Goal: Task Accomplishment & Management: Manage account settings

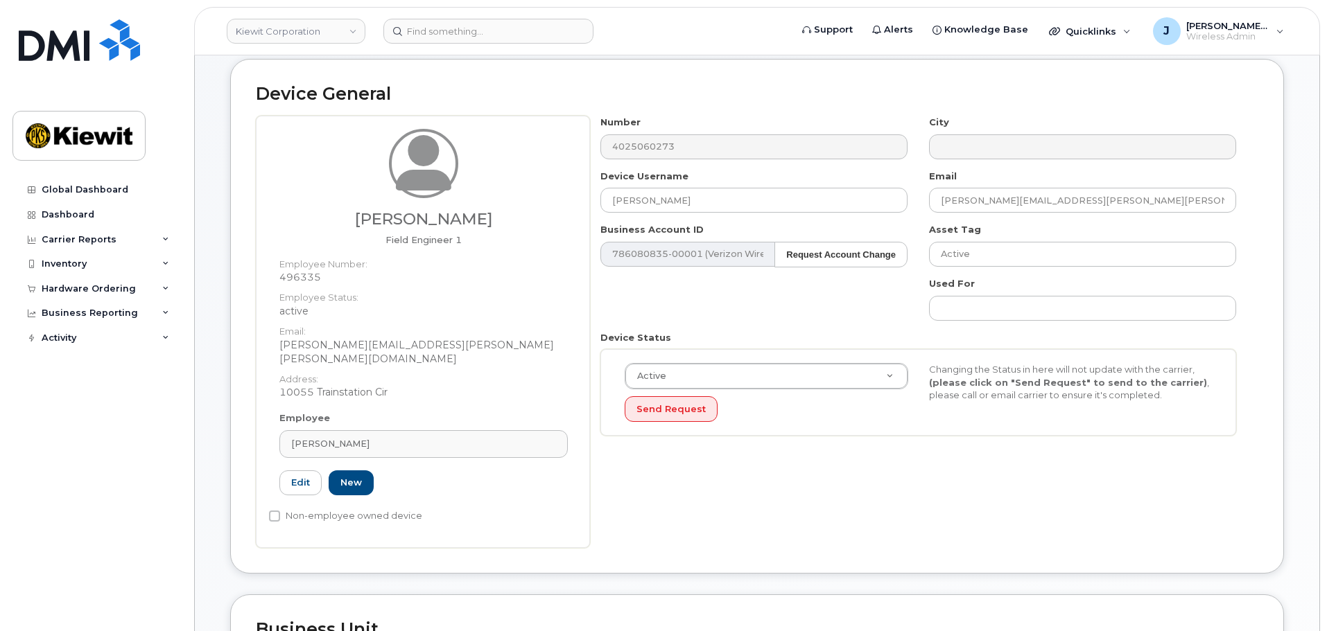
scroll to position [139, 0]
click at [444, 29] on input at bounding box center [488, 31] width 210 height 25
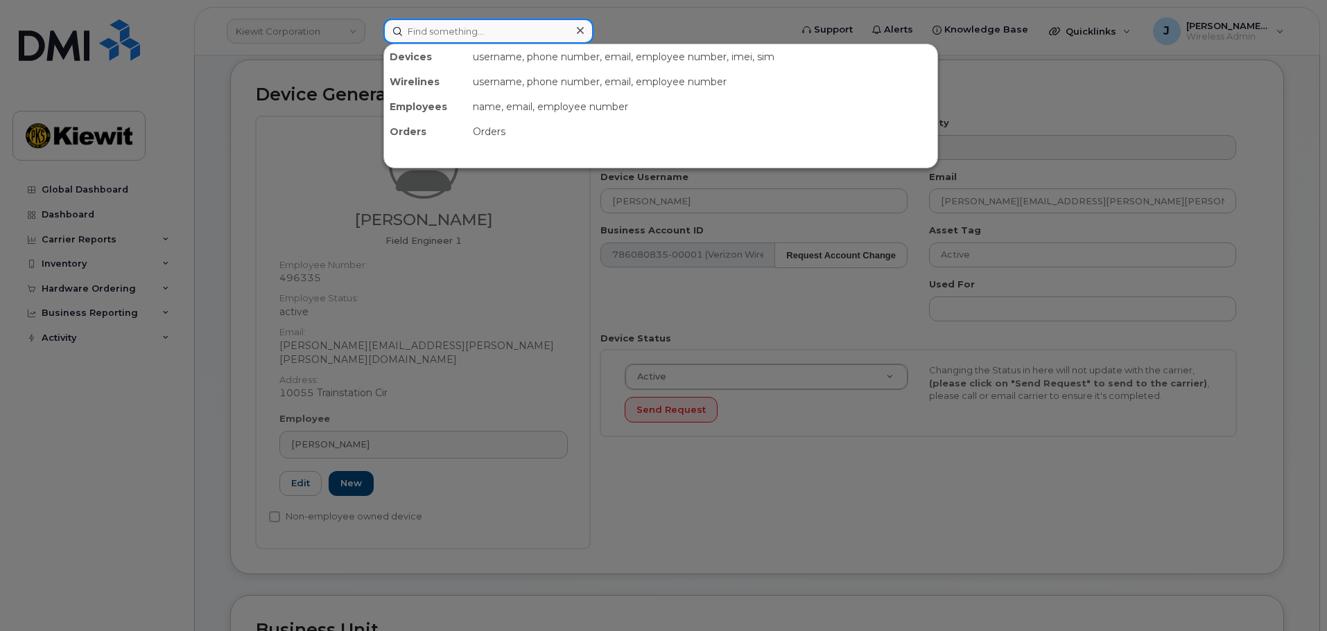
paste input "402-506-0273"
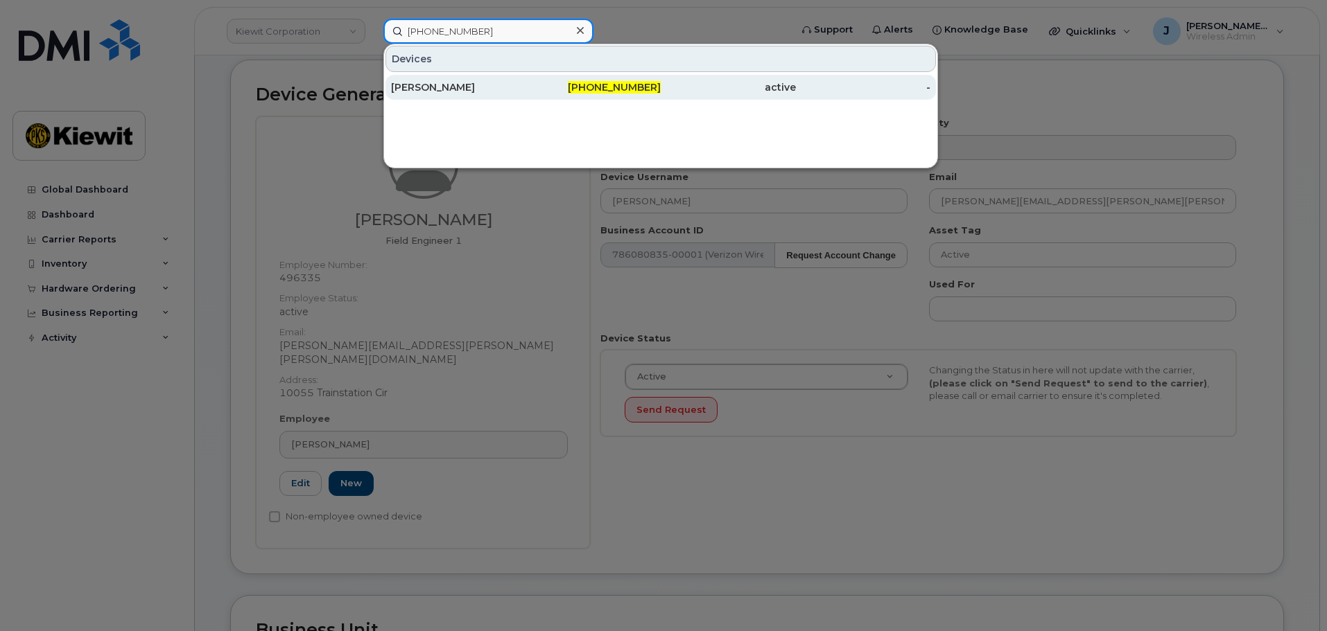
type input "402-506-0273"
click at [480, 91] on div "[PERSON_NAME]" at bounding box center [458, 87] width 135 height 14
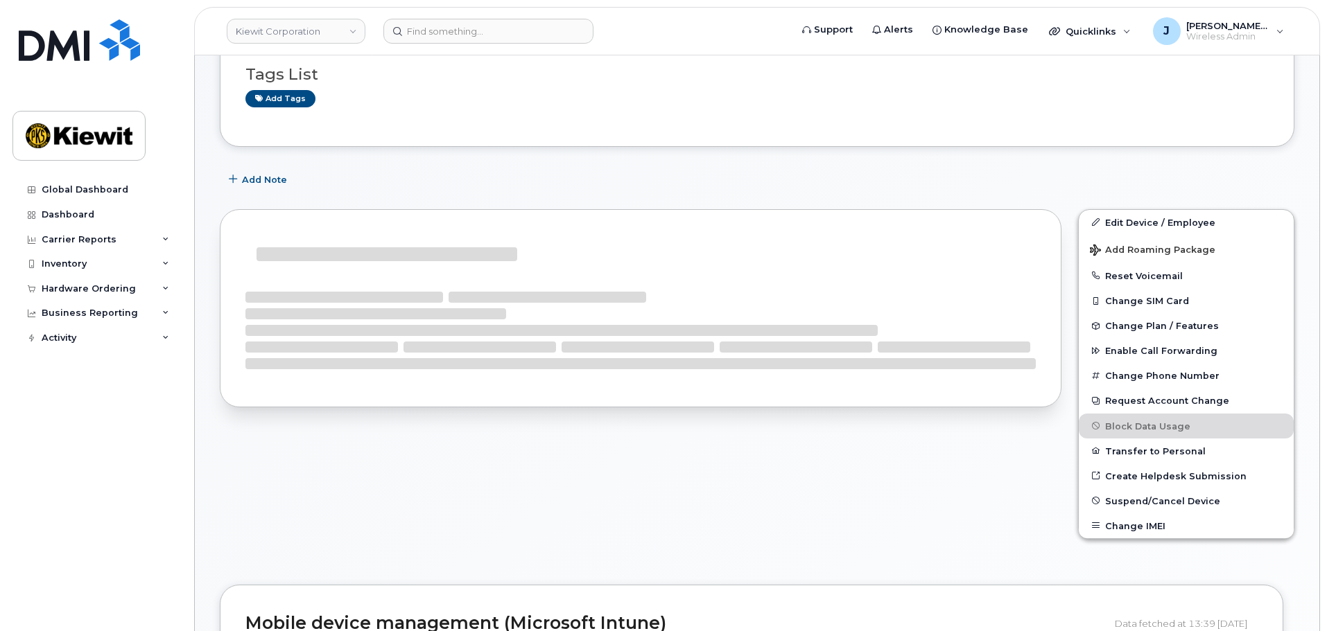
scroll to position [208, 0]
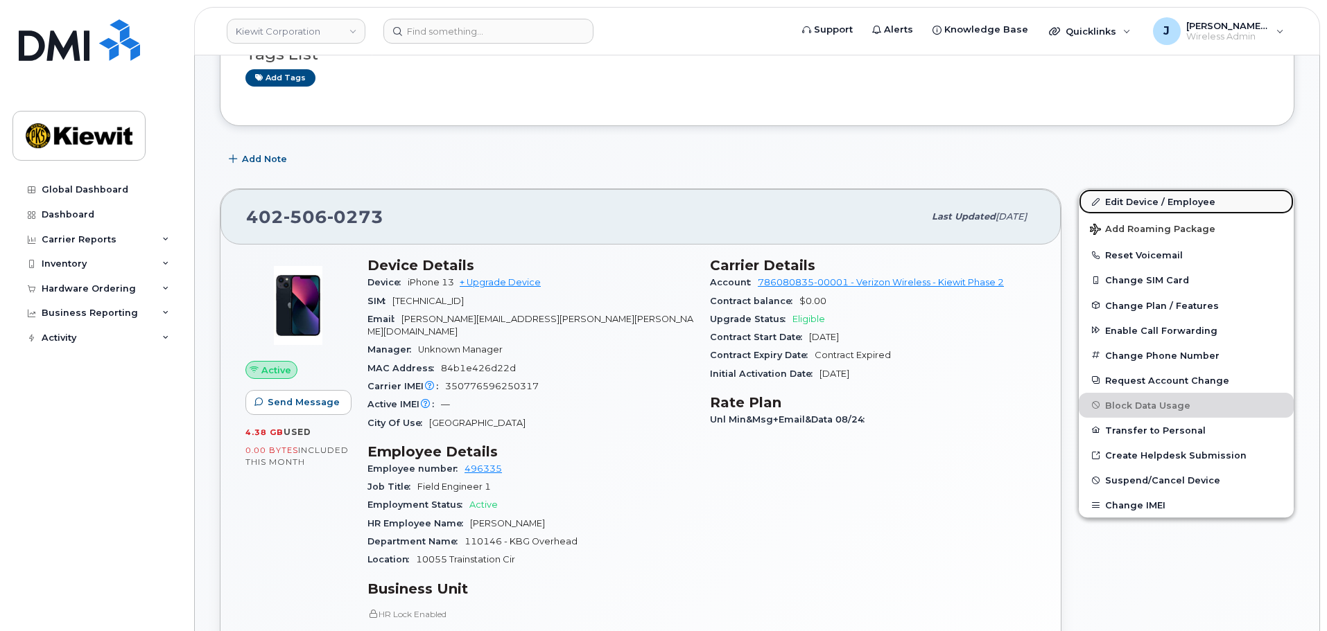
click at [1149, 202] on link "Edit Device / Employee" at bounding box center [1186, 201] width 215 height 25
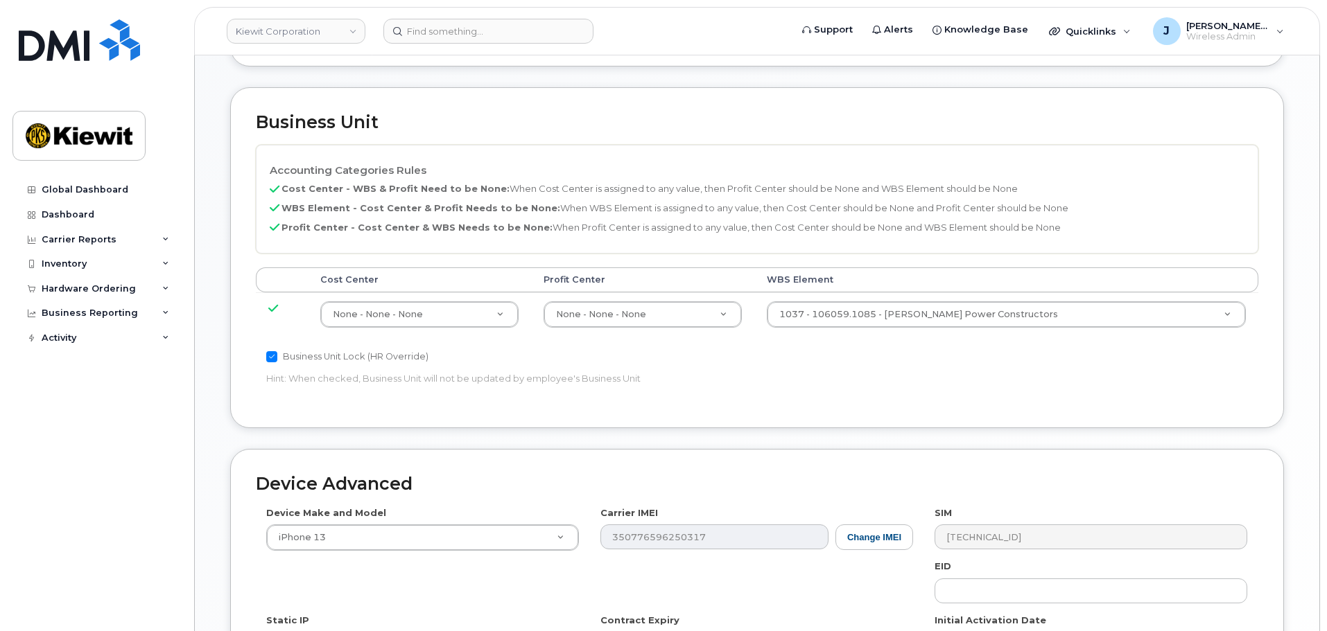
scroll to position [693, 0]
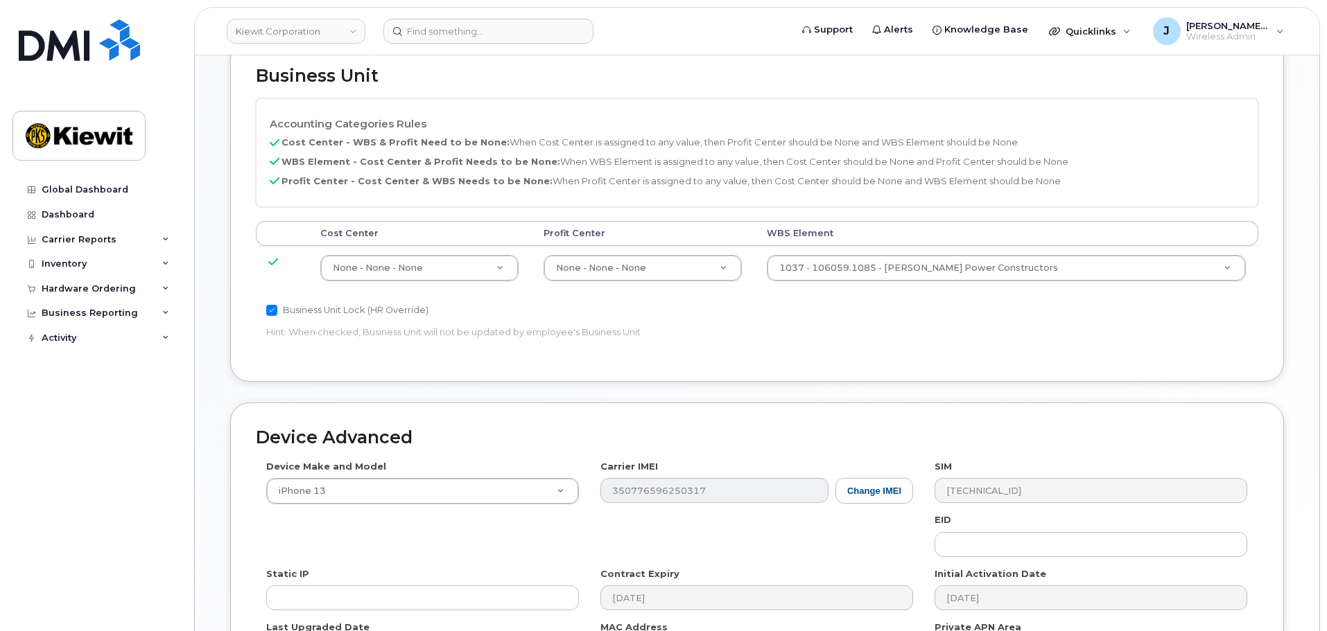
click at [956, 270] on td "1037 - 106059.1085 - Kiewit Power Constructors 29973553" at bounding box center [1006, 268] width 505 height 44
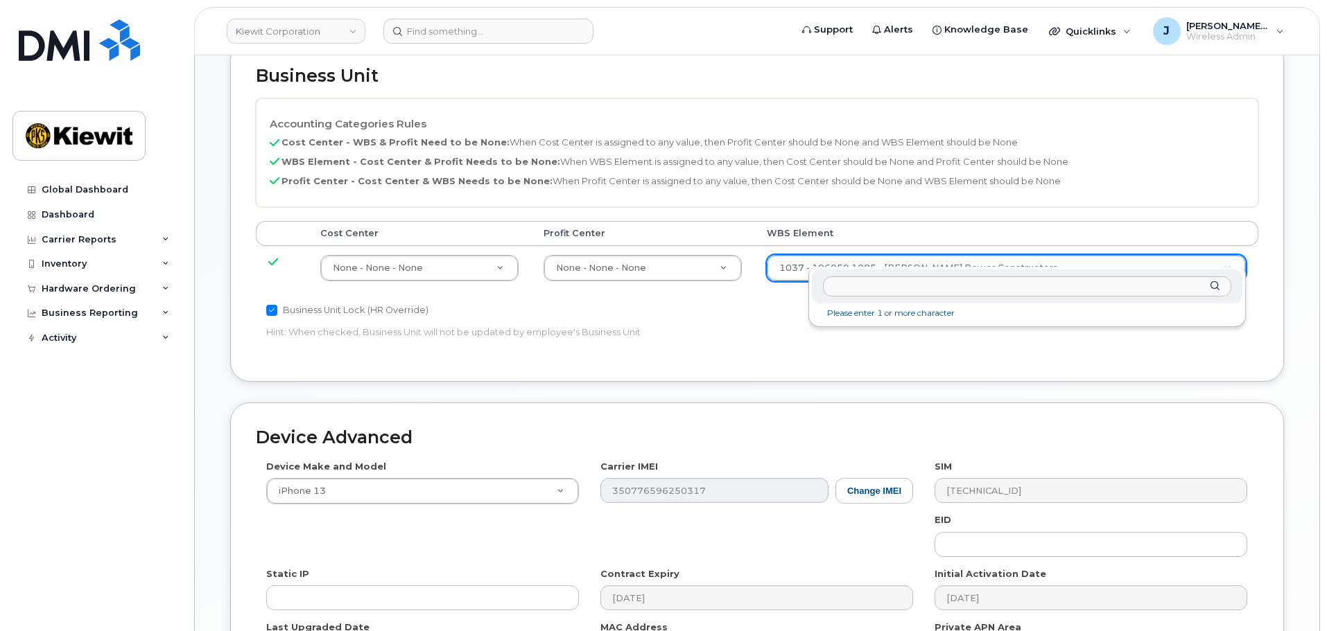
click at [914, 293] on input "text" at bounding box center [1027, 287] width 408 height 20
paste input "110146.237"
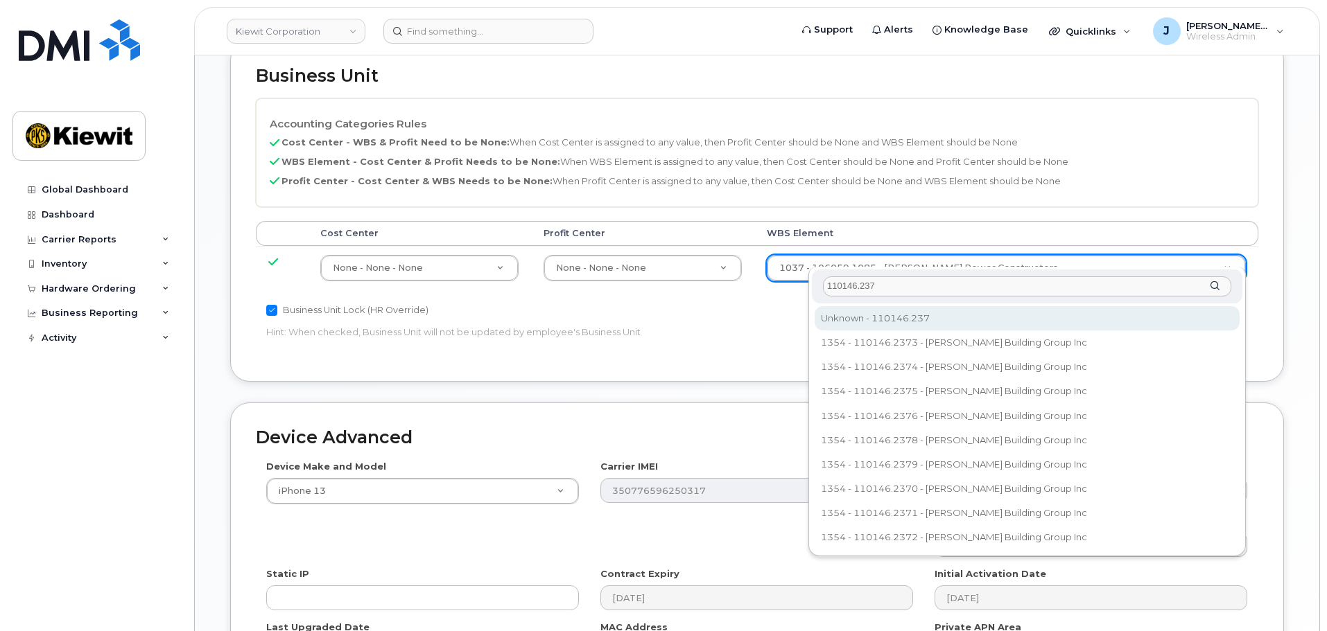
click at [956, 283] on input "110146.237" at bounding box center [1027, 287] width 408 height 20
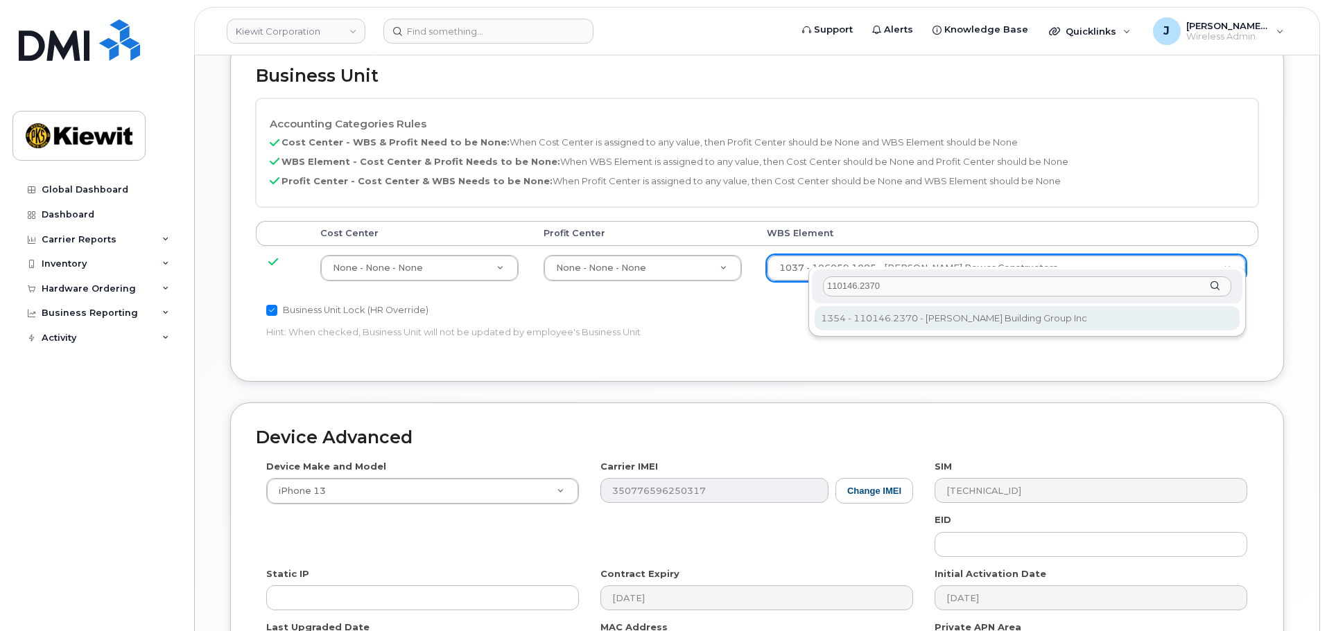
type input "110146.2370"
type input "33808042"
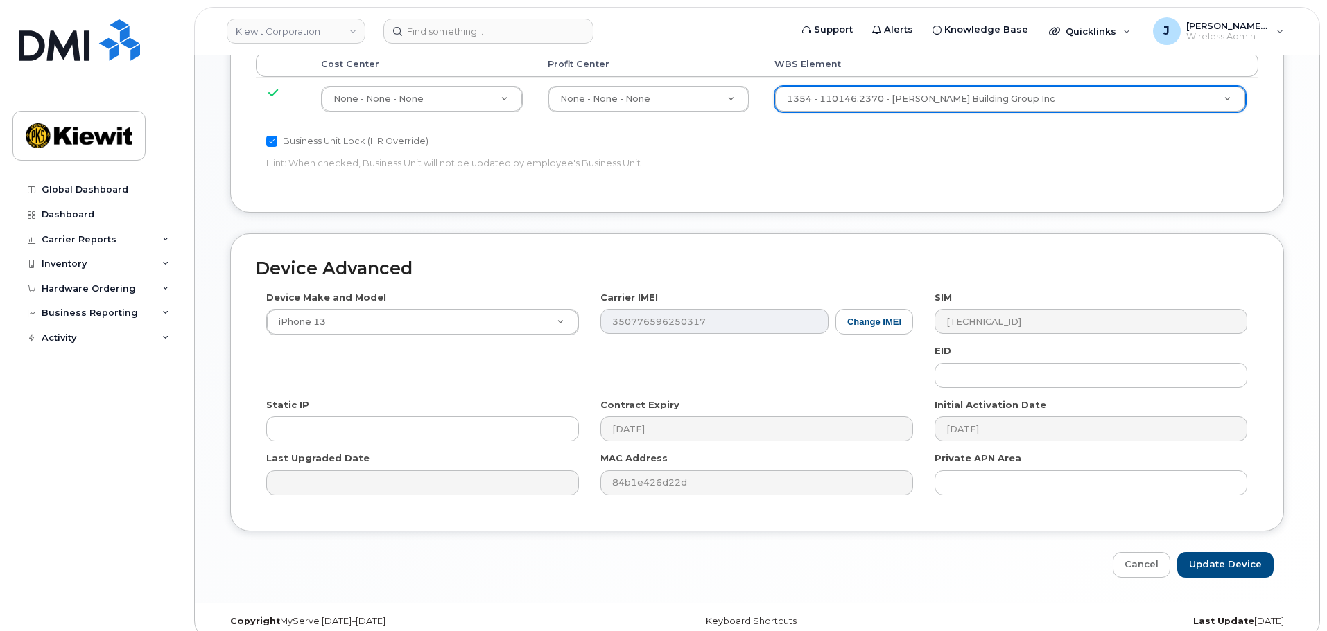
scroll to position [864, 0]
click at [1209, 550] on input "Update Device" at bounding box center [1225, 563] width 96 height 26
type input "Saving..."
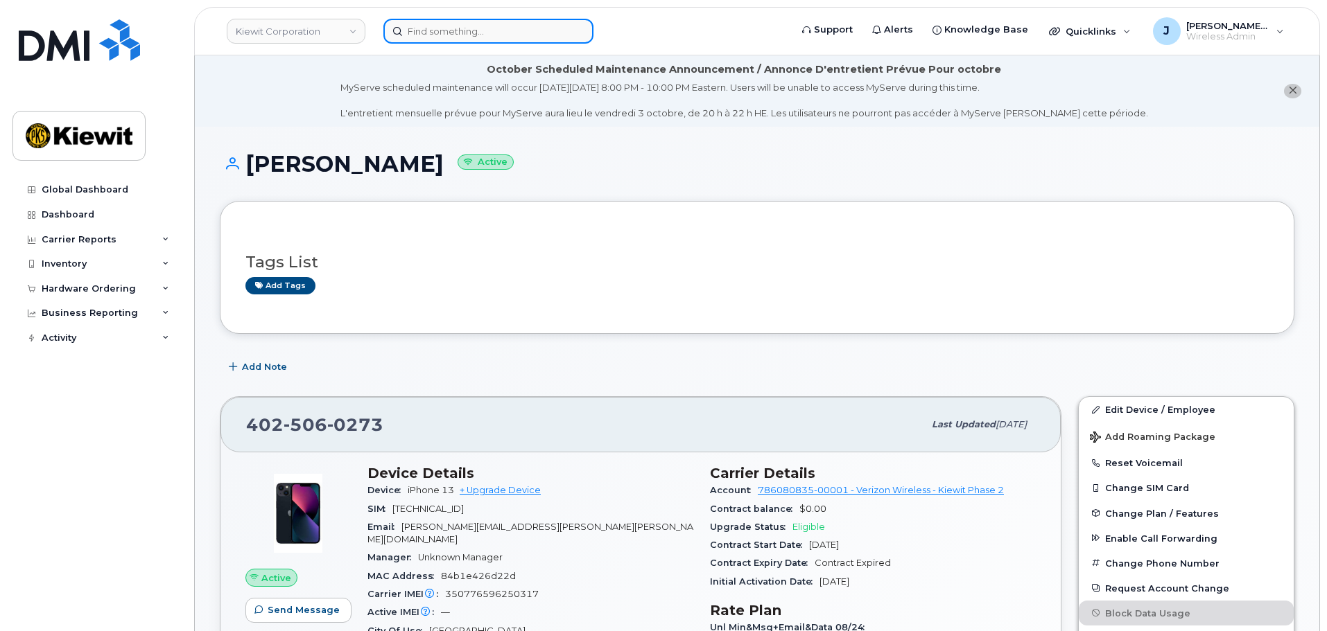
click at [464, 22] on input at bounding box center [488, 31] width 210 height 25
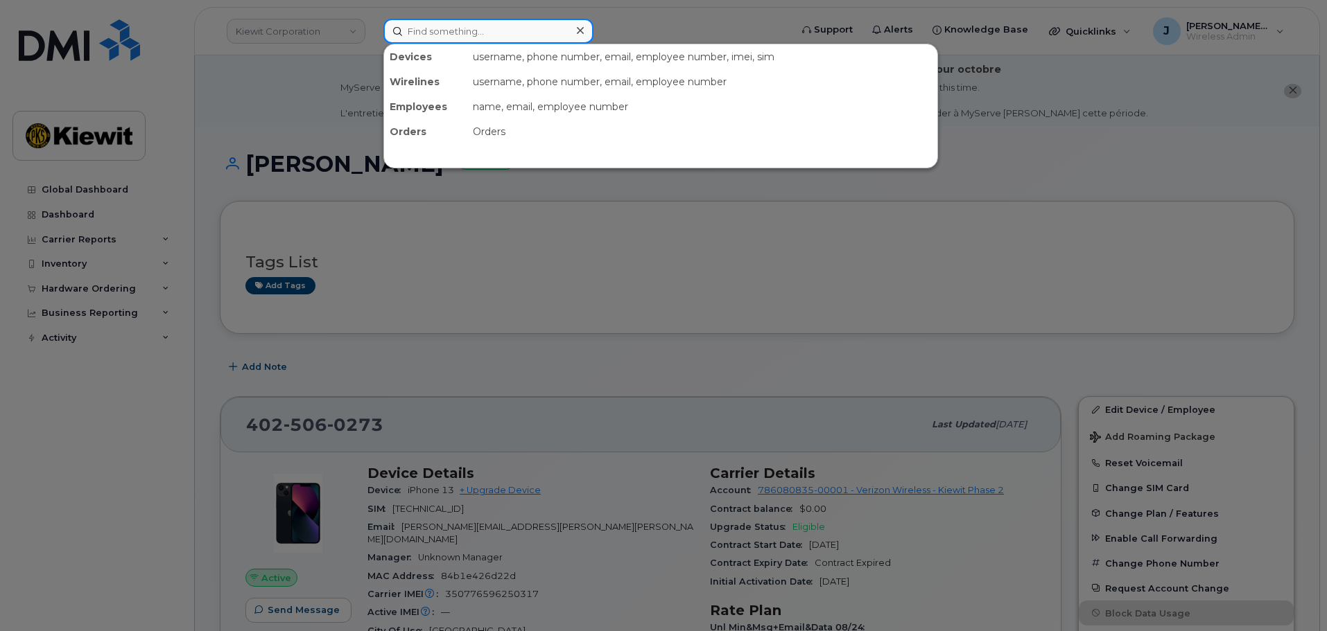
paste input "402-599-0005"
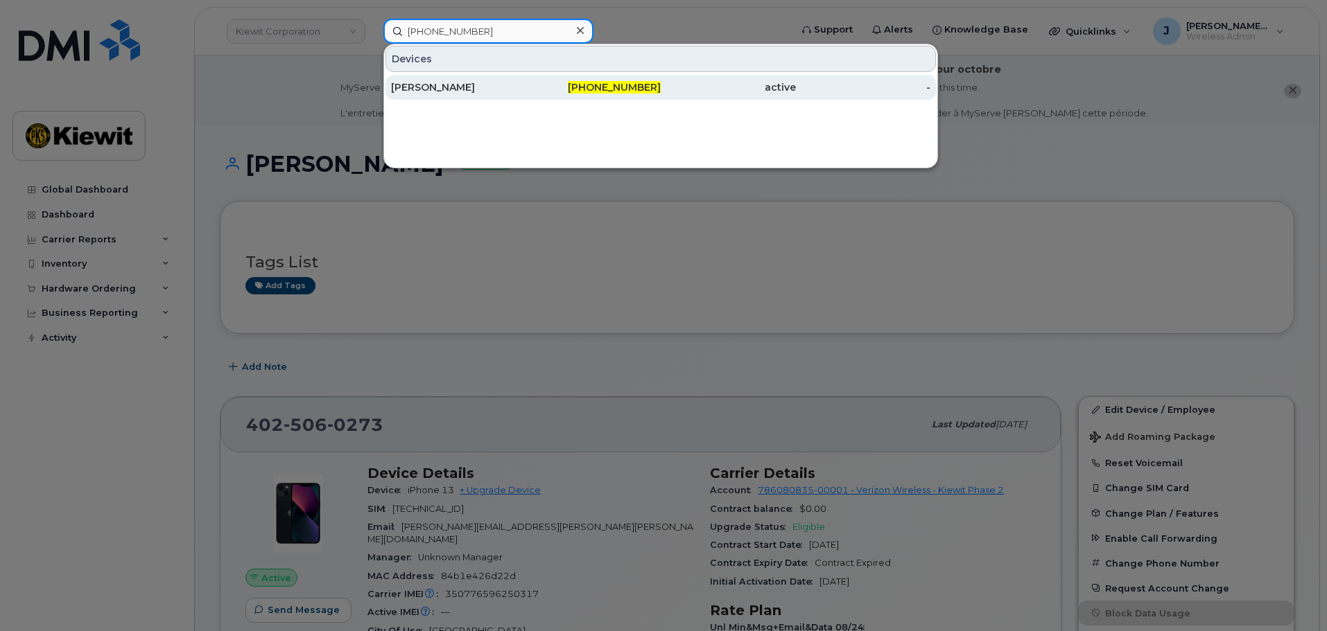
type input "402-599-0005"
click at [535, 82] on div "402-599-0005" at bounding box center [593, 87] width 135 height 14
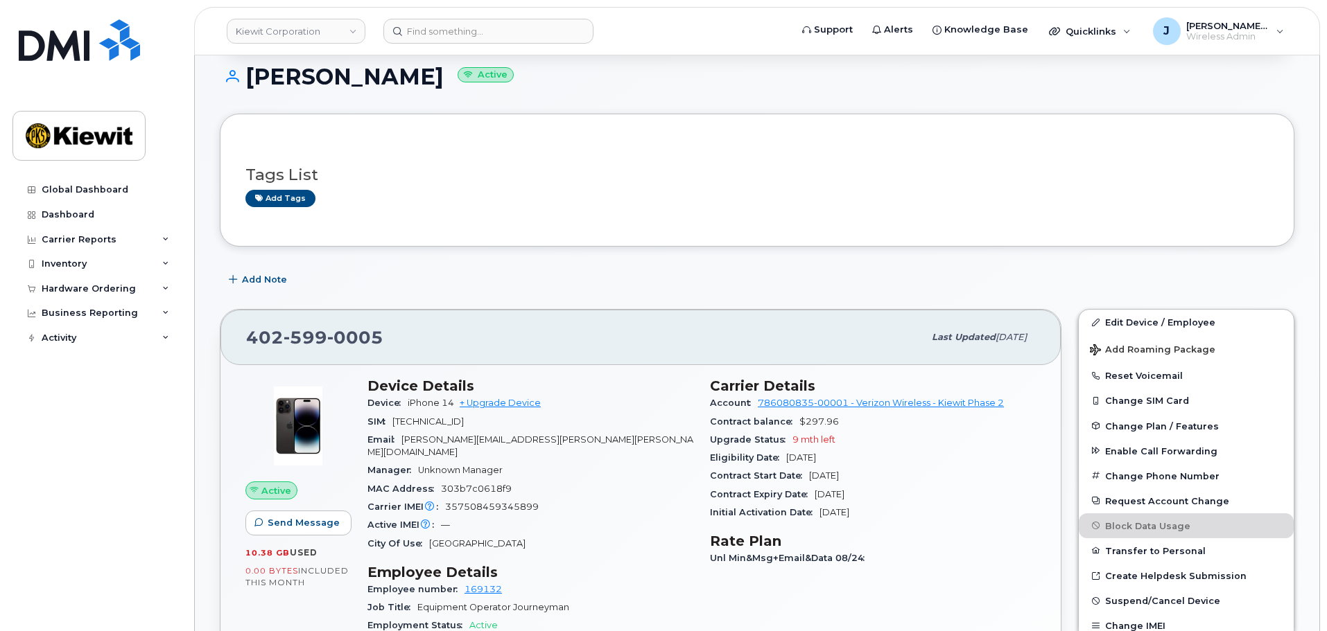
scroll to position [208, 0]
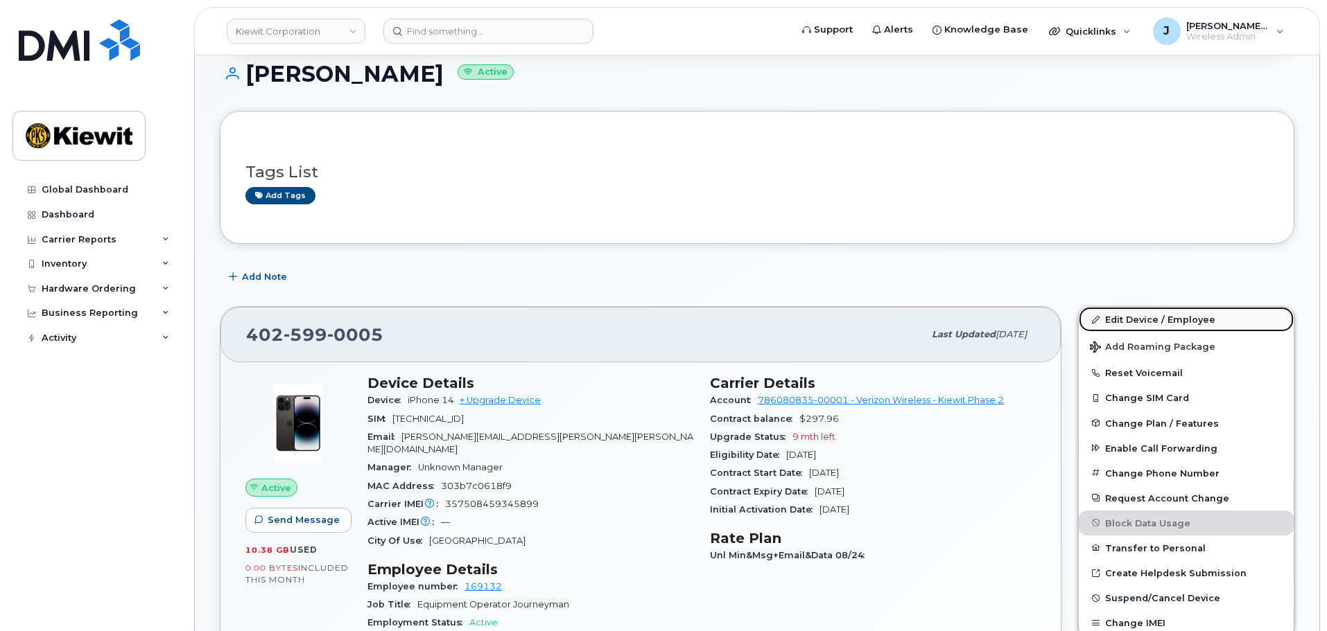
click at [1135, 319] on link "Edit Device / Employee" at bounding box center [1186, 319] width 215 height 25
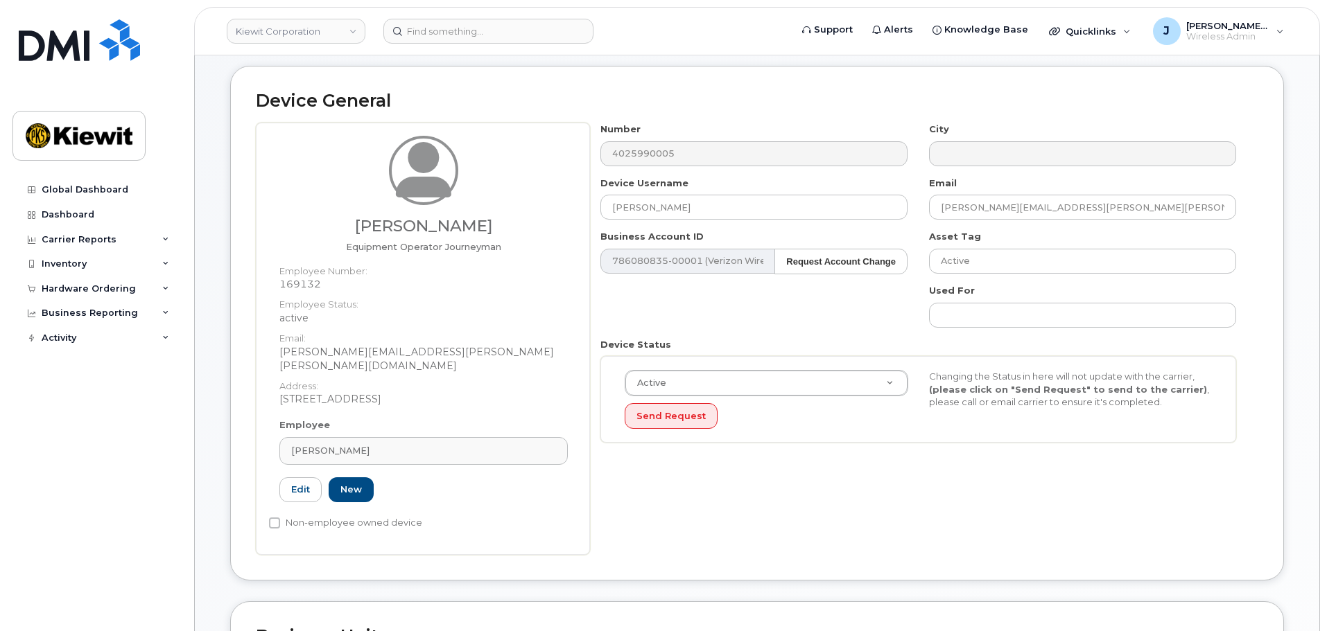
scroll to position [416, 0]
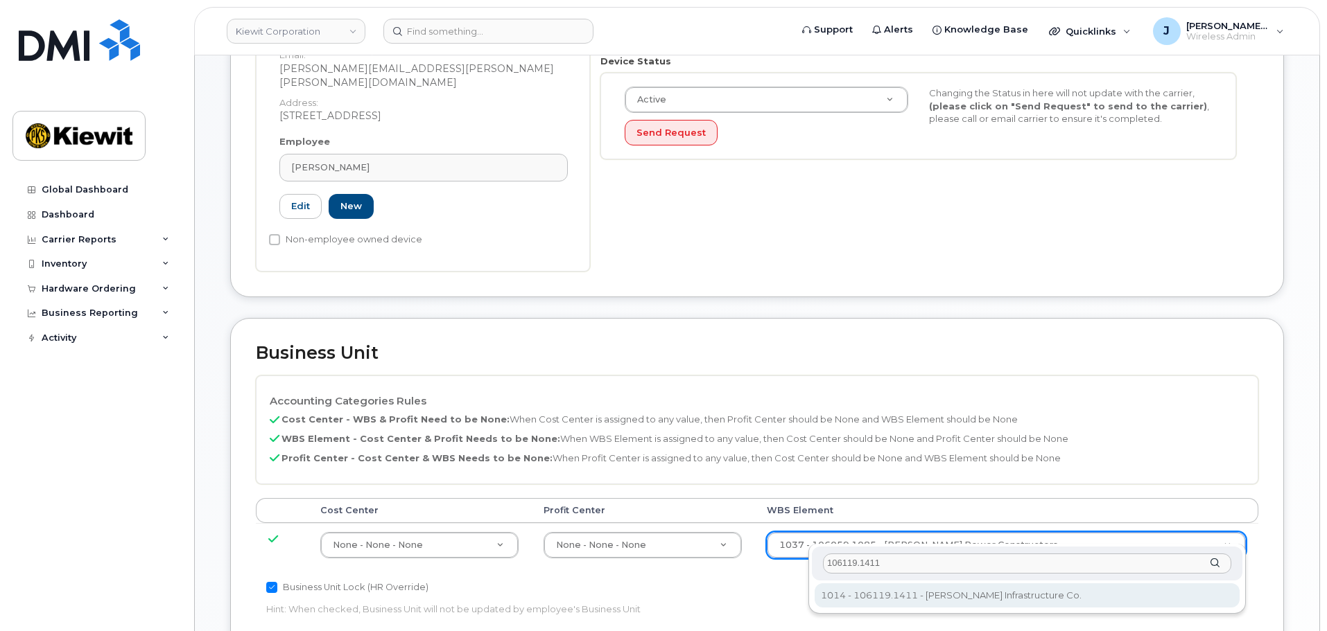
type input "106119.1411"
type input "30511082"
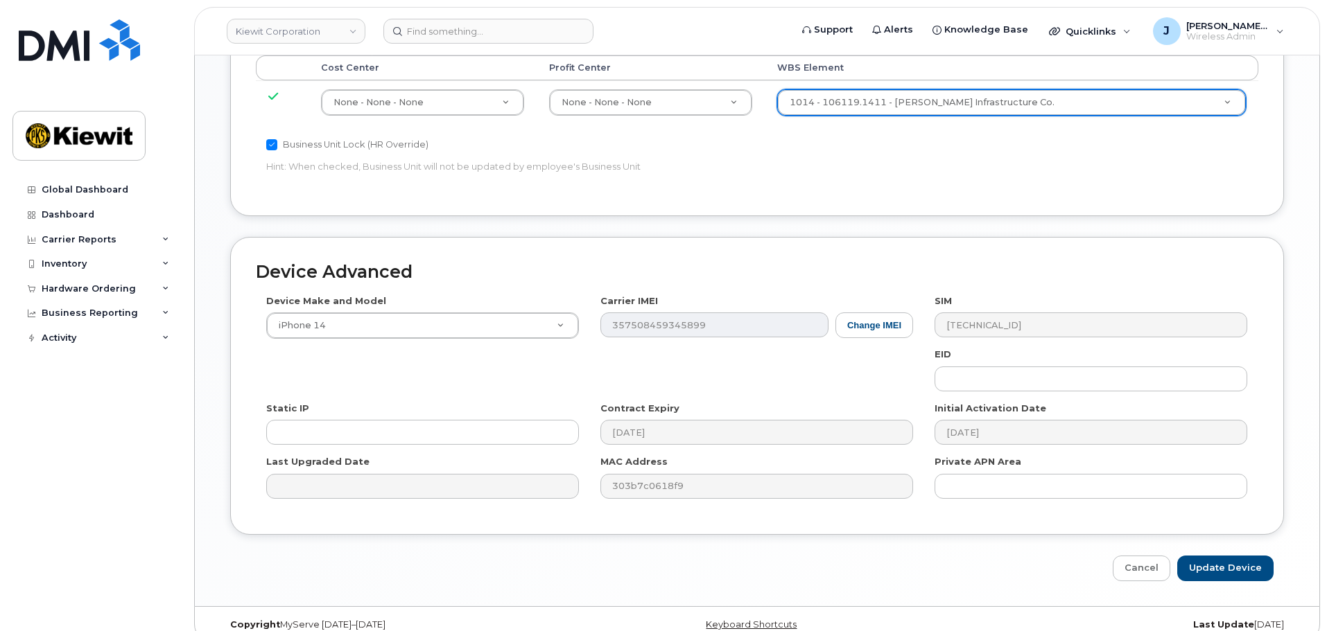
scroll to position [864, 0]
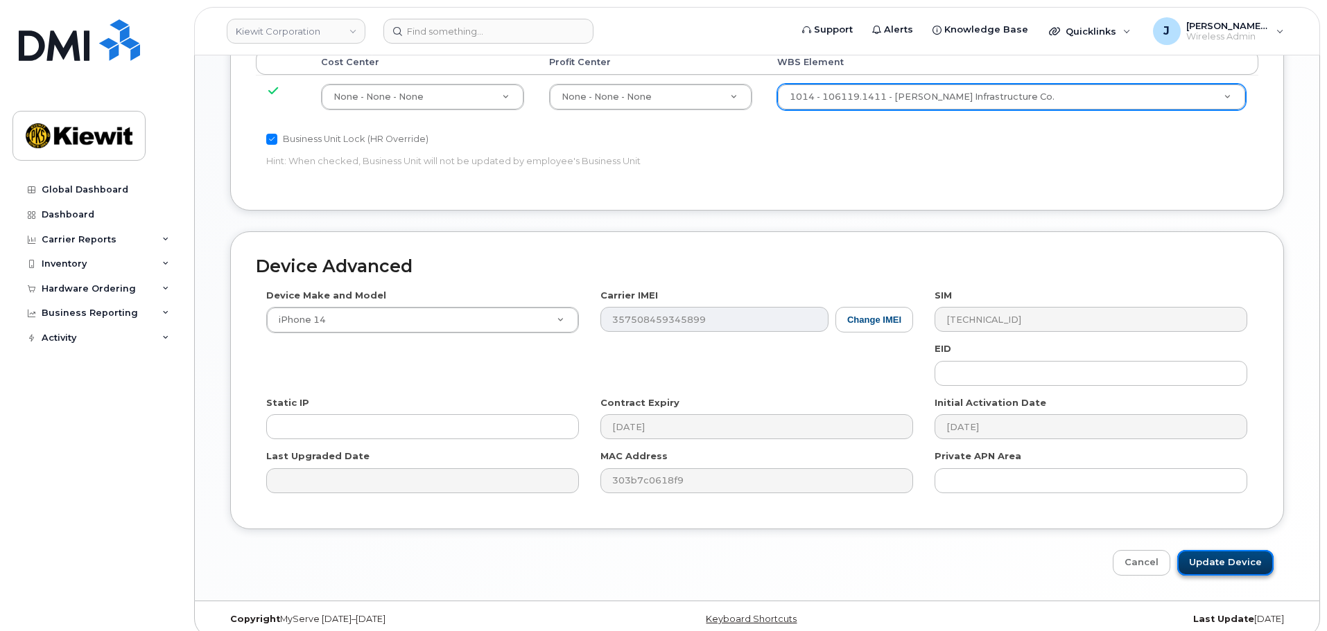
click at [1241, 550] on input "Update Device" at bounding box center [1225, 563] width 96 height 26
type input "Saving..."
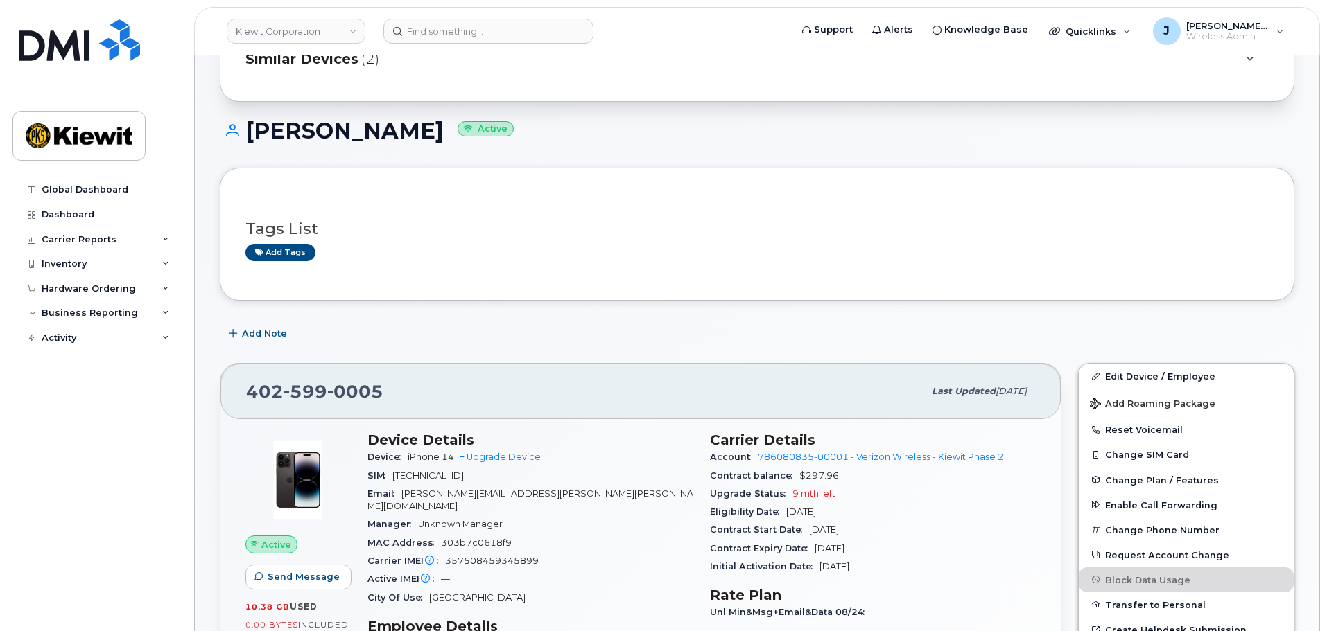
scroll to position [139, 0]
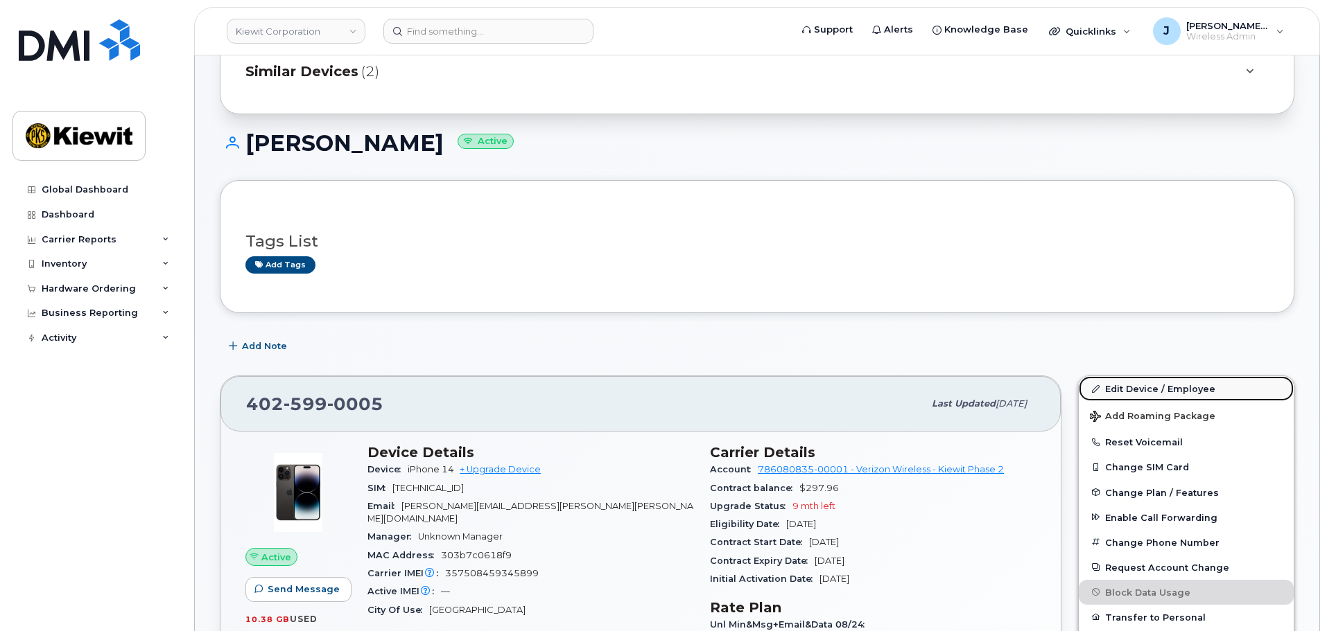
click at [1126, 389] on link "Edit Device / Employee" at bounding box center [1186, 388] width 215 height 25
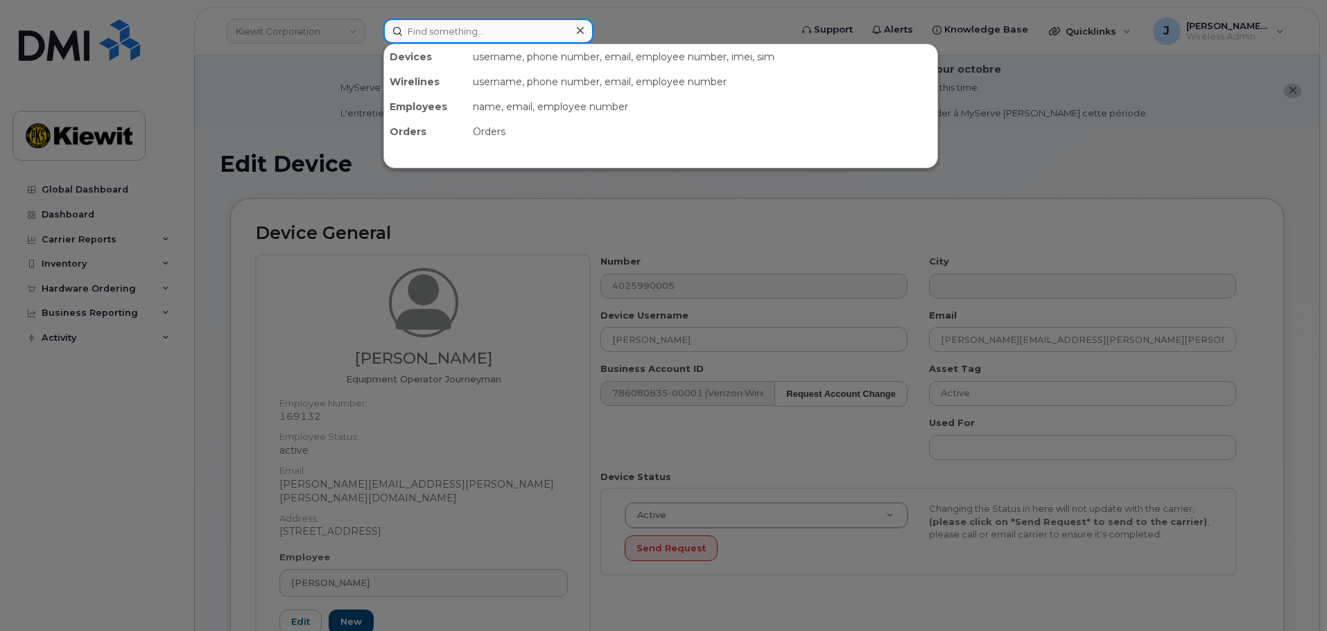
click at [481, 40] on input at bounding box center [488, 31] width 210 height 25
paste input "402-905-5906"
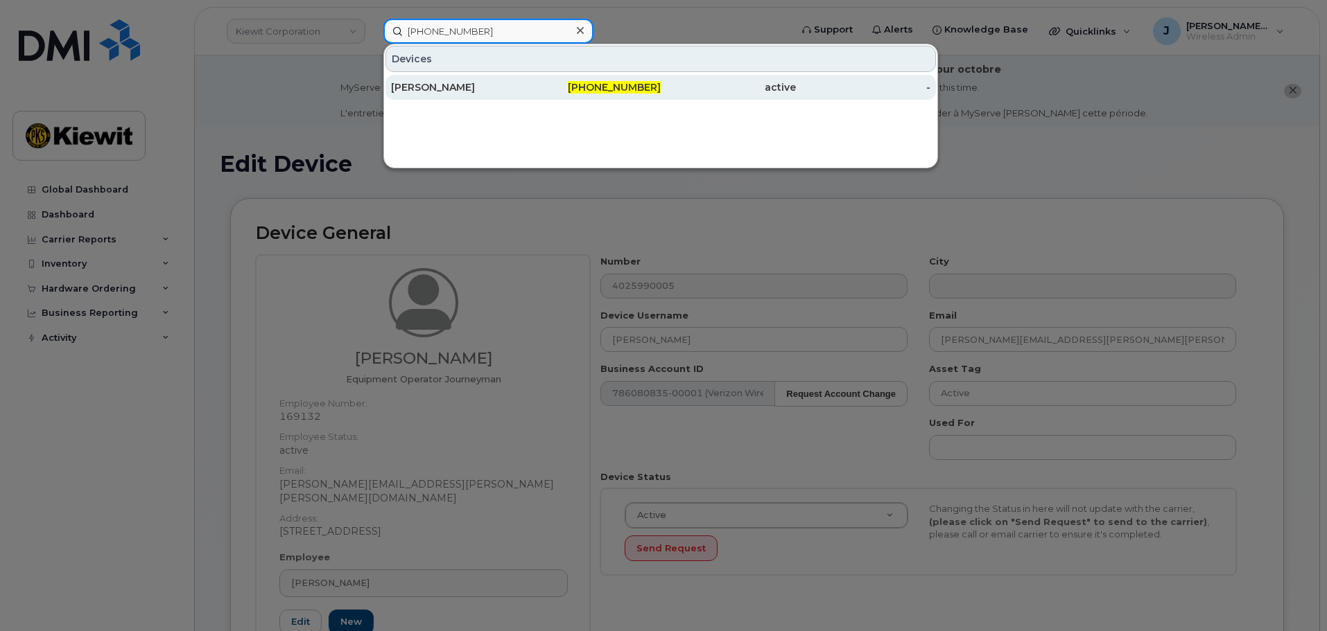
type input "402-905-5906"
click at [514, 92] on div "[PERSON_NAME]" at bounding box center [458, 87] width 135 height 14
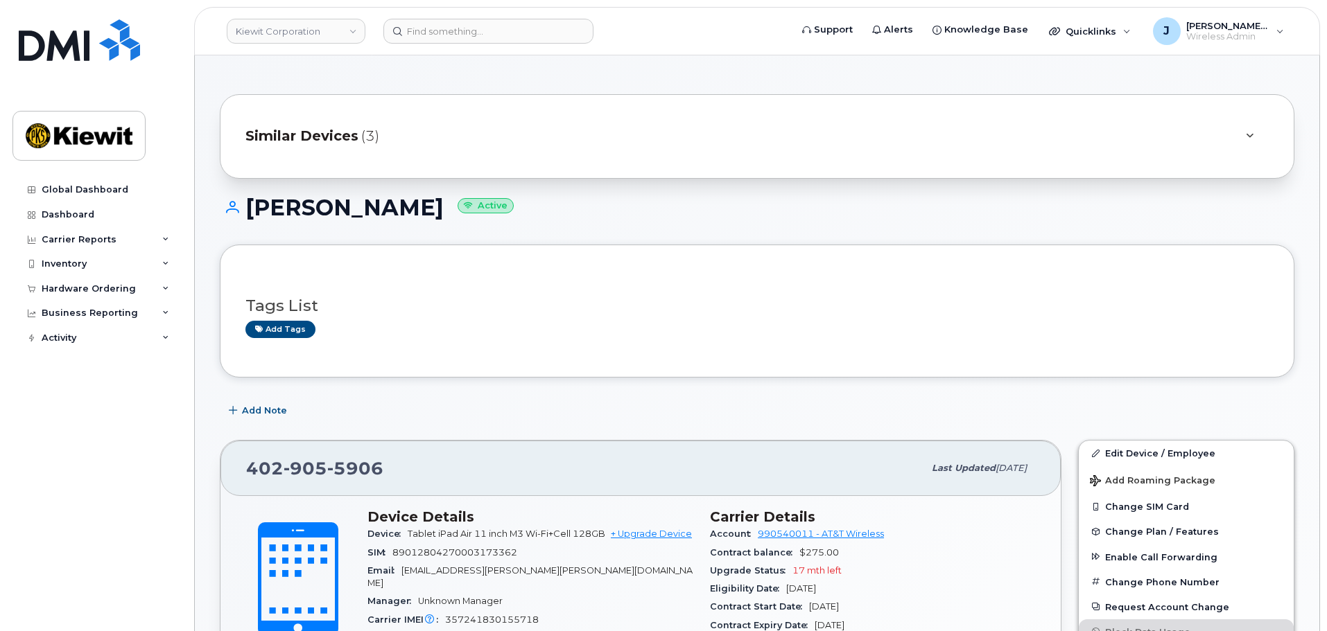
scroll to position [208, 0]
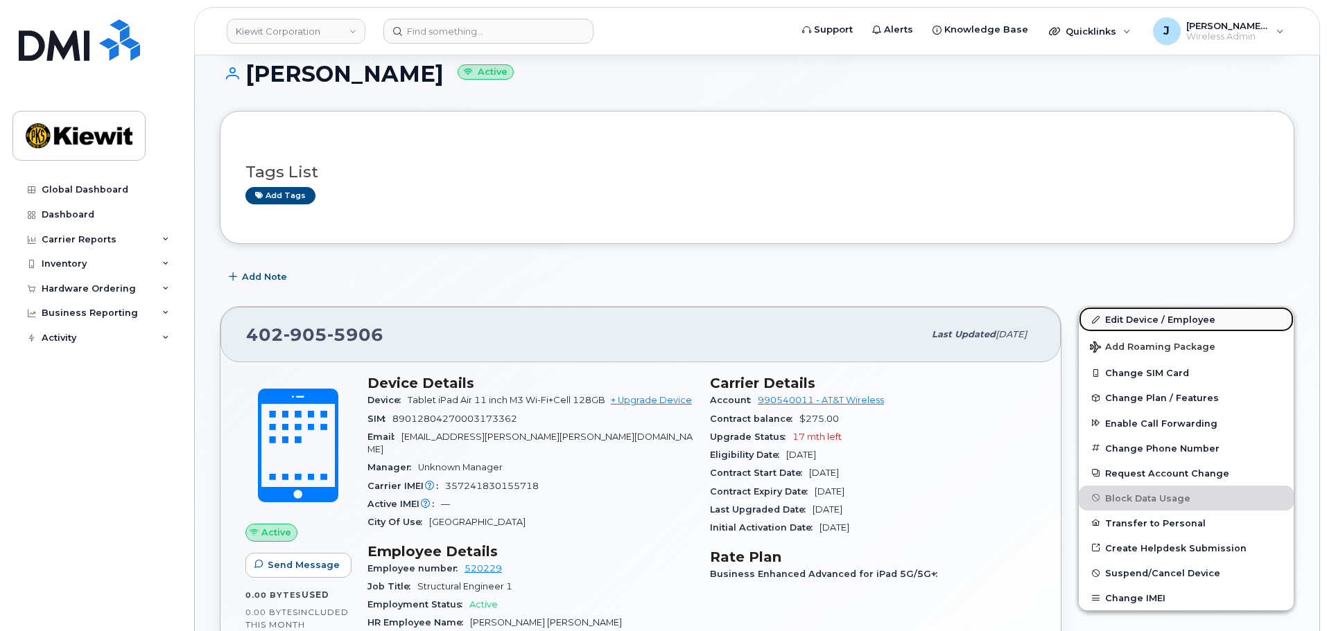
click at [1180, 326] on link "Edit Device / Employee" at bounding box center [1186, 319] width 215 height 25
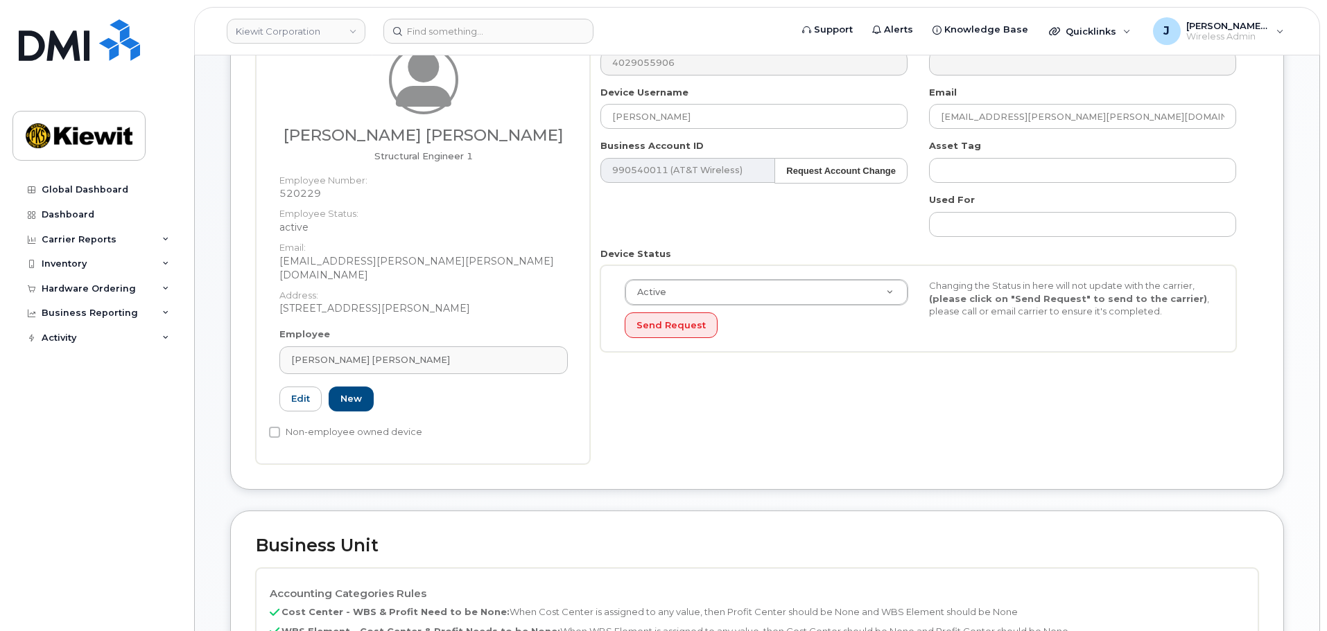
scroll to position [347, 0]
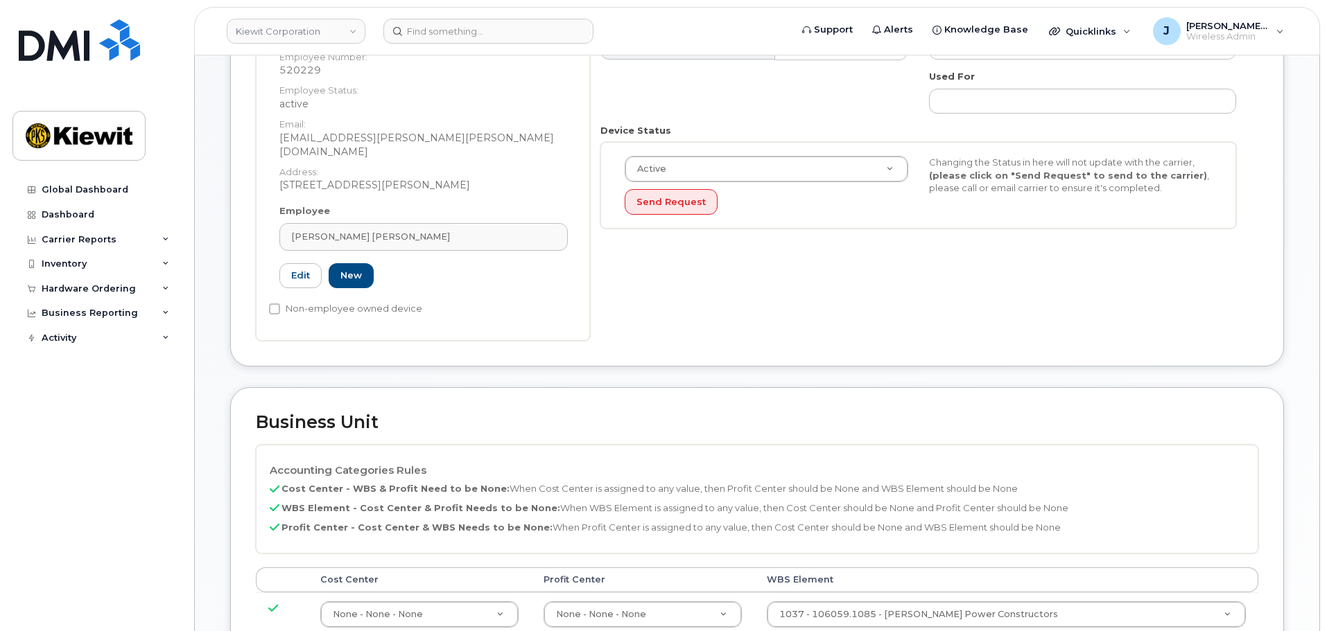
click at [977, 593] on td "1037 - 106059.1085 - [PERSON_NAME] Power Constructors 29973553" at bounding box center [1006, 615] width 505 height 44
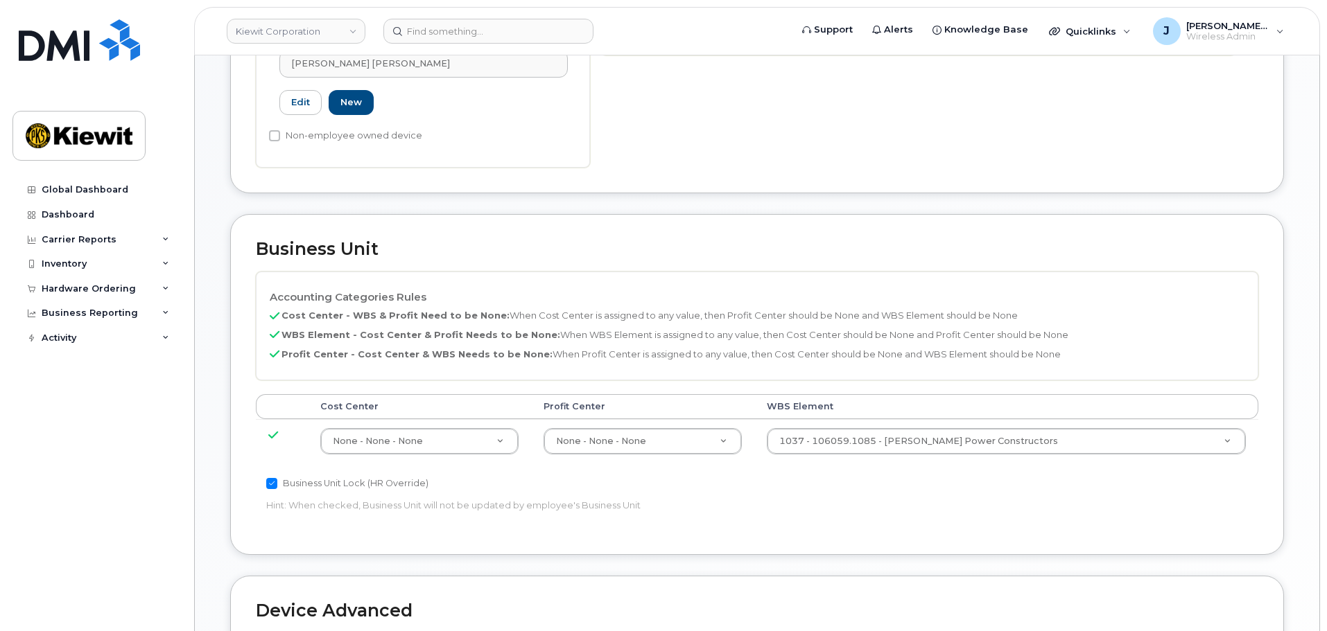
scroll to position [485, 0]
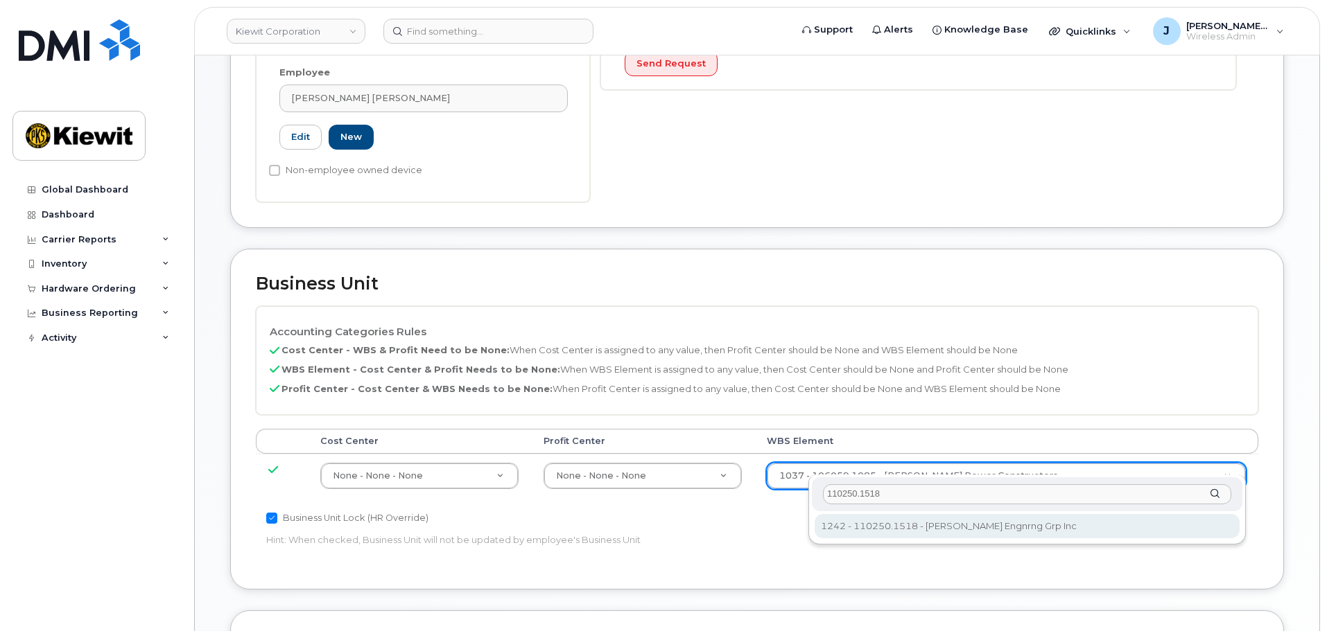
type input "110250.1518"
type input "33459700"
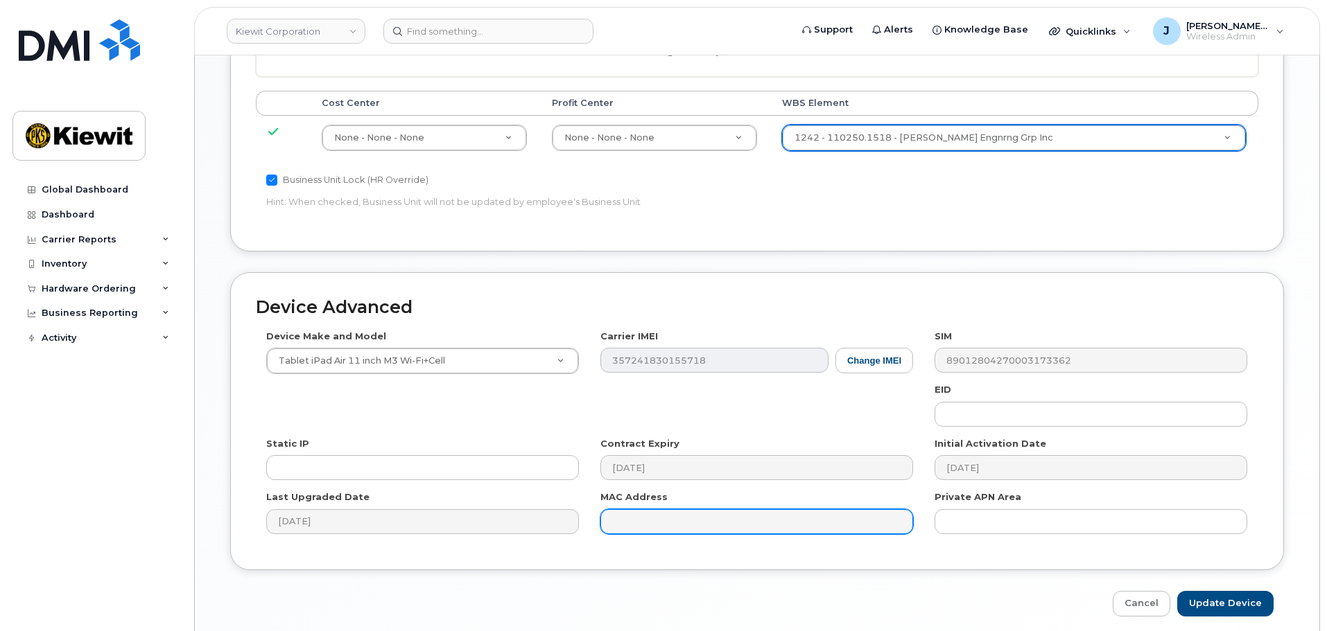
scroll to position [832, 0]
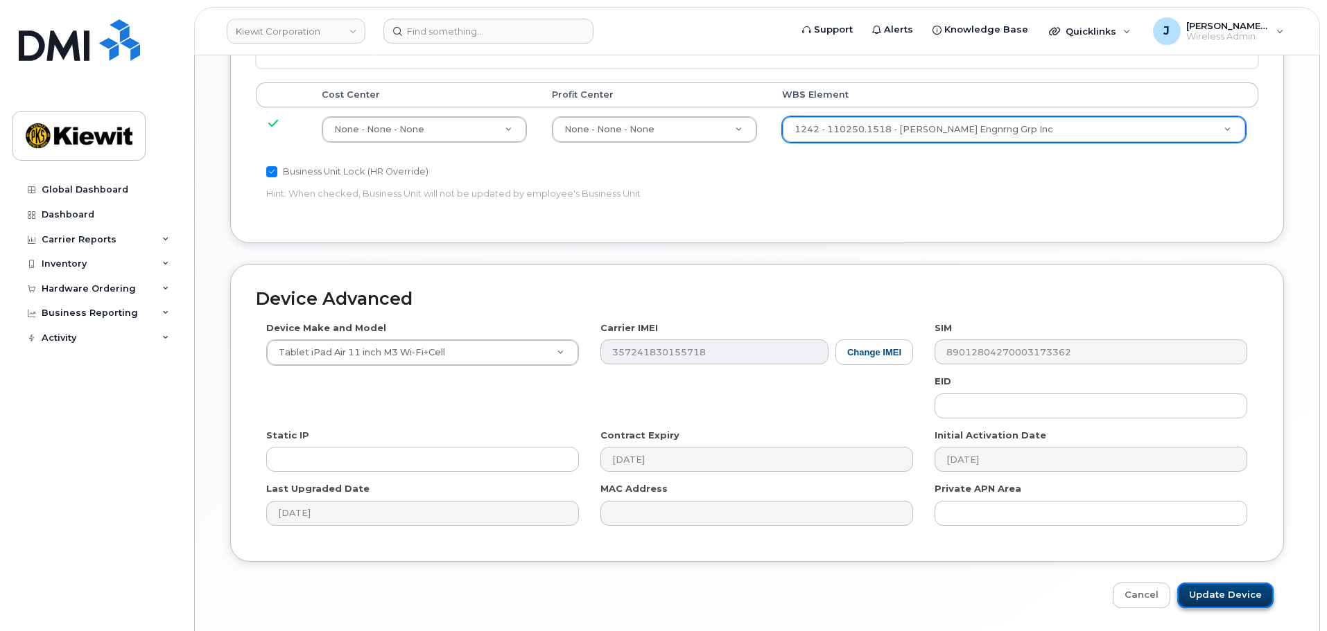
click at [1203, 586] on input "Update Device" at bounding box center [1225, 596] width 96 height 26
type input "Saving..."
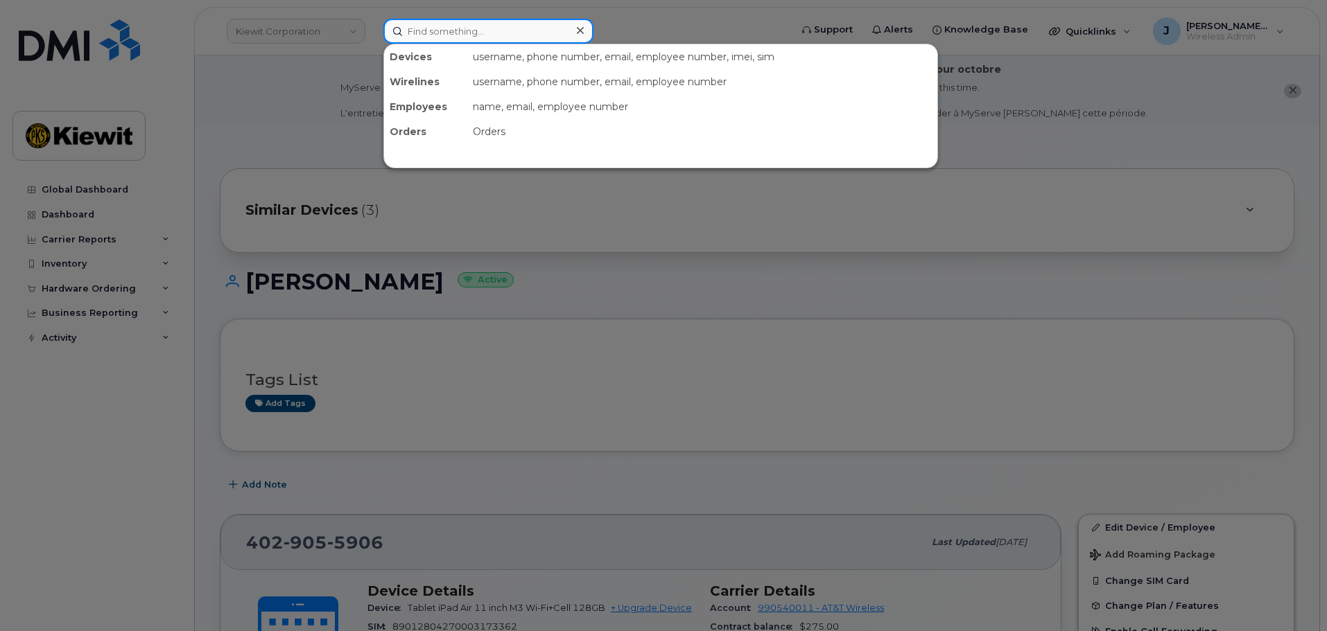
click at [463, 36] on input at bounding box center [488, 31] width 210 height 25
paste input "[PHONE_NUMBER]"
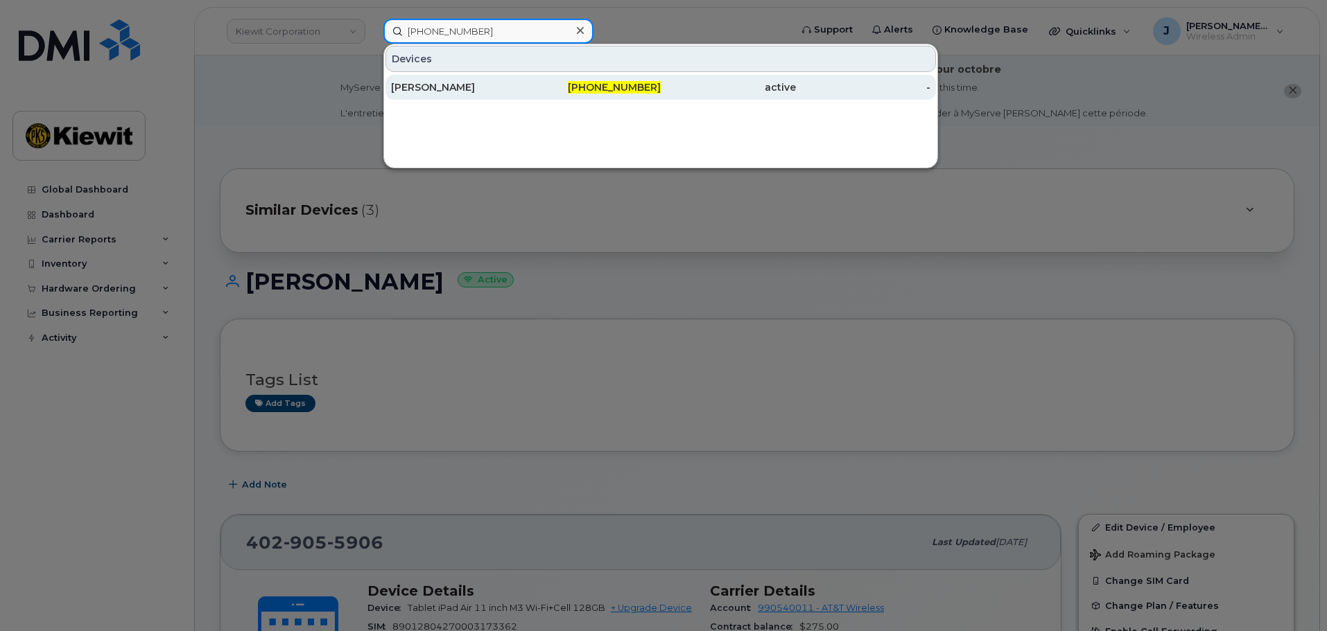
type input "[PHONE_NUMBER]"
click at [524, 94] on div "[PERSON_NAME]" at bounding box center [458, 87] width 135 height 14
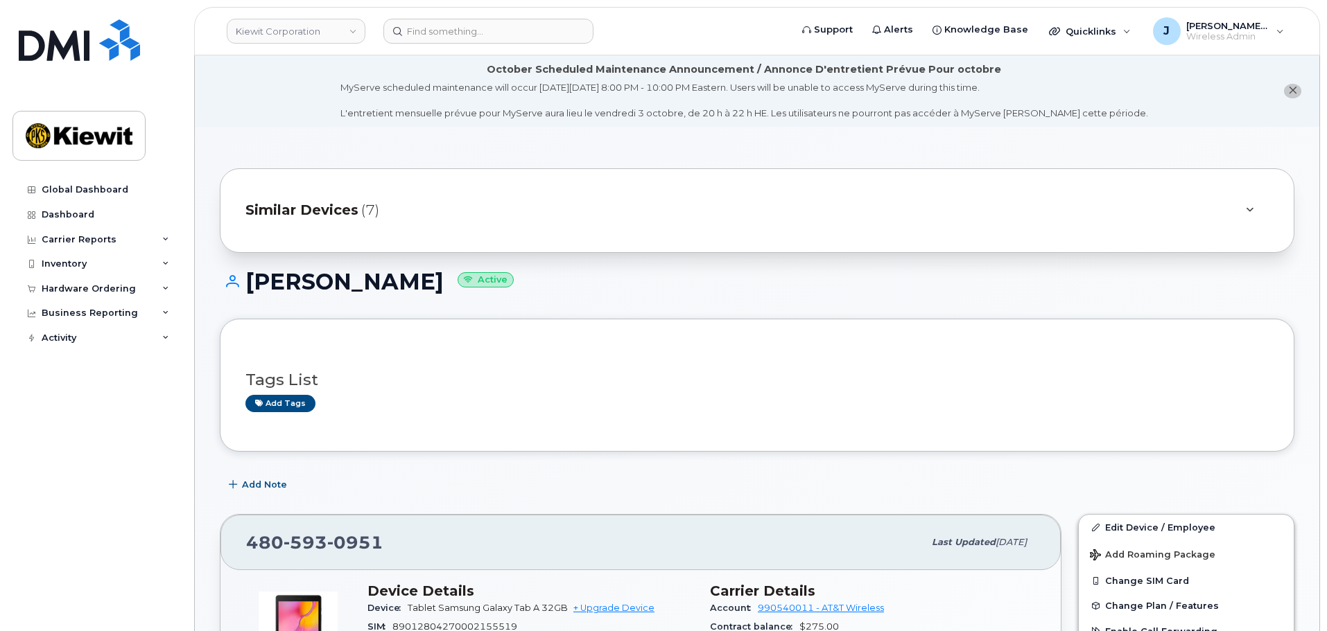
drag, startPoint x: 442, startPoint y: 372, endPoint x: 864, endPoint y: 319, distance: 424.8
click at [864, 319] on div "Tags List Add tags" at bounding box center [757, 385] width 1074 height 133
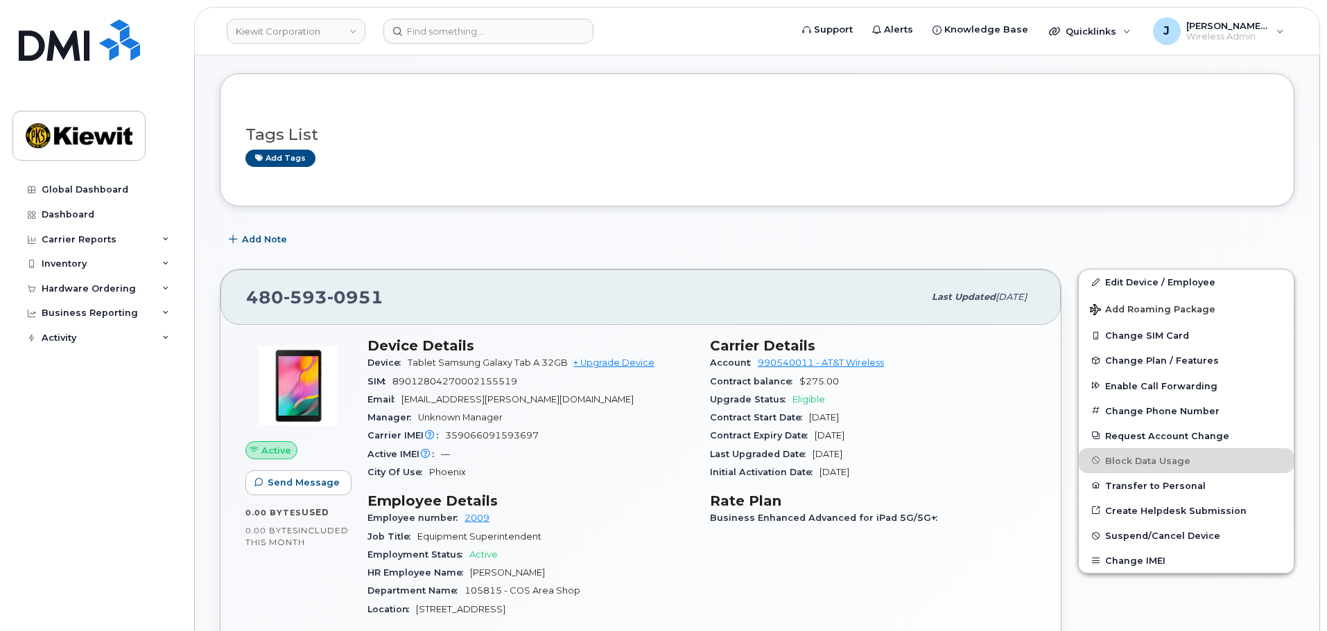
scroll to position [277, 0]
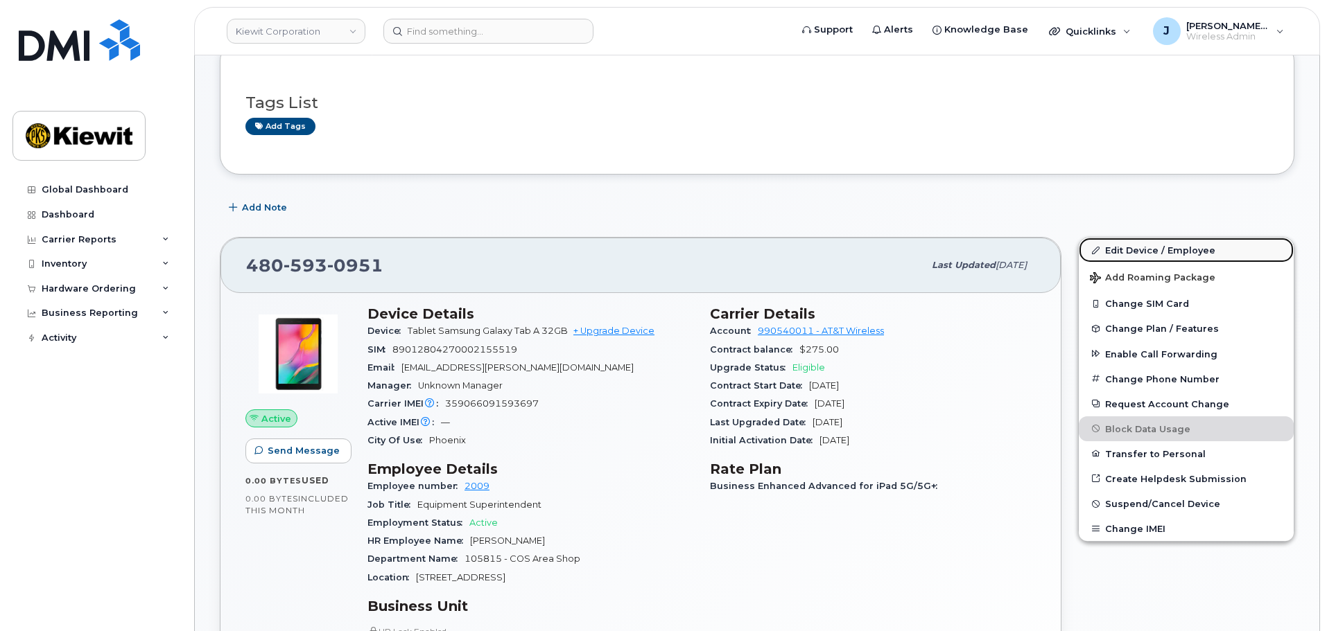
click at [1142, 244] on link "Edit Device / Employee" at bounding box center [1186, 250] width 215 height 25
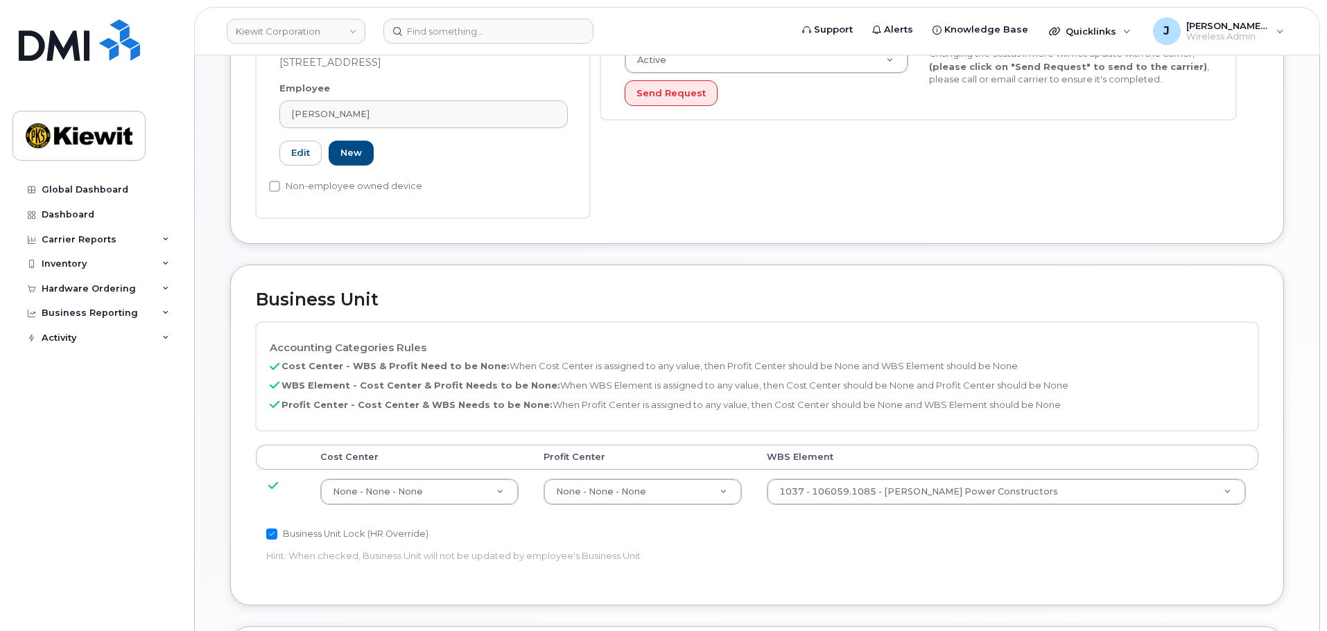
scroll to position [485, 0]
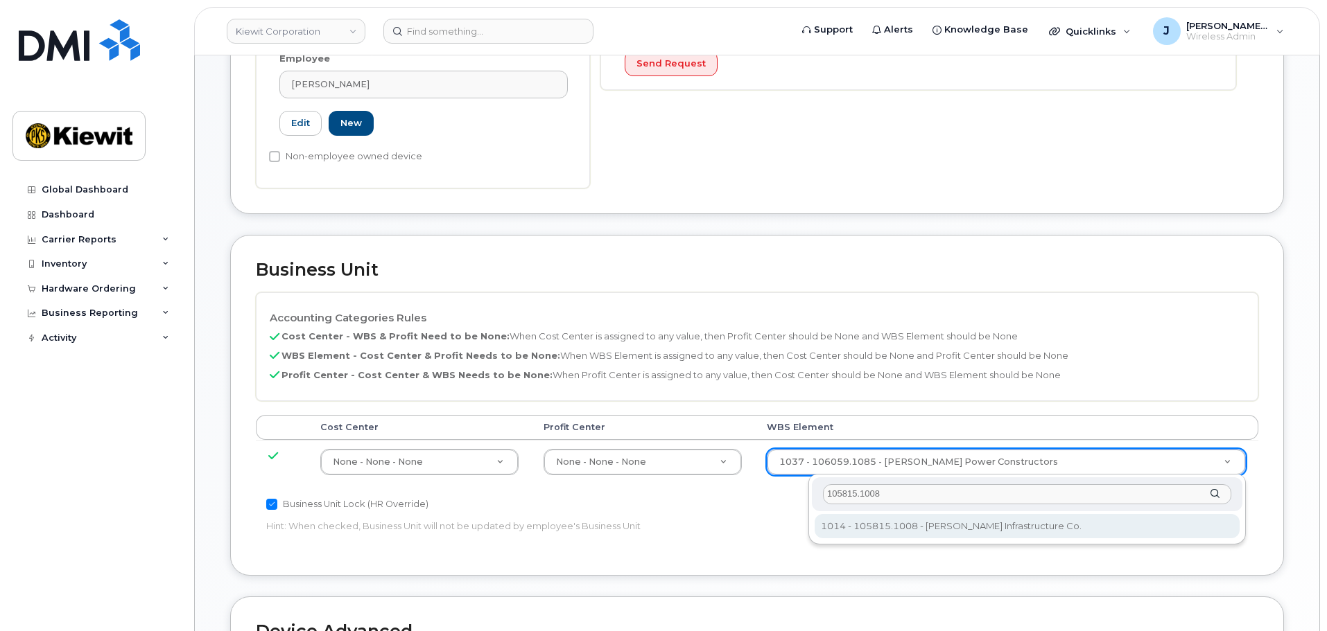
type input "105815.1008"
type input "29768842"
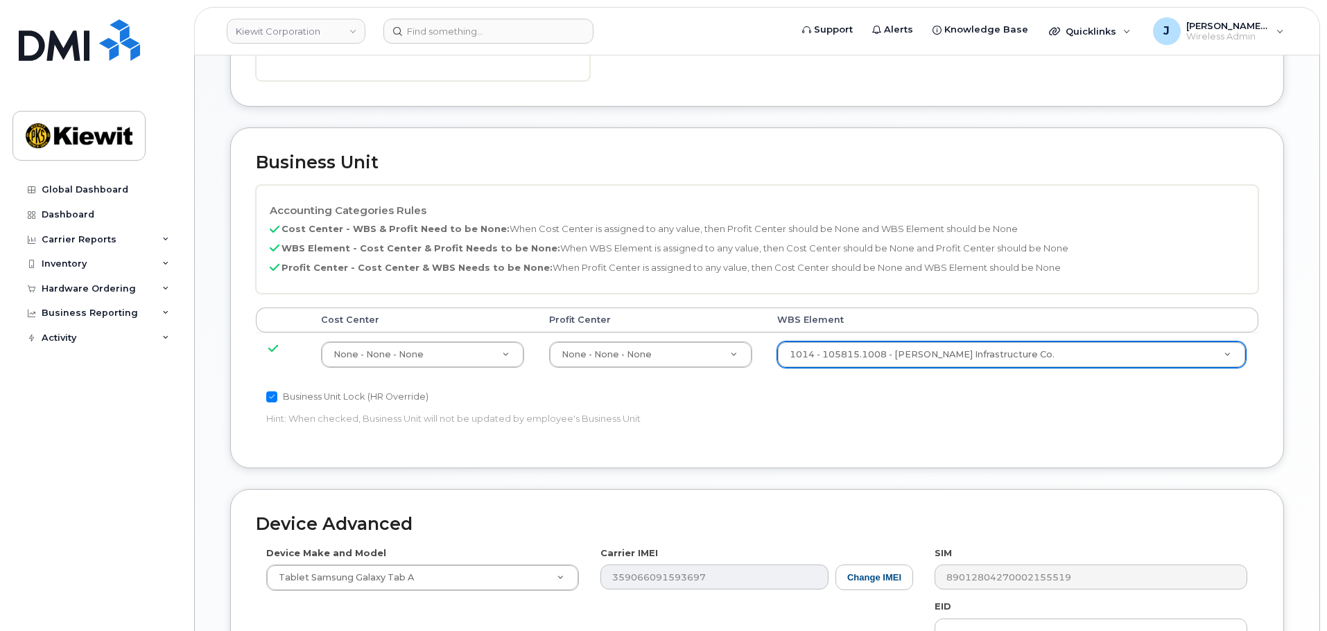
scroll to position [832, 0]
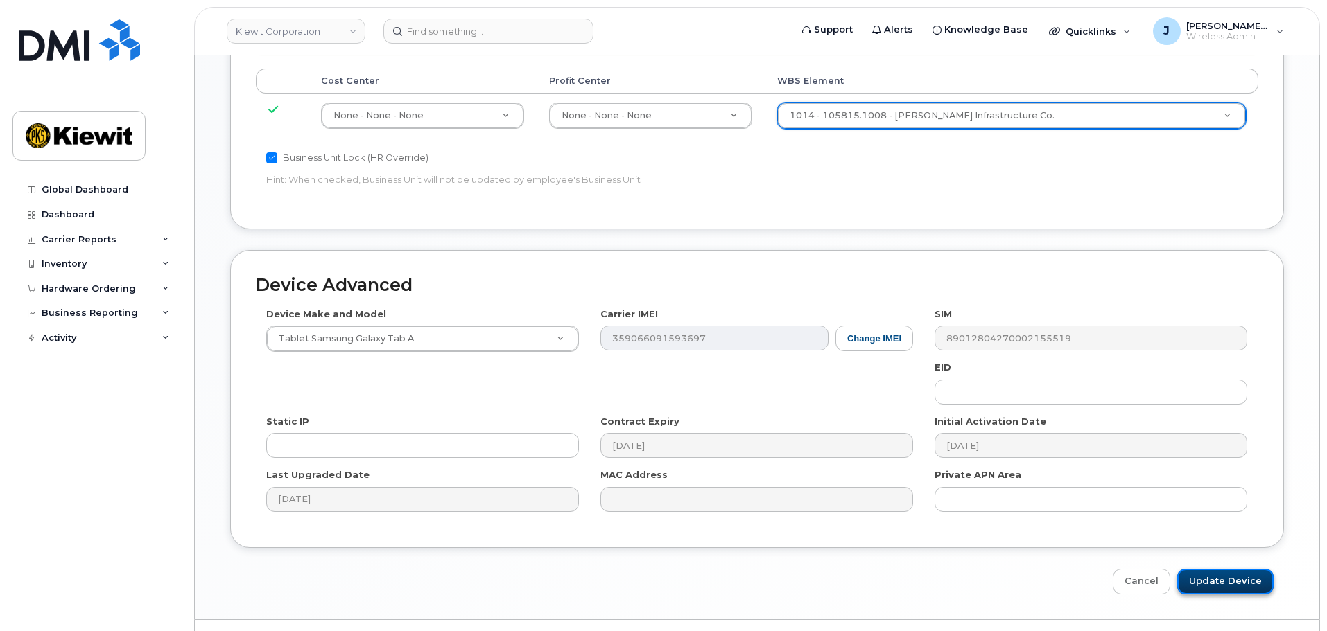
click at [1203, 572] on input "Update Device" at bounding box center [1225, 582] width 96 height 26
type input "Saving..."
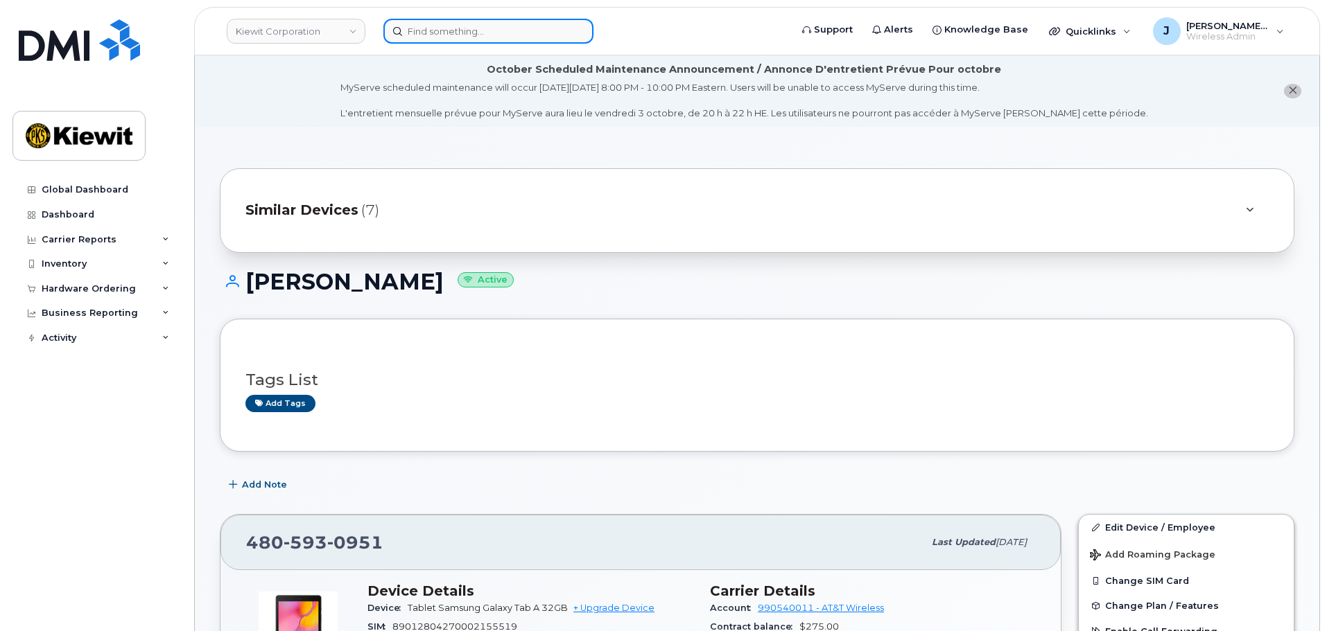
click at [428, 30] on input at bounding box center [488, 31] width 210 height 25
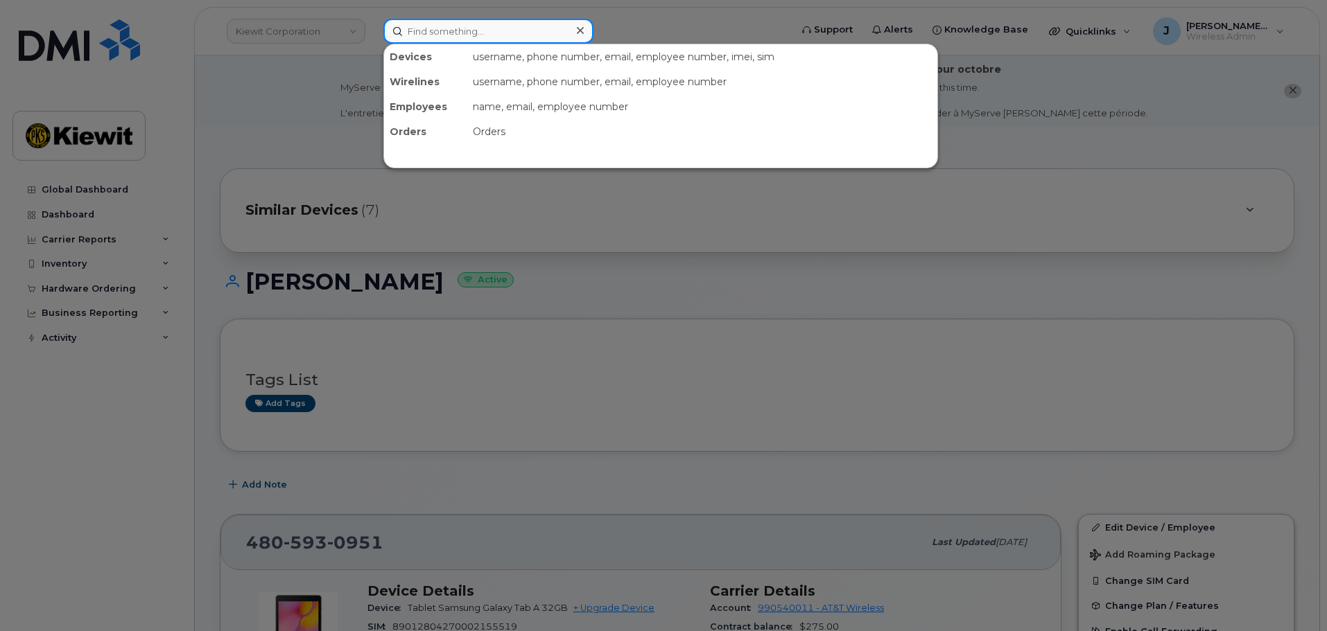
paste input "[PHONE_NUMBER]"
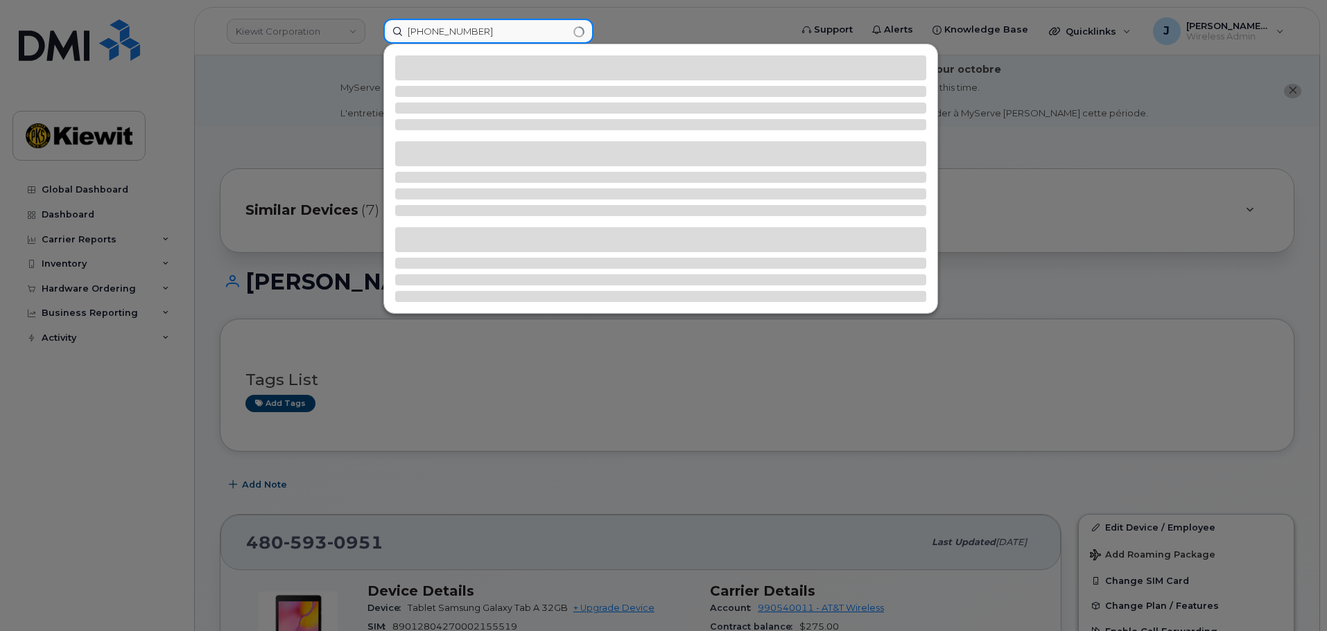
type input "[PHONE_NUMBER]"
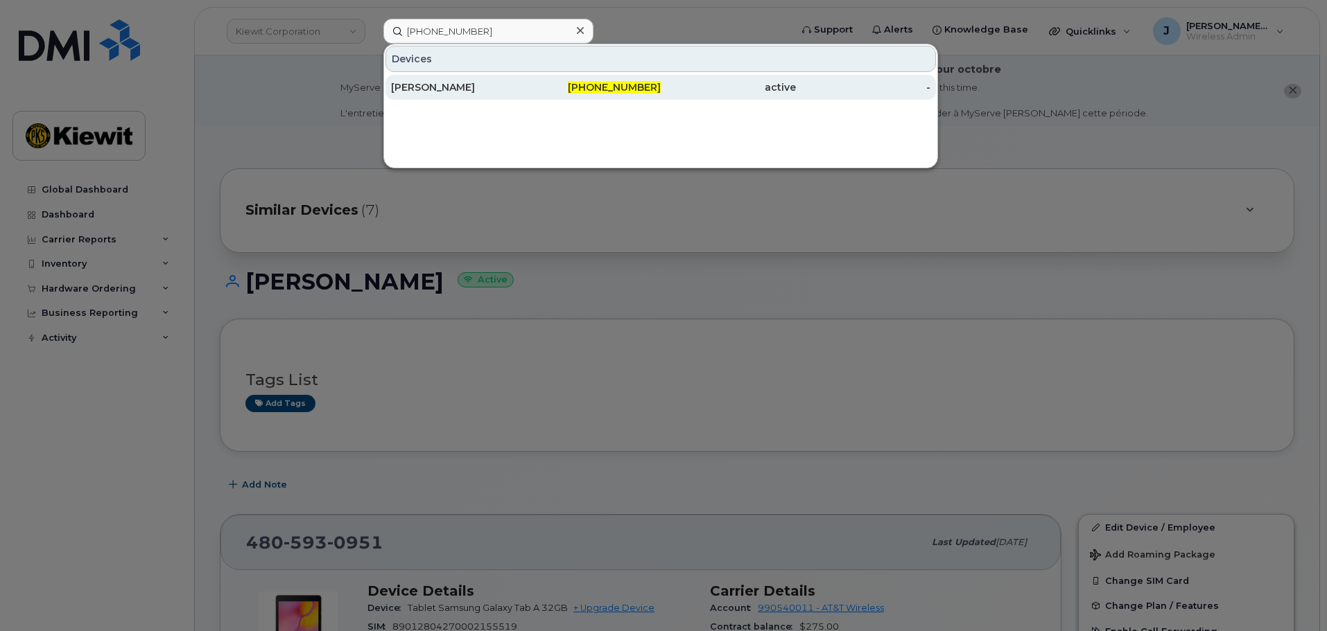
click at [611, 81] on div "[PHONE_NUMBER]" at bounding box center [593, 87] width 135 height 14
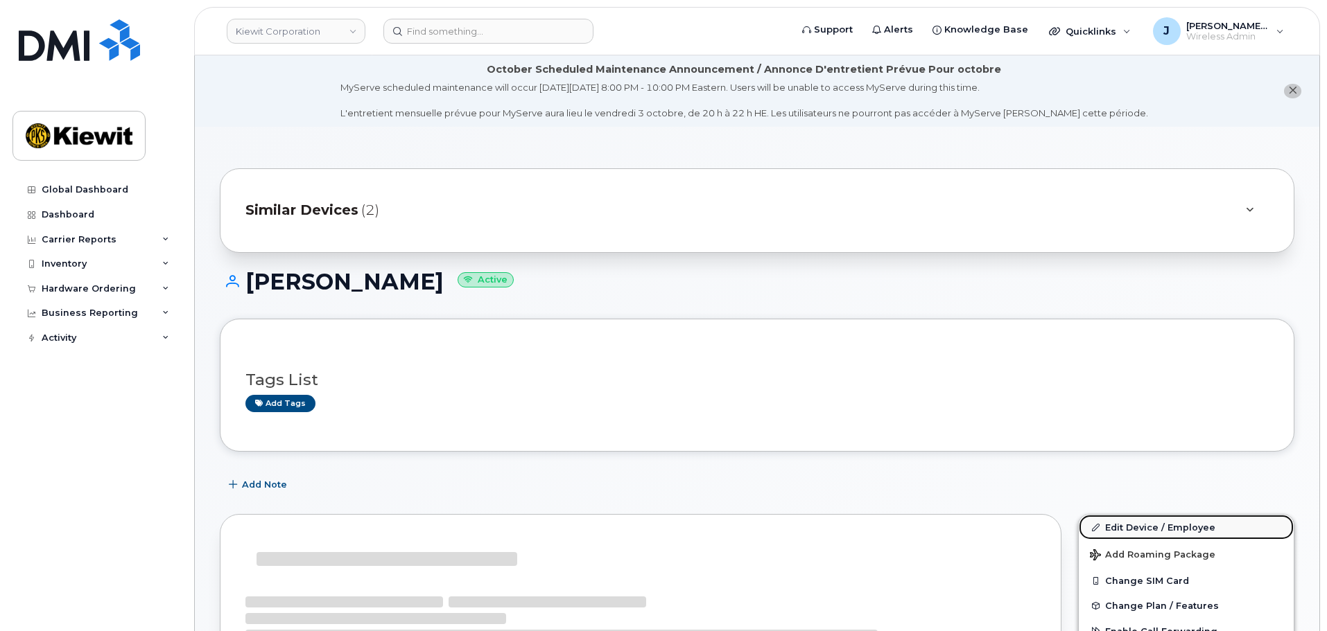
click at [1128, 525] on link "Edit Device / Employee" at bounding box center [1186, 527] width 215 height 25
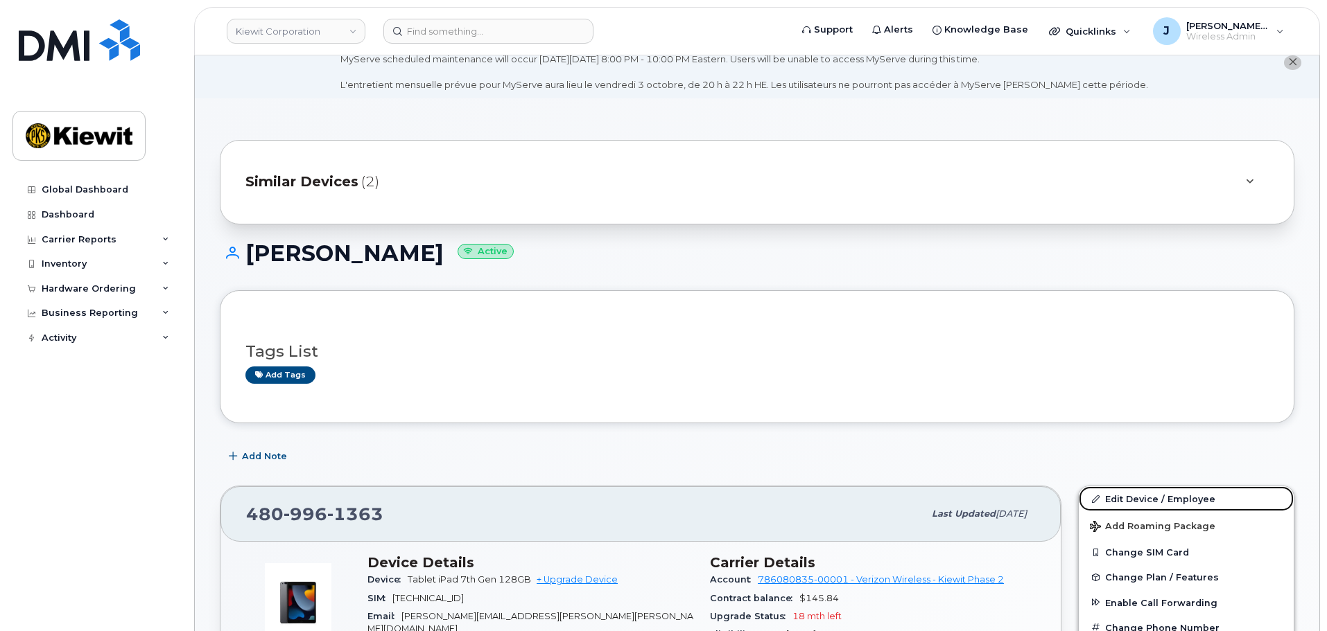
scroll to position [208, 0]
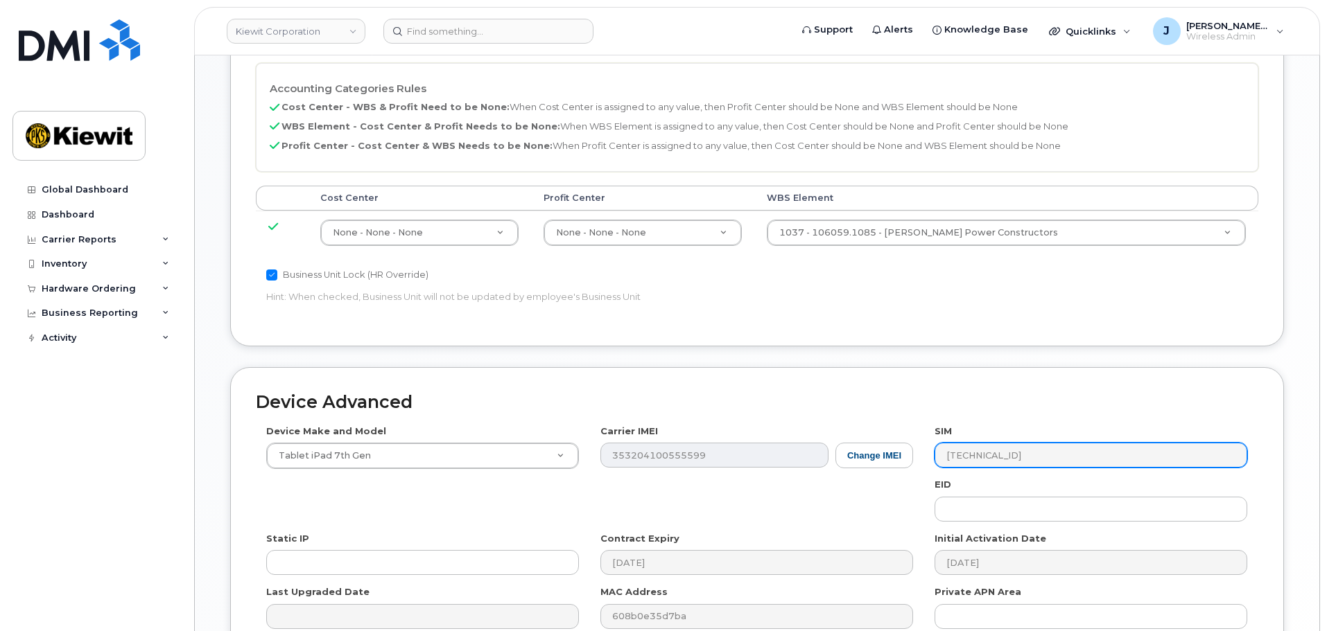
scroll to position [726, 0]
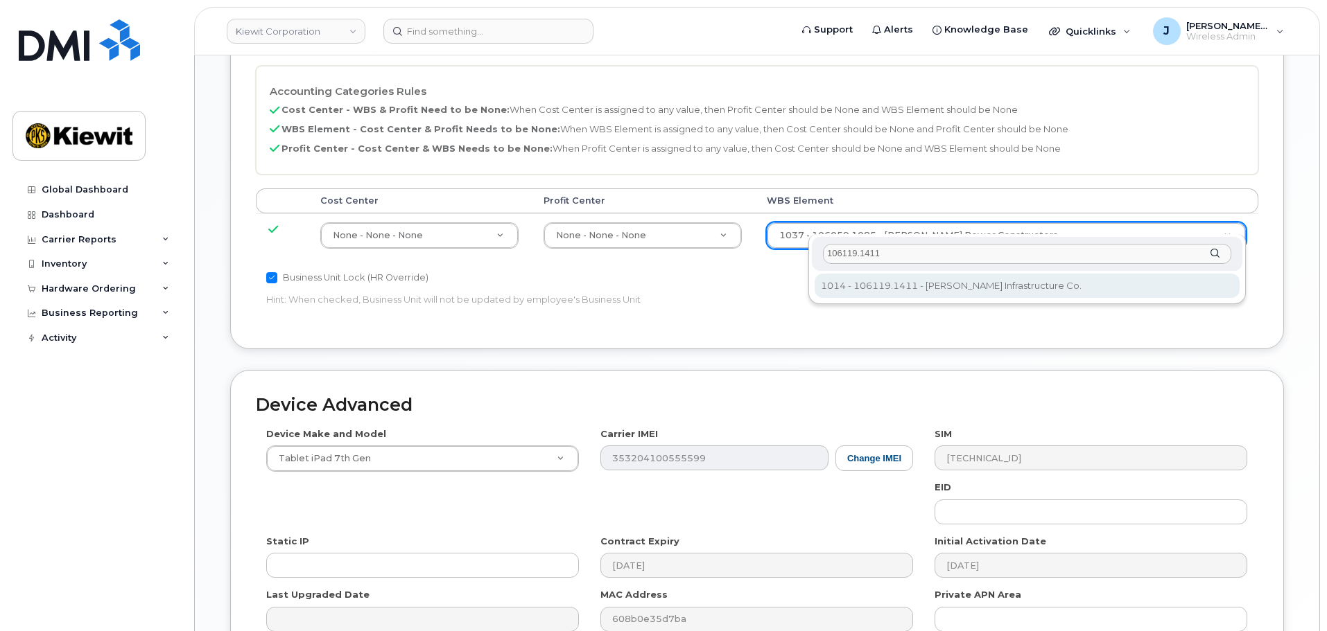
type input "106119.1411"
type input "30511082"
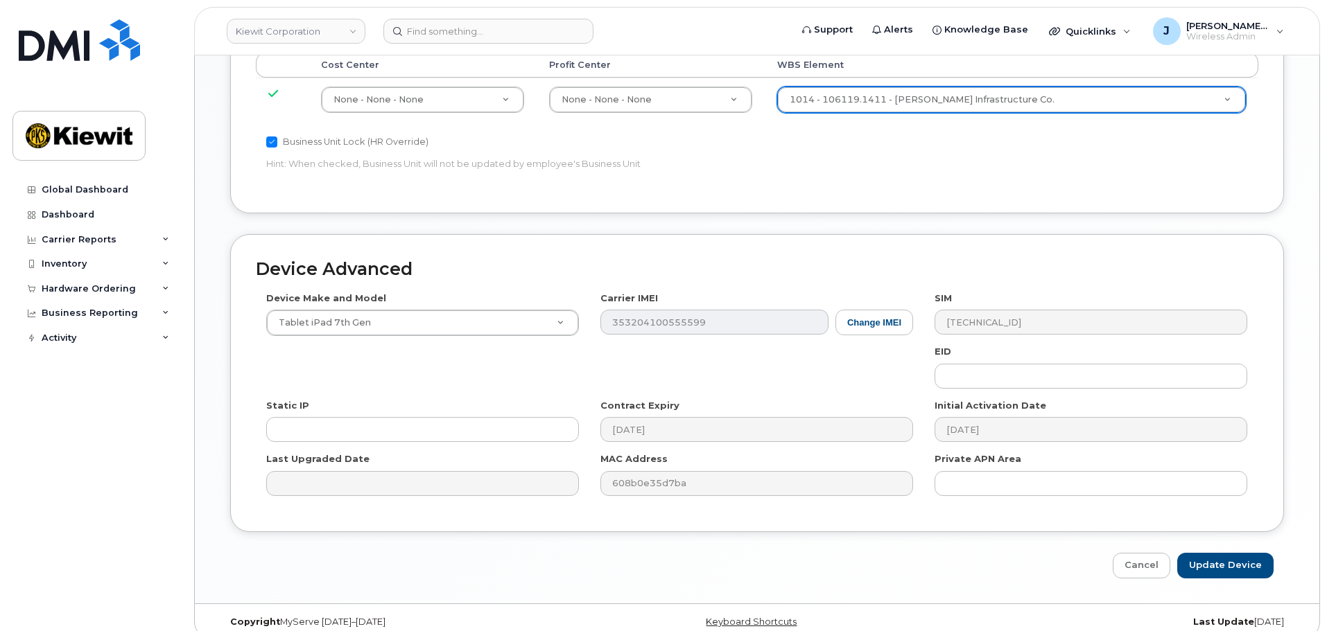
scroll to position [864, 0]
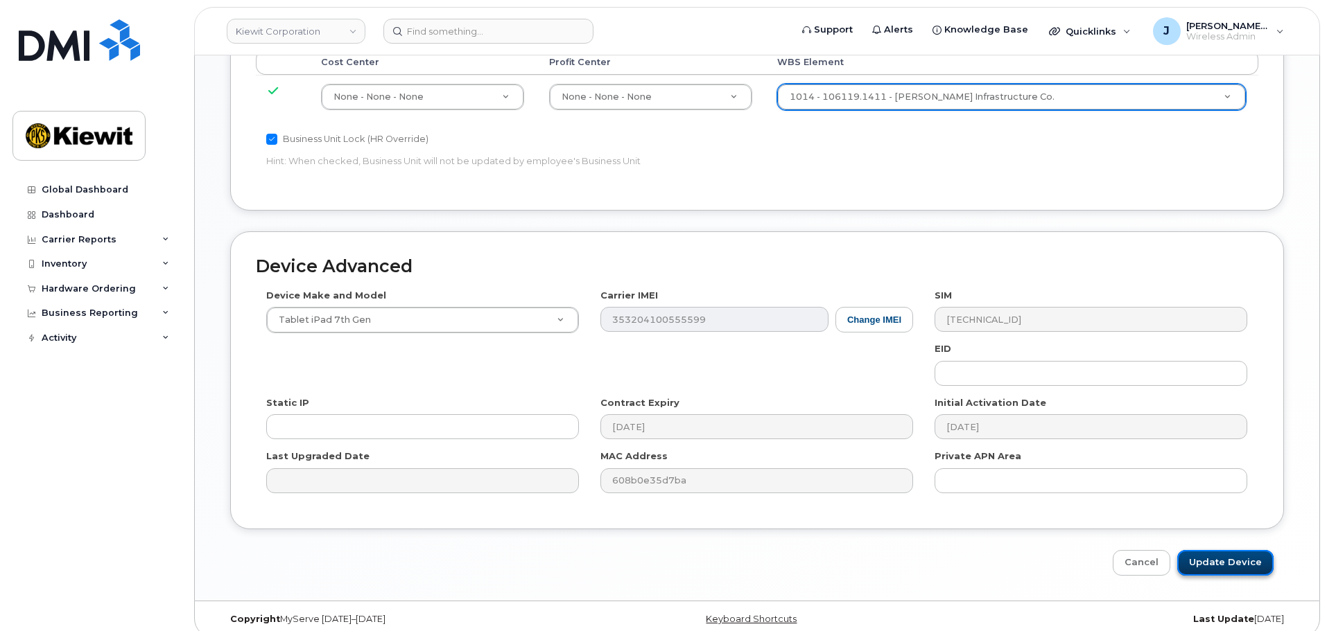
click at [1208, 550] on input "Update Device" at bounding box center [1225, 563] width 96 height 26
type input "Saving..."
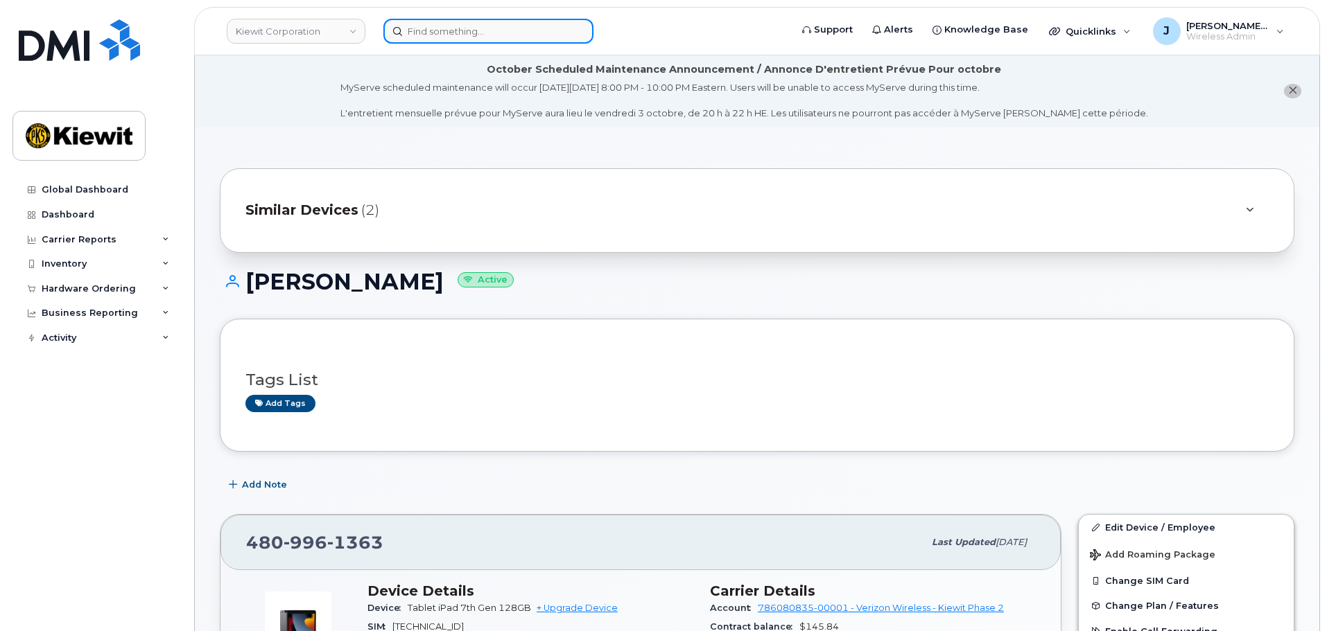
click at [467, 39] on input at bounding box center [488, 31] width 210 height 25
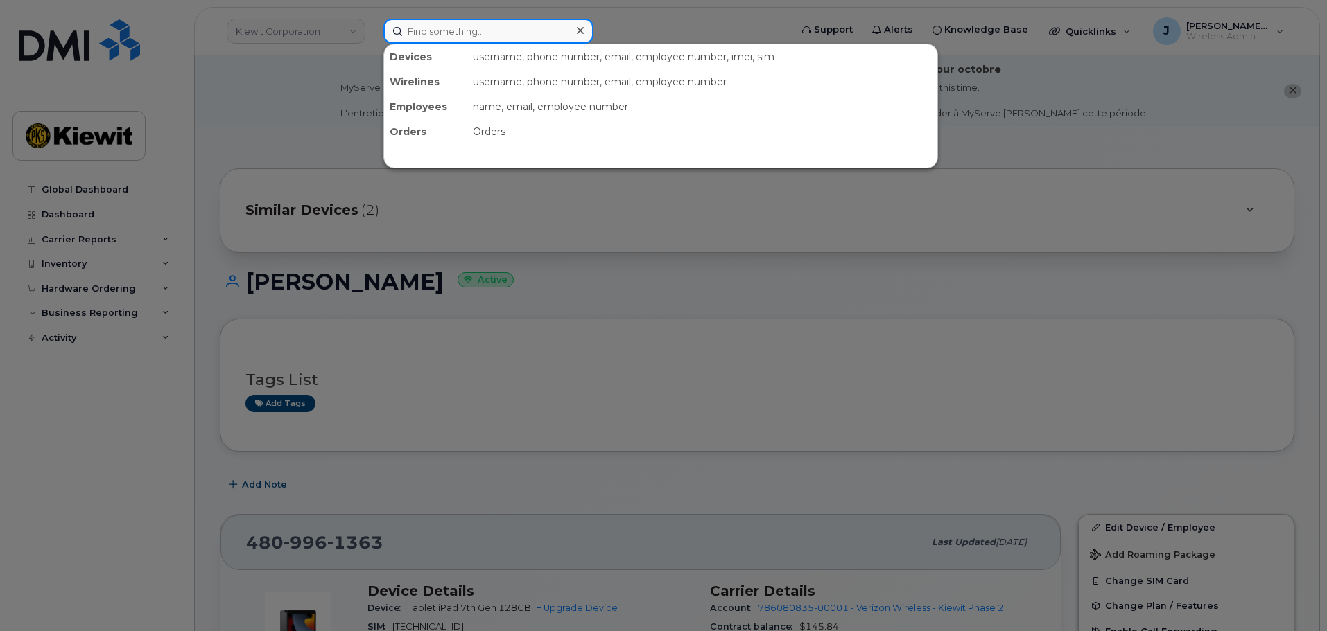
paste input "515-835-9262"
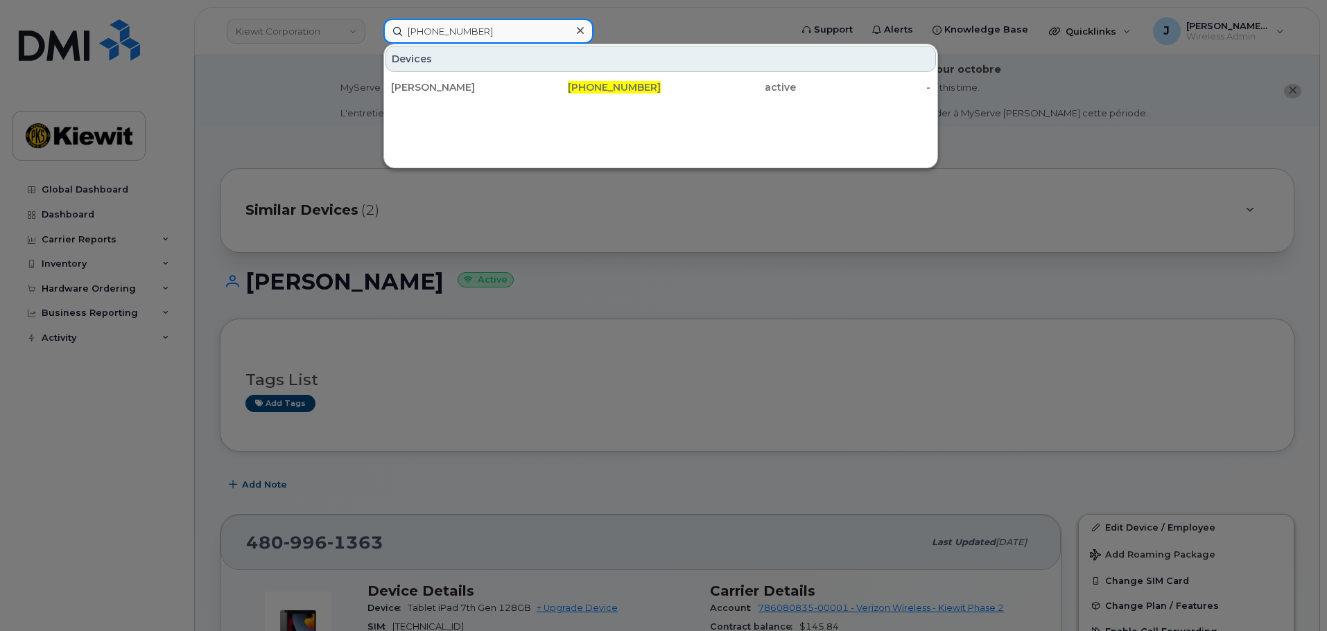
type input "515-835-9262"
click at [290, 150] on div at bounding box center [663, 315] width 1327 height 631
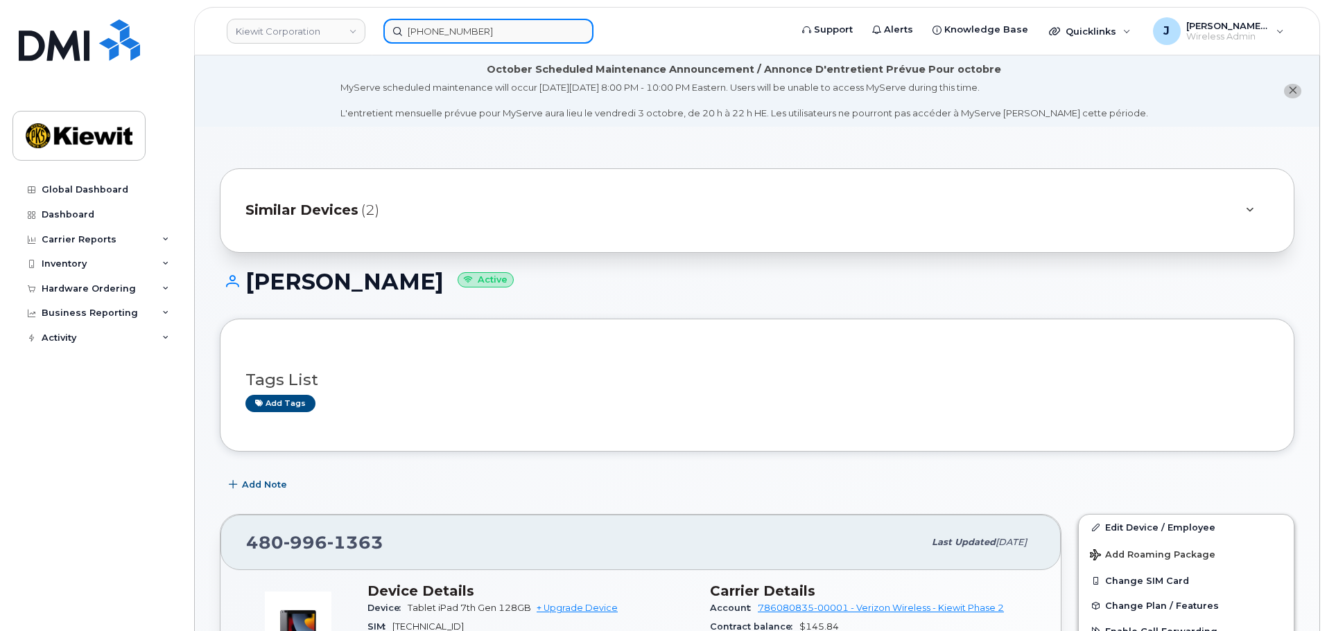
click at [437, 22] on input "515-835-9262" at bounding box center [488, 31] width 210 height 25
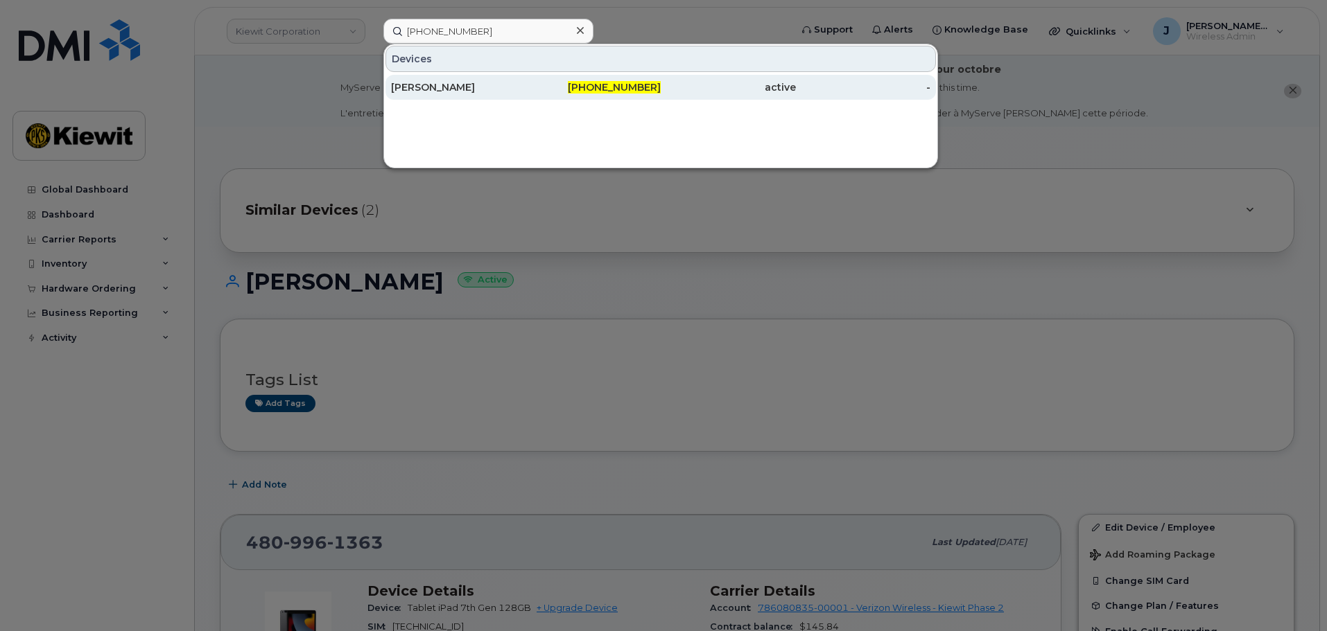
click at [624, 94] on div "515-835-9262" at bounding box center [593, 87] width 135 height 25
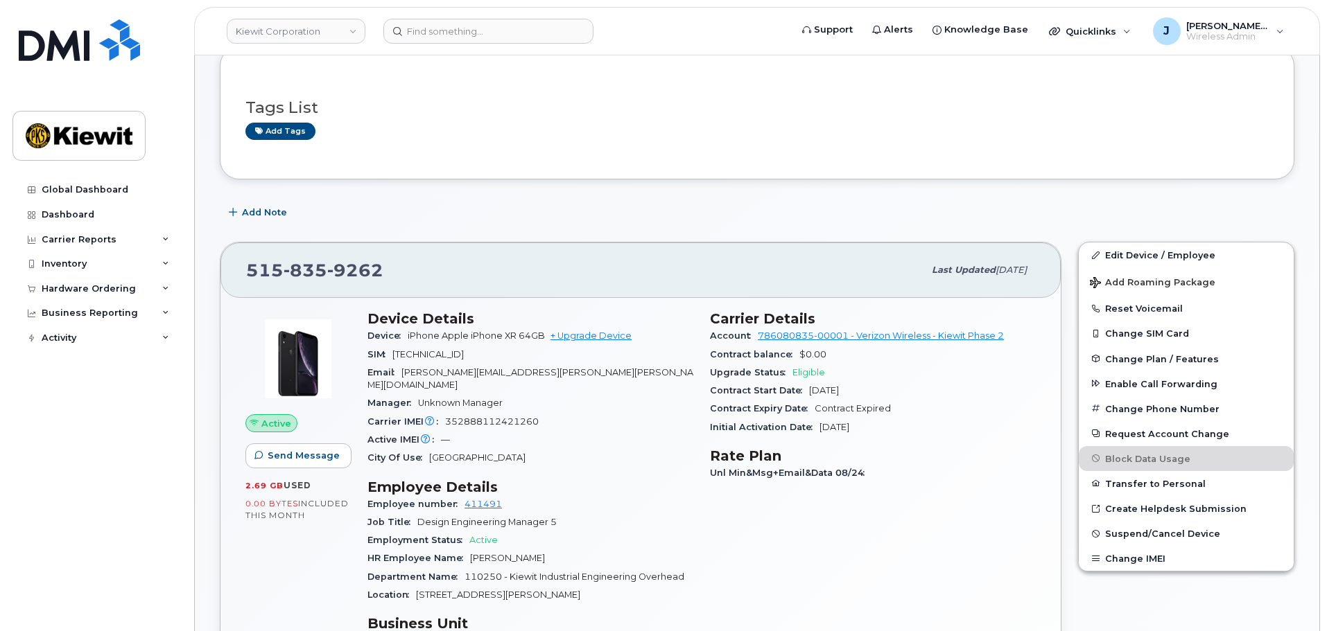
scroll to position [139, 0]
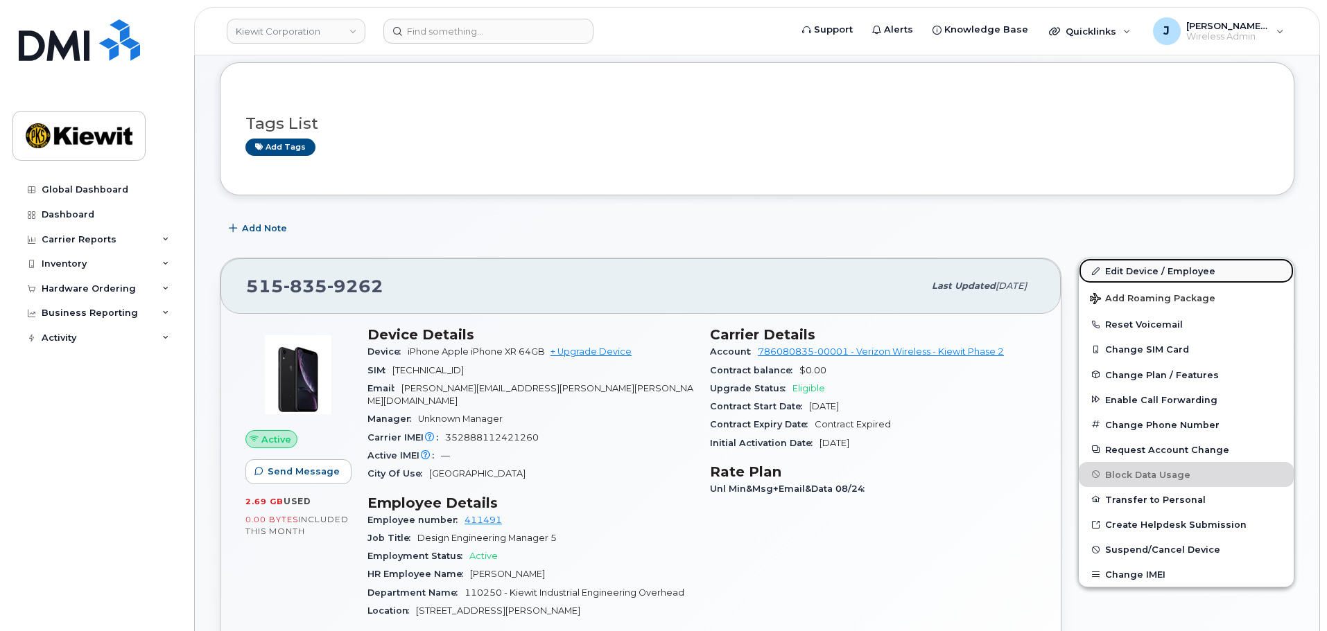
click at [1133, 260] on link "Edit Device / Employee" at bounding box center [1186, 271] width 215 height 25
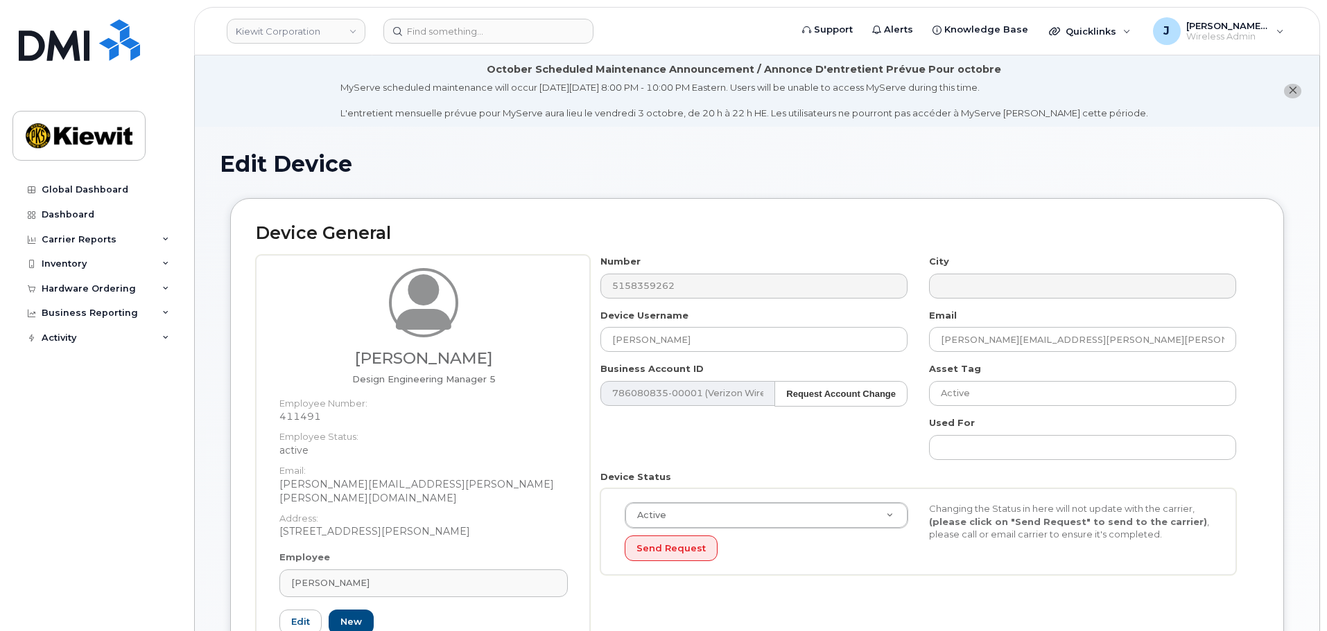
scroll to position [555, 0]
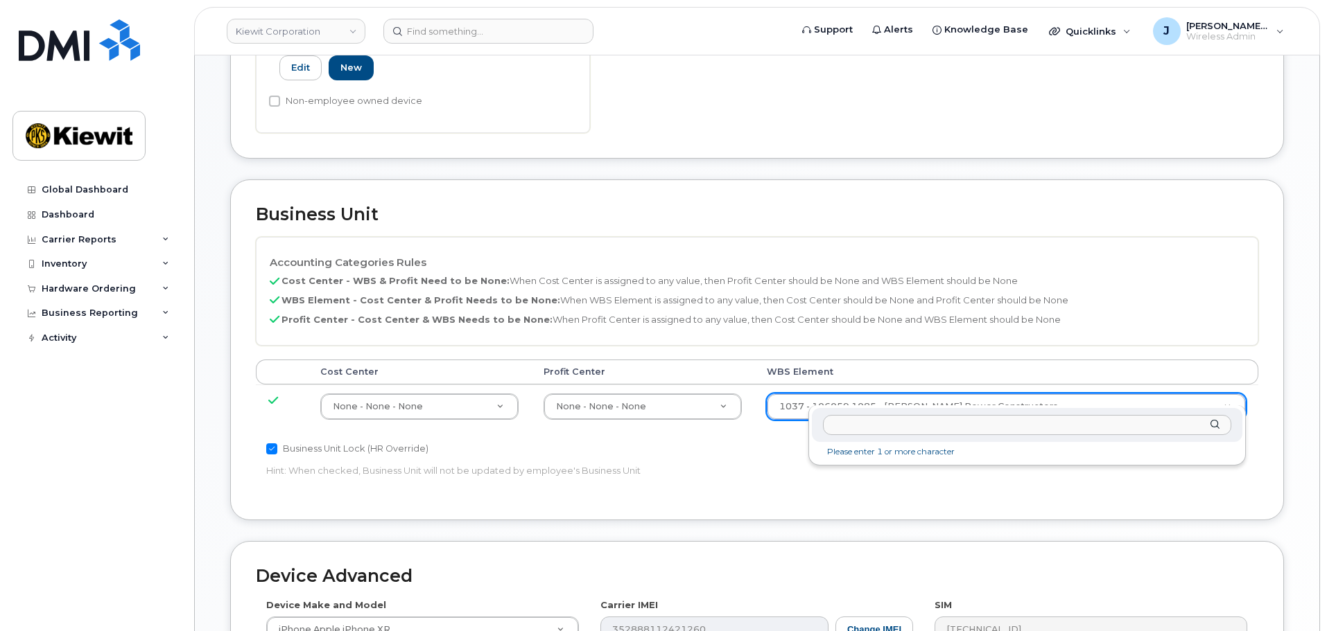
click at [902, 430] on input "text" at bounding box center [1027, 425] width 408 height 20
paste input "110250.1518"
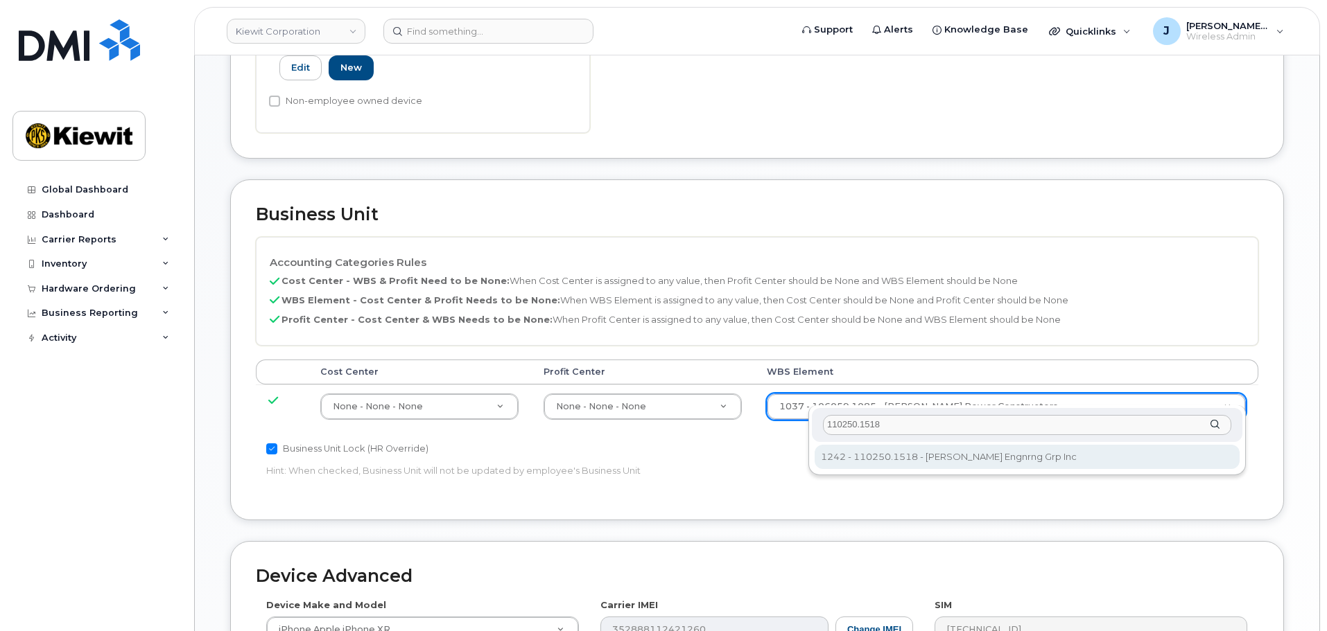
type input "110250.1518"
type input "33459700"
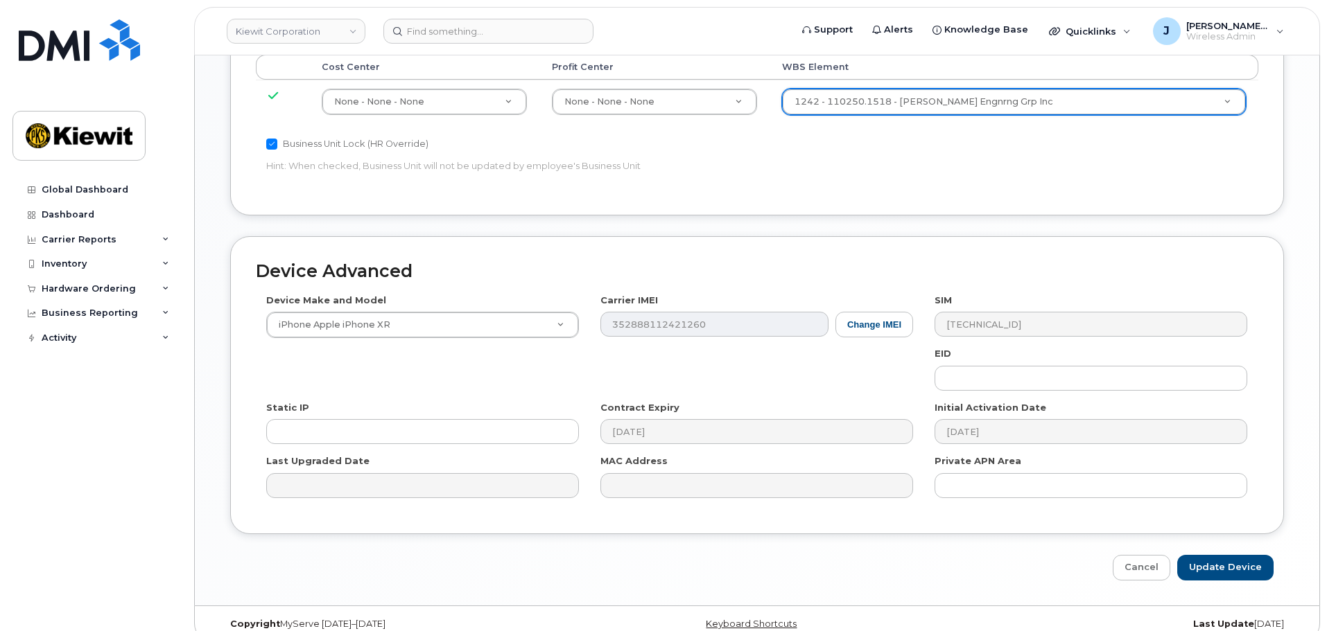
scroll to position [864, 0]
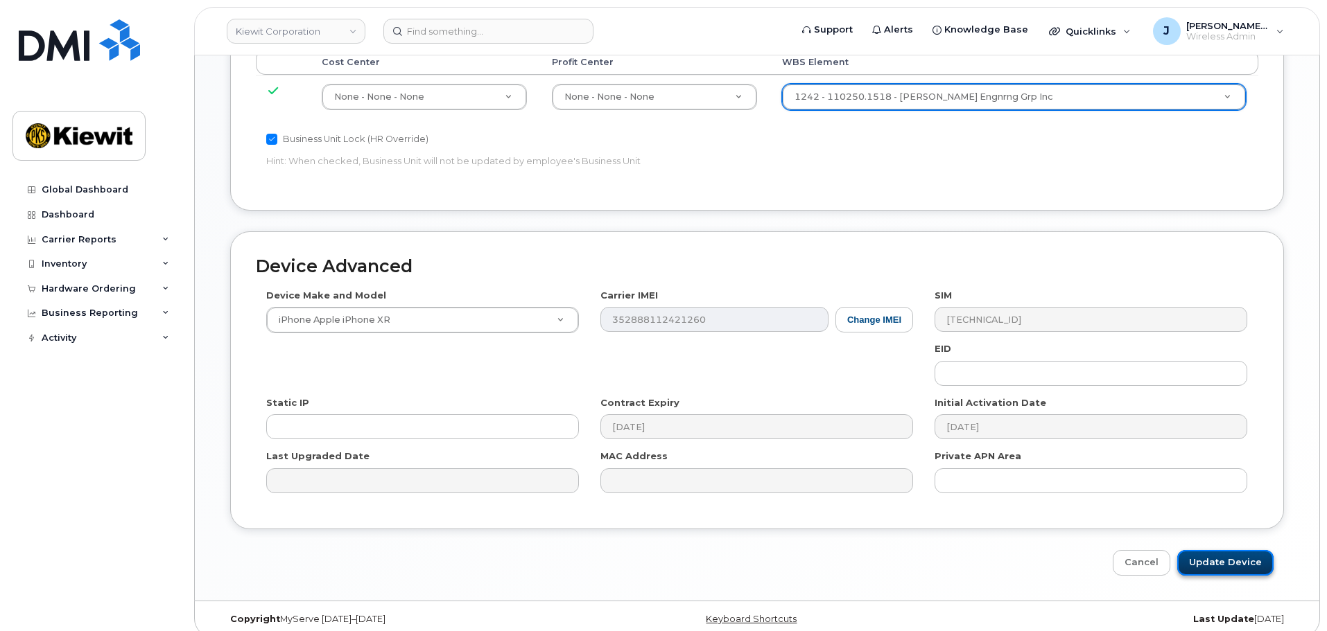
click at [1243, 550] on input "Update Device" at bounding box center [1225, 563] width 96 height 26
type input "Saving..."
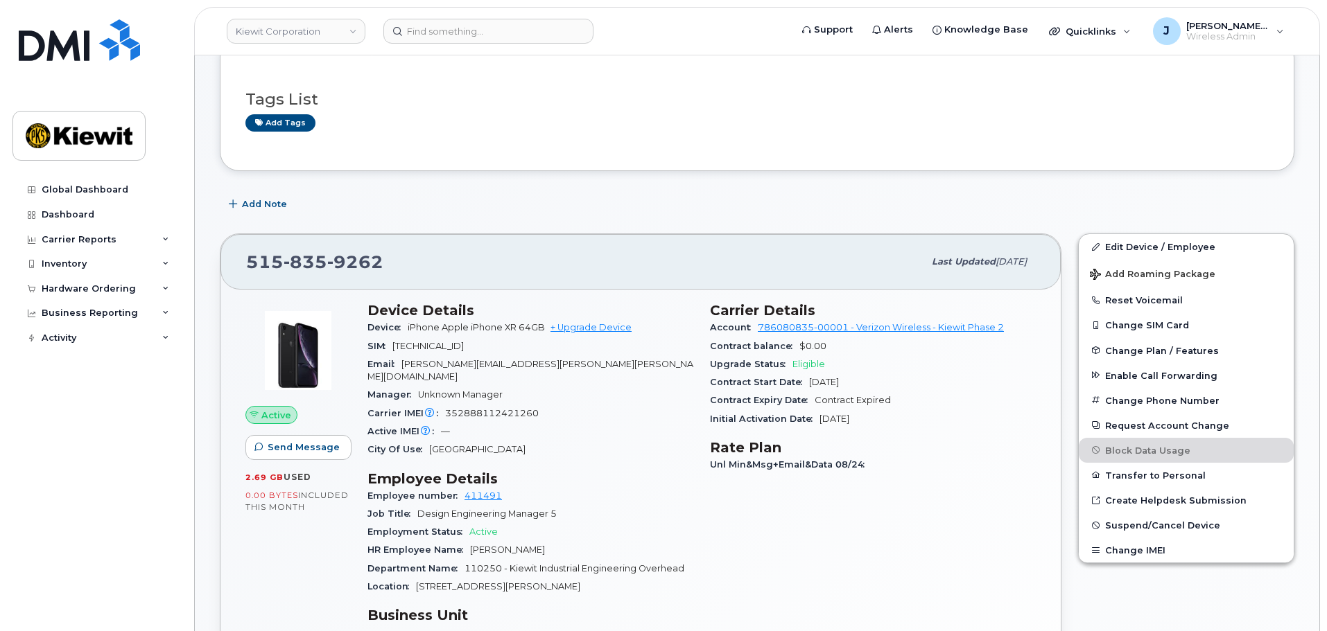
scroll to position [139, 0]
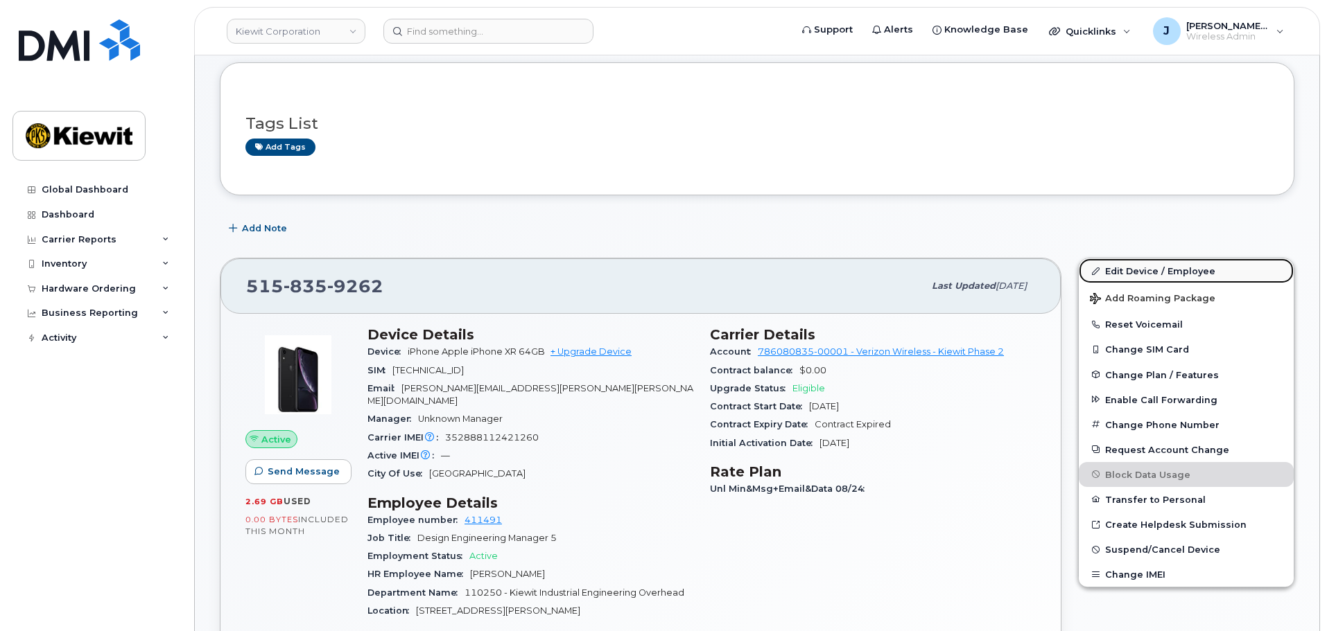
click at [1142, 281] on link "Edit Device / Employee" at bounding box center [1186, 271] width 215 height 25
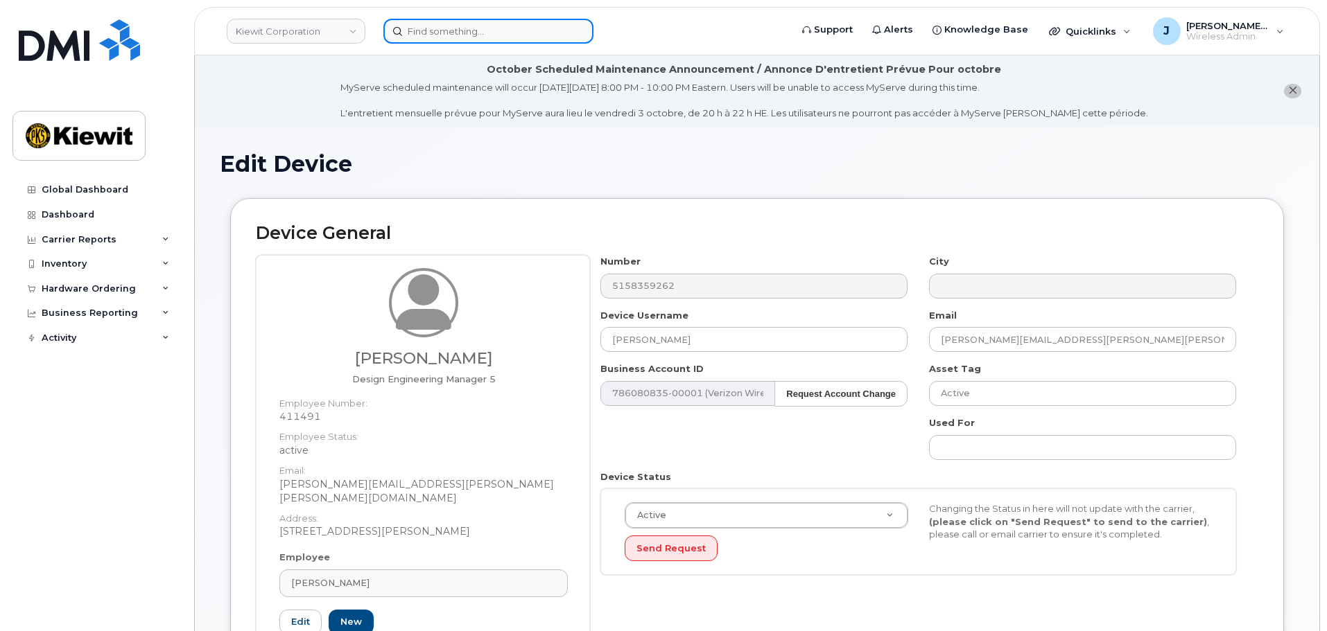
click at [452, 25] on input at bounding box center [488, 31] width 210 height 25
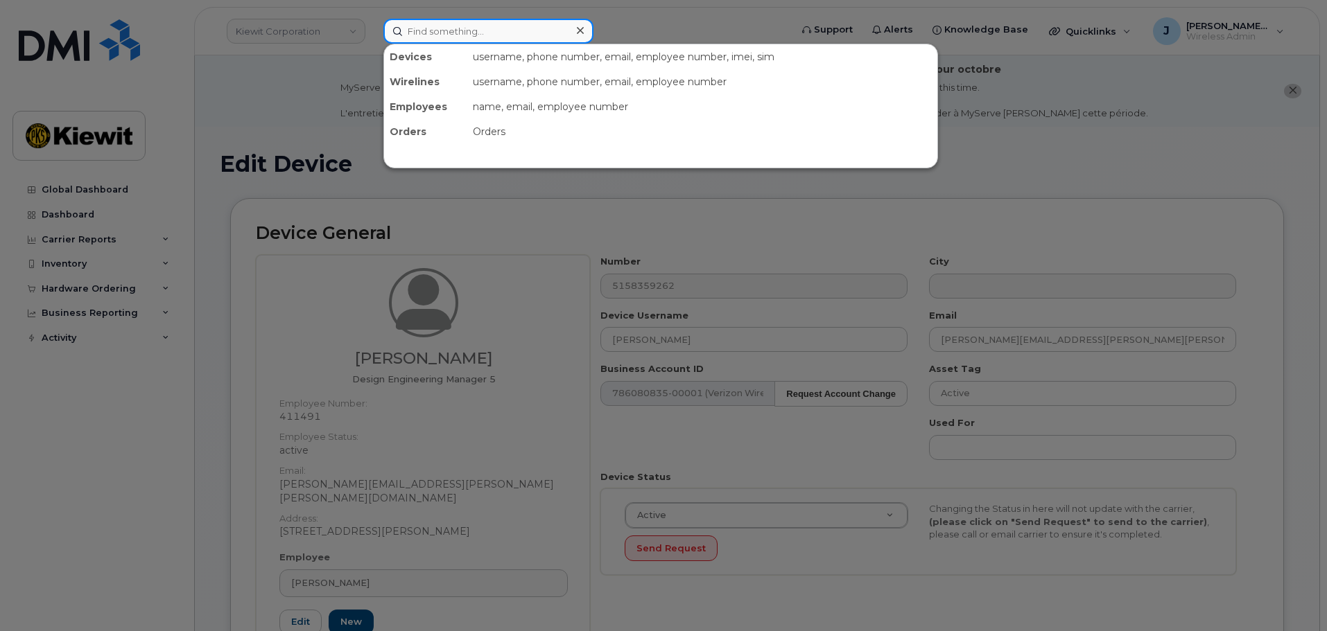
paste input "617-293-2925"
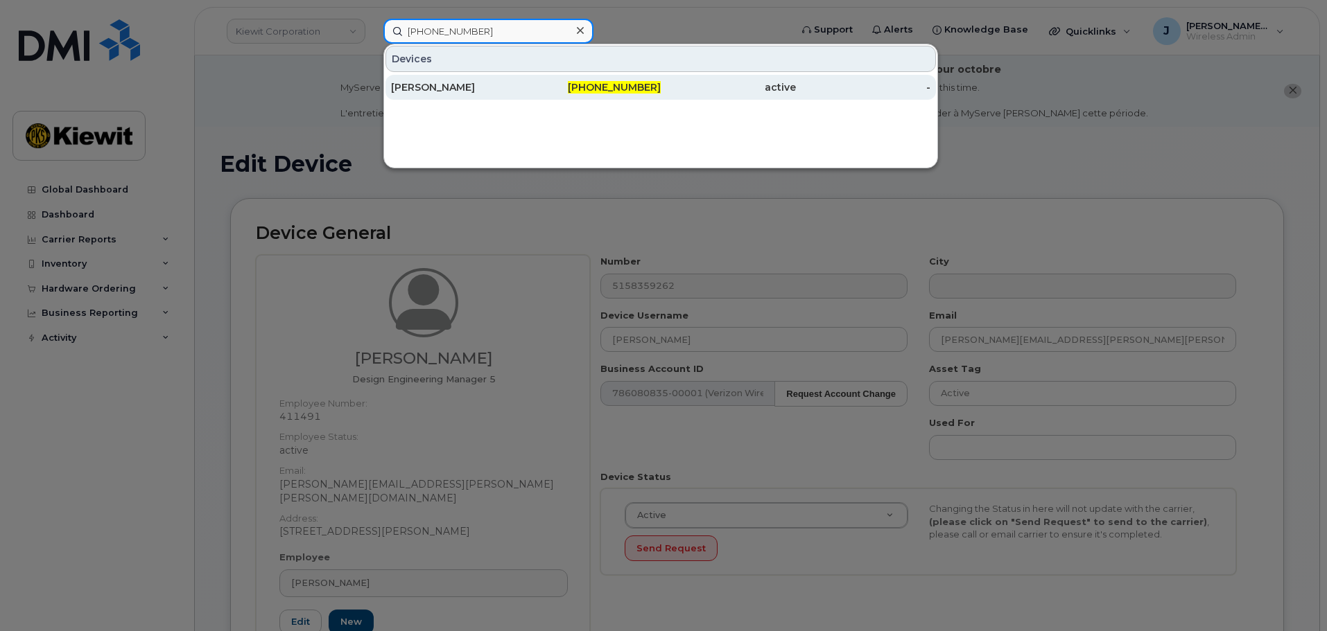
type input "617-293-2925"
click at [469, 79] on div "[PERSON_NAME]" at bounding box center [458, 87] width 135 height 25
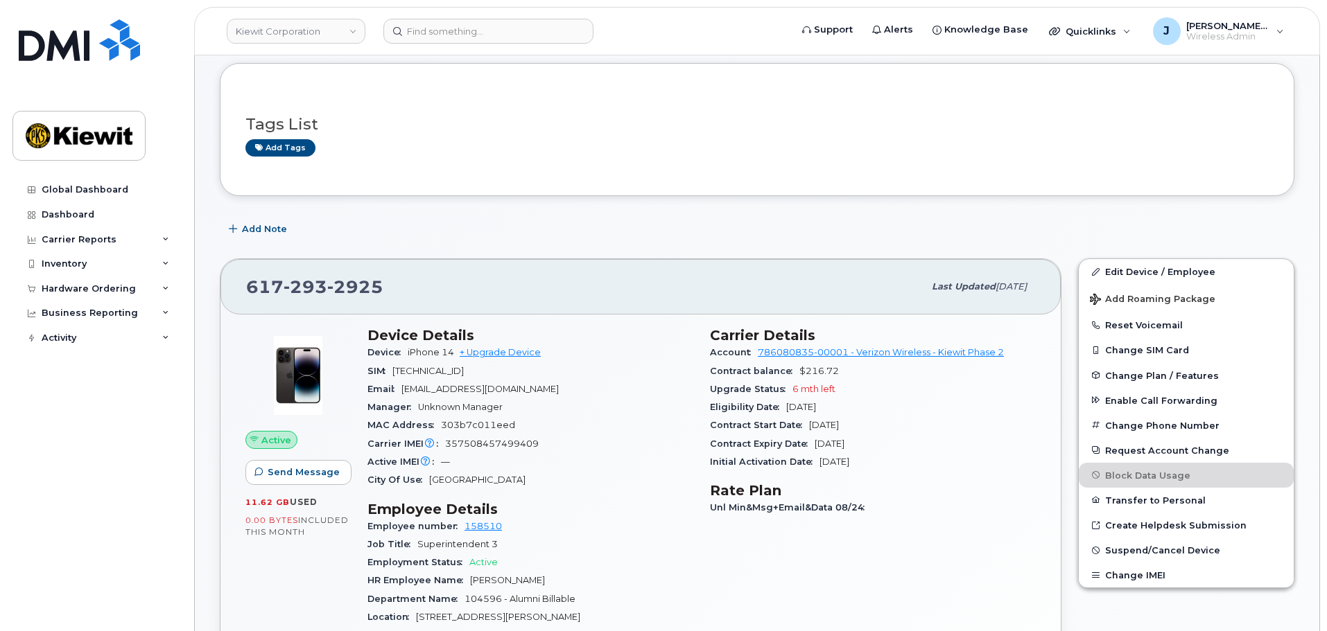
scroll to position [139, 0]
click at [1117, 268] on link "Edit Device / Employee" at bounding box center [1186, 271] width 215 height 25
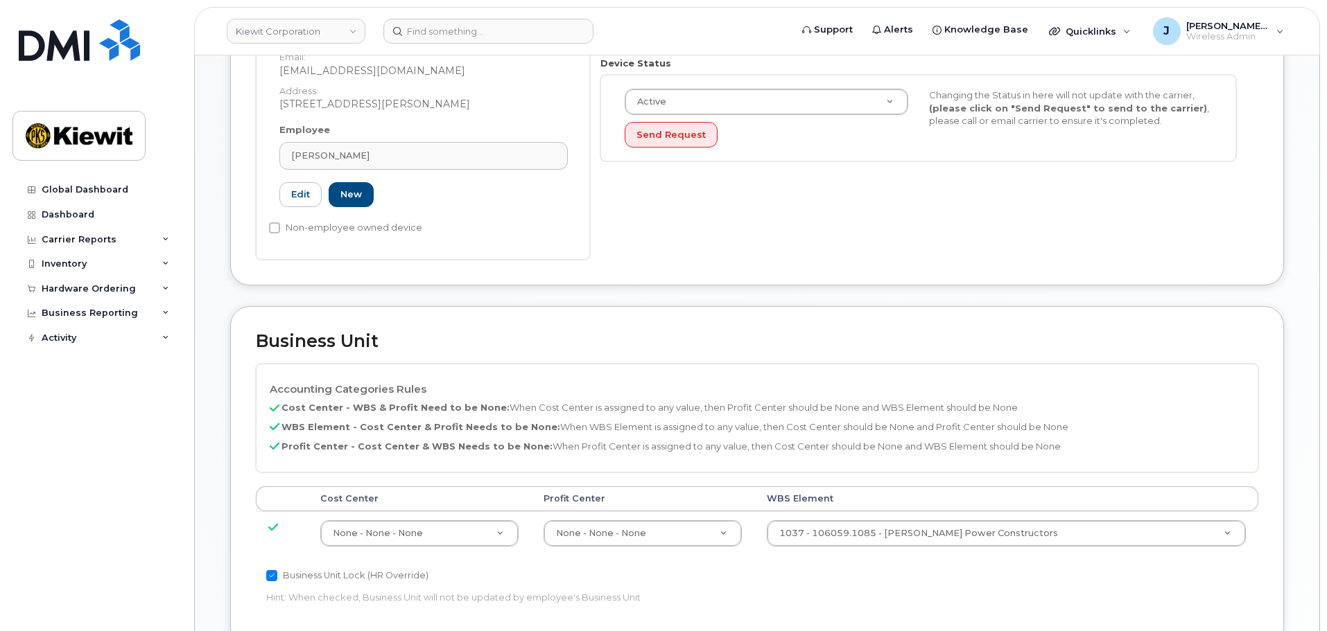
scroll to position [416, 0]
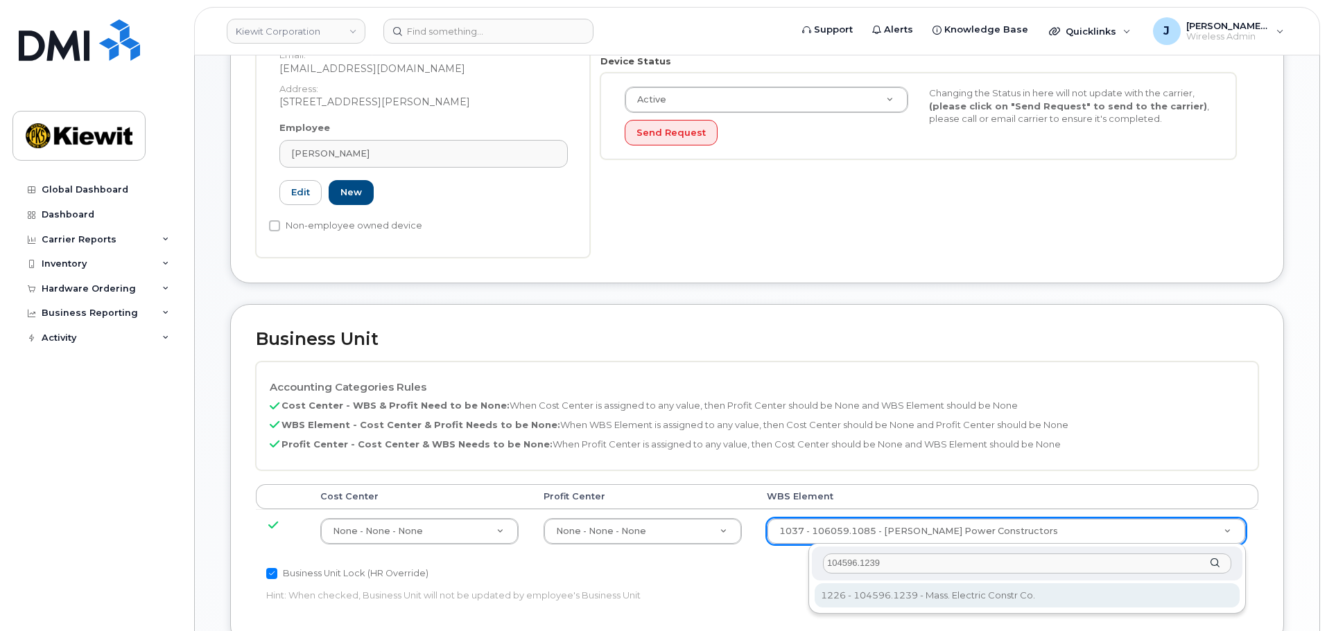
type input "104596.1239"
type input "35381357"
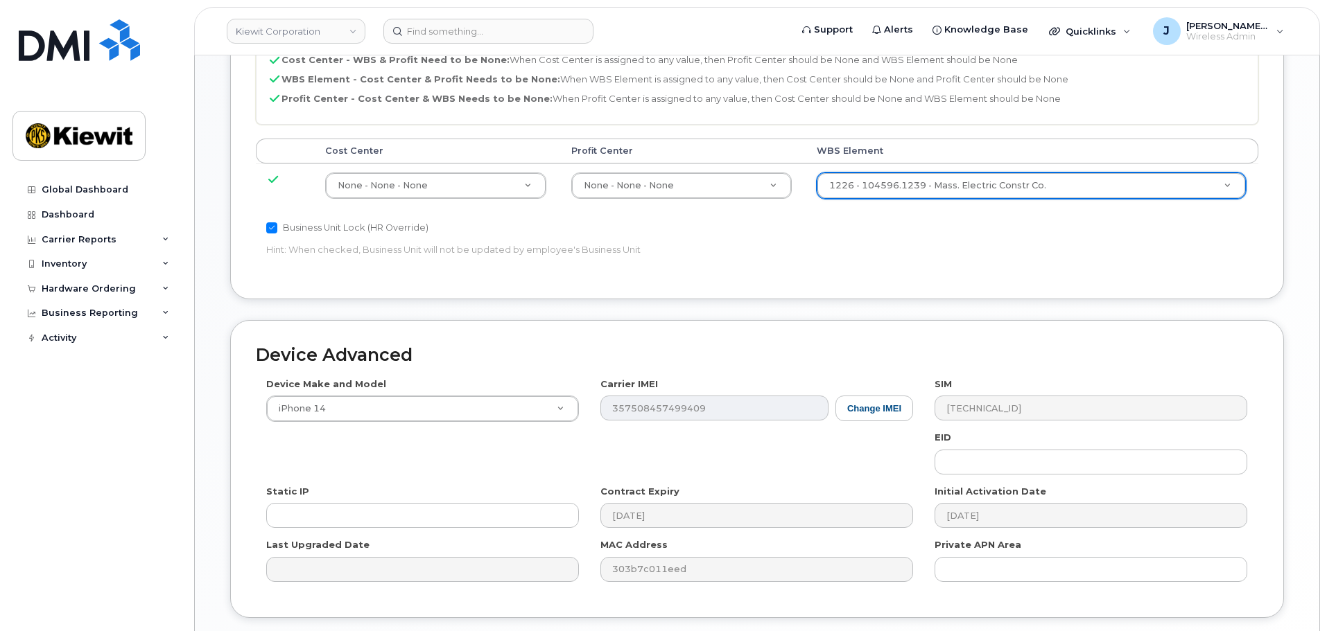
scroll to position [832, 0]
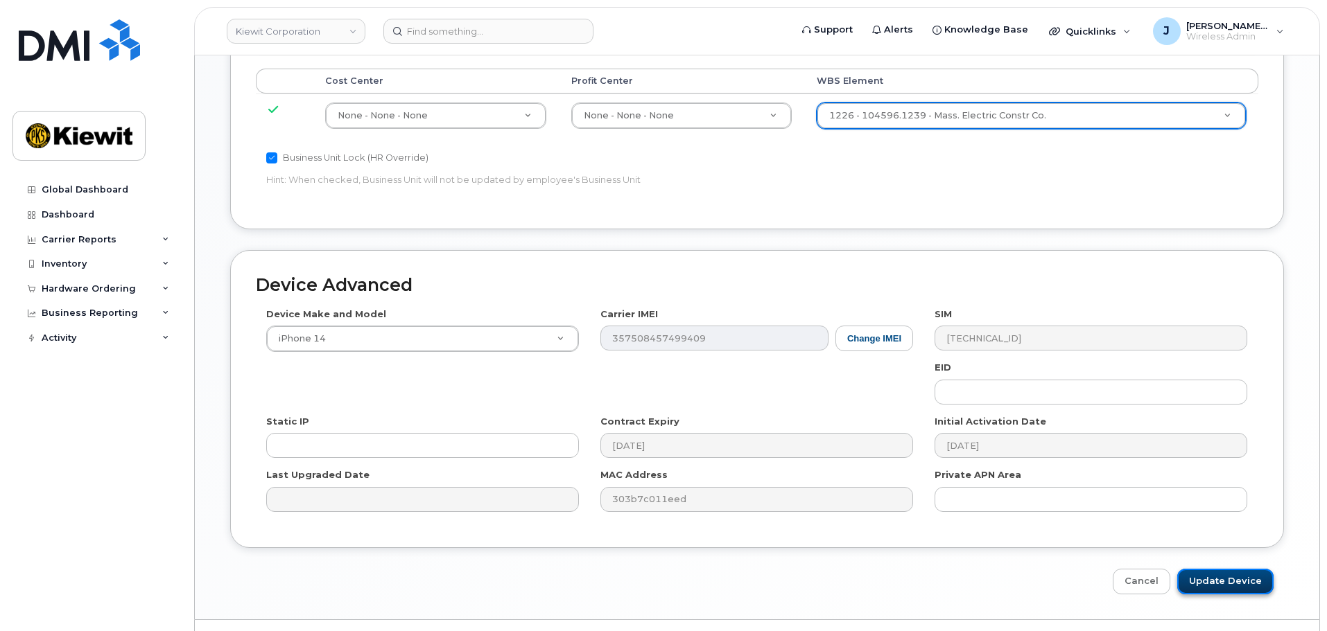
click at [1230, 593] on input "Update Device" at bounding box center [1225, 582] width 96 height 26
type input "Saving..."
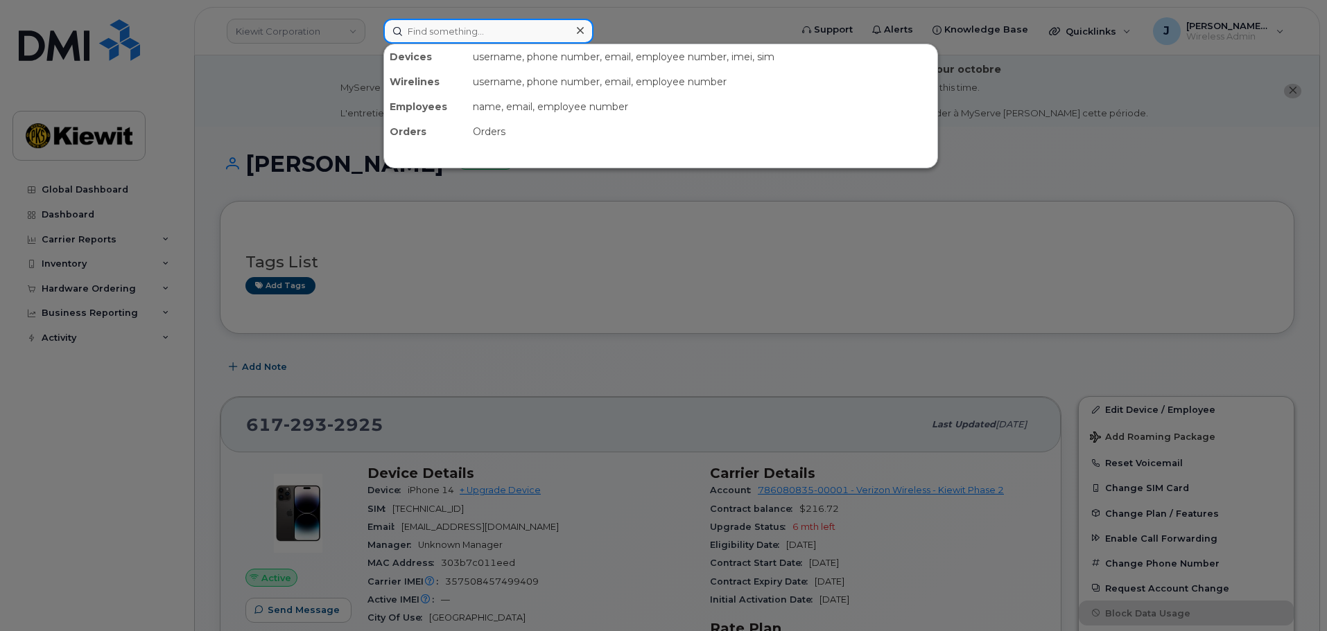
click at [483, 38] on input at bounding box center [488, 31] width 210 height 25
paste input "[PHONE_NUMBER]"
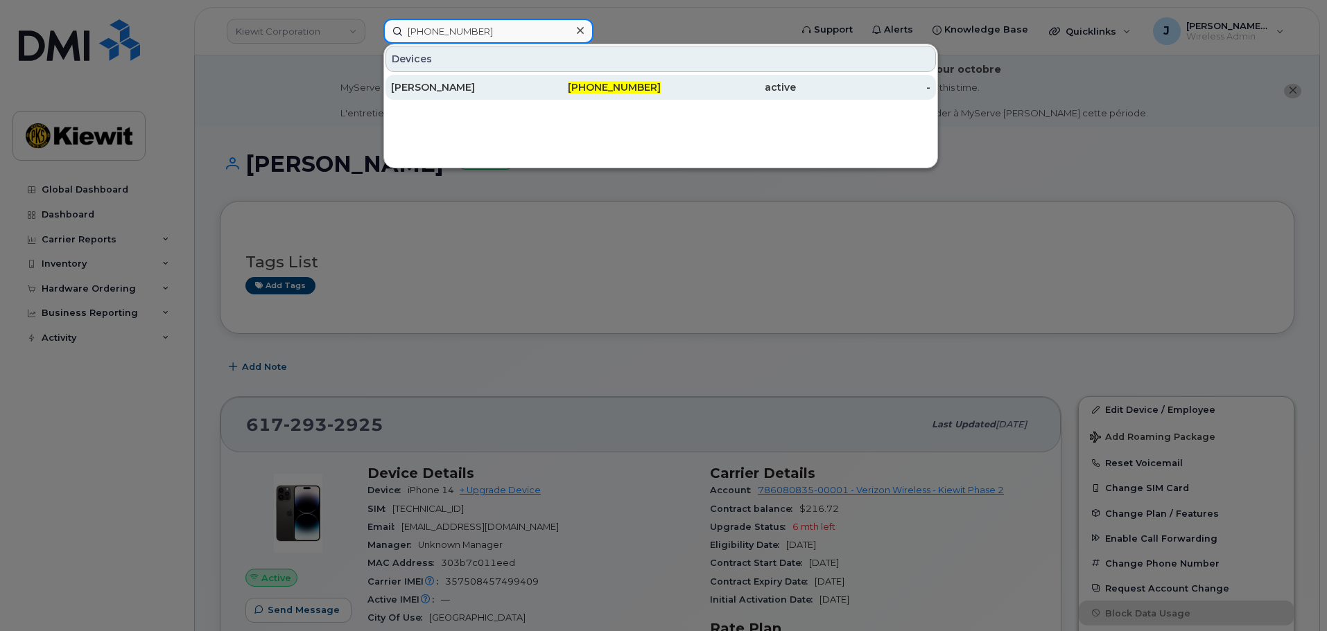
type input "[PHONE_NUMBER]"
click at [518, 77] on div "[PERSON_NAME]" at bounding box center [458, 87] width 135 height 25
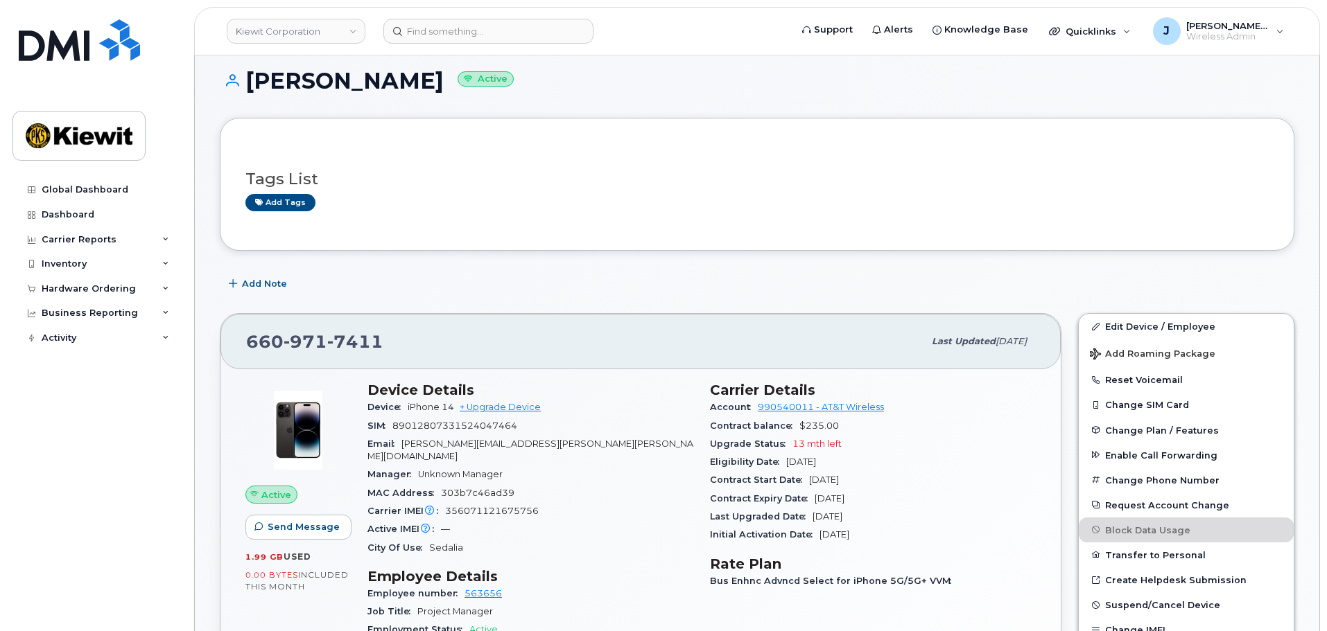
scroll to position [277, 0]
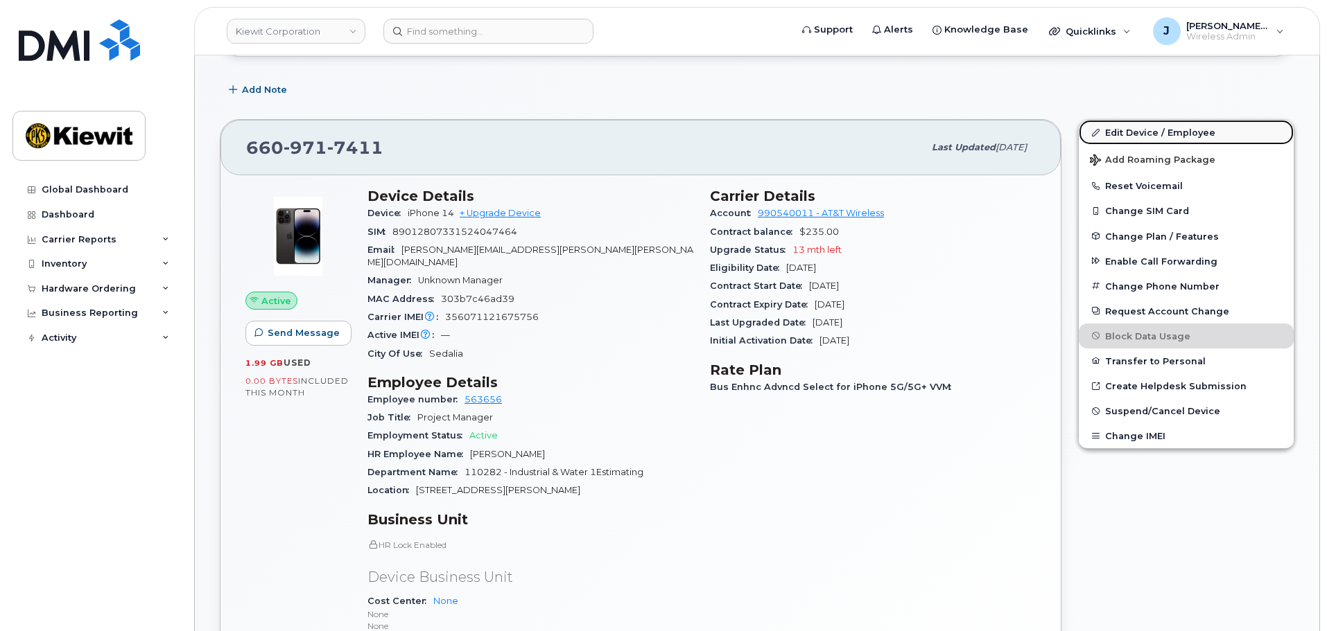
click at [1143, 133] on link "Edit Device / Employee" at bounding box center [1186, 132] width 215 height 25
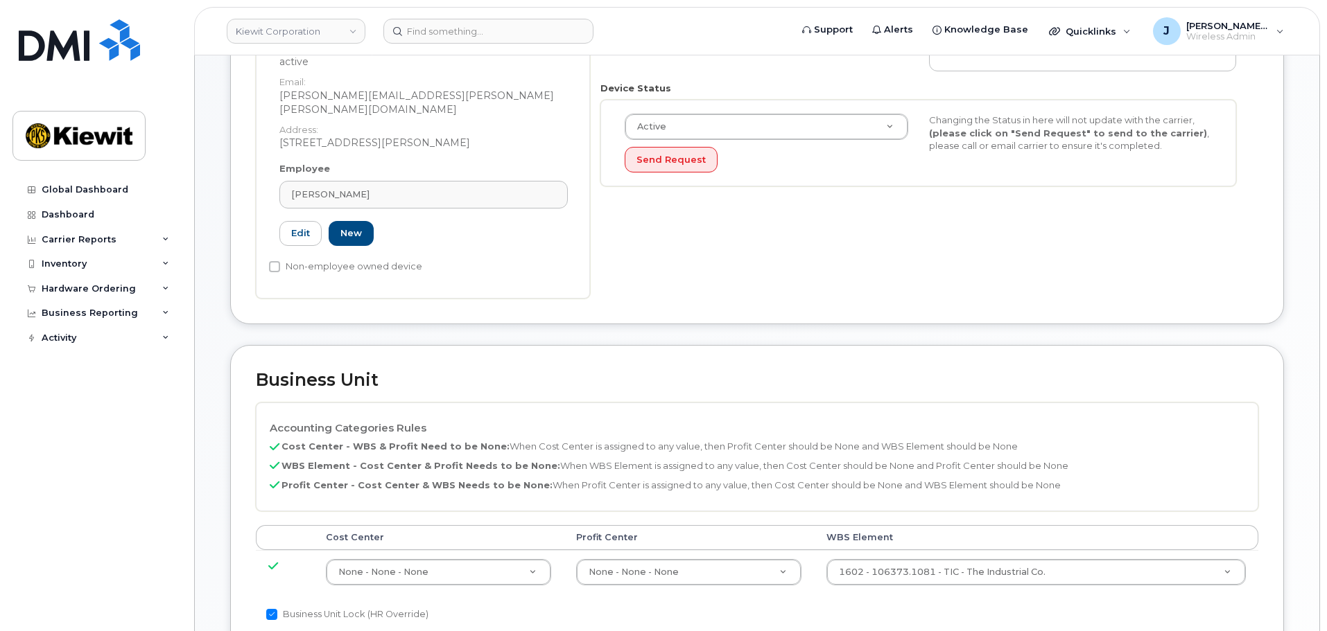
scroll to position [416, 0]
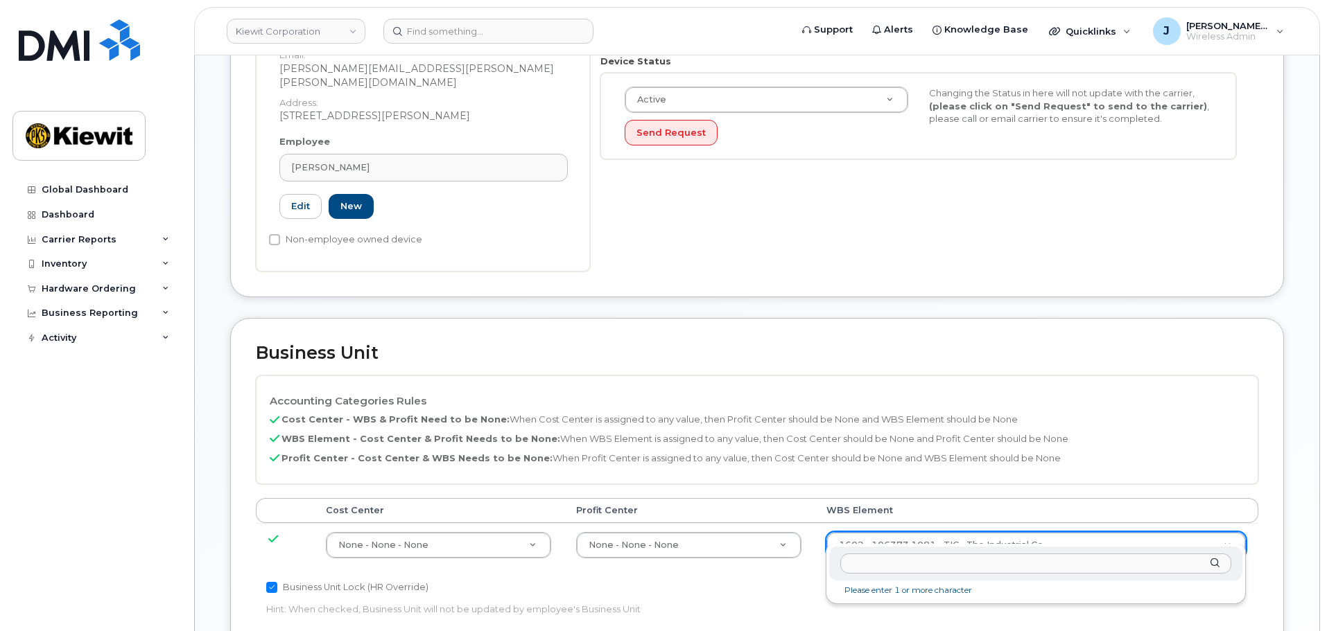
drag, startPoint x: 1051, startPoint y: 529, endPoint x: 768, endPoint y: 513, distance: 283.2
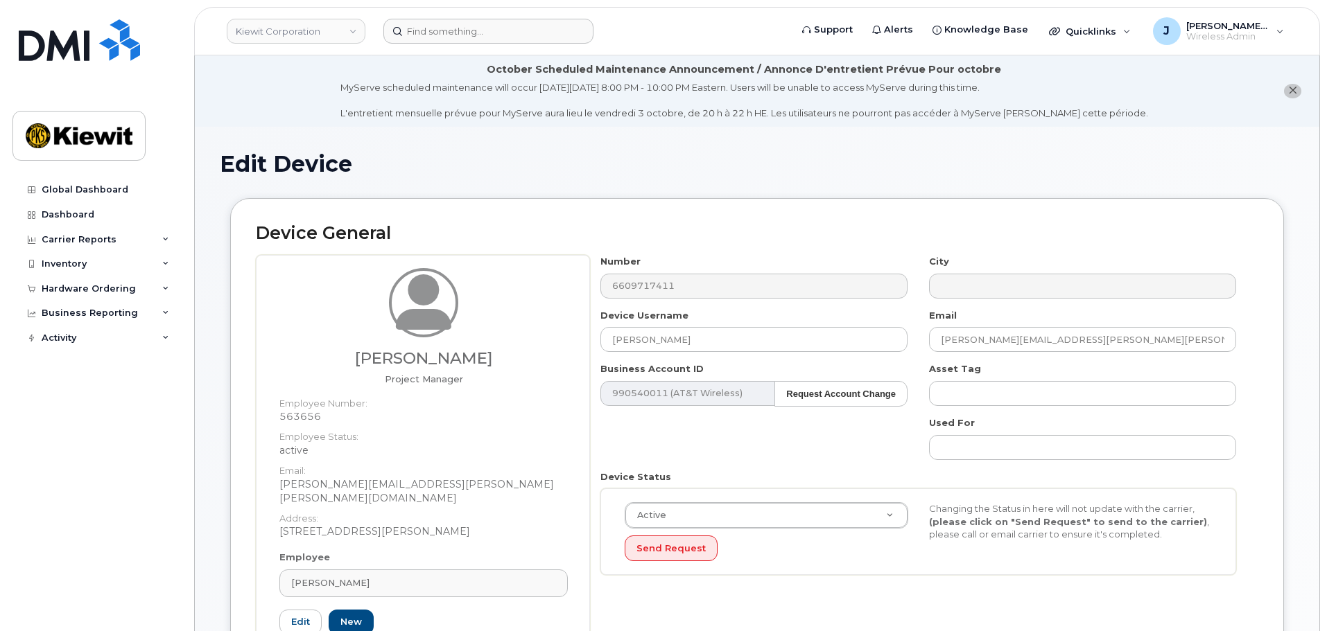
scroll to position [620, 0]
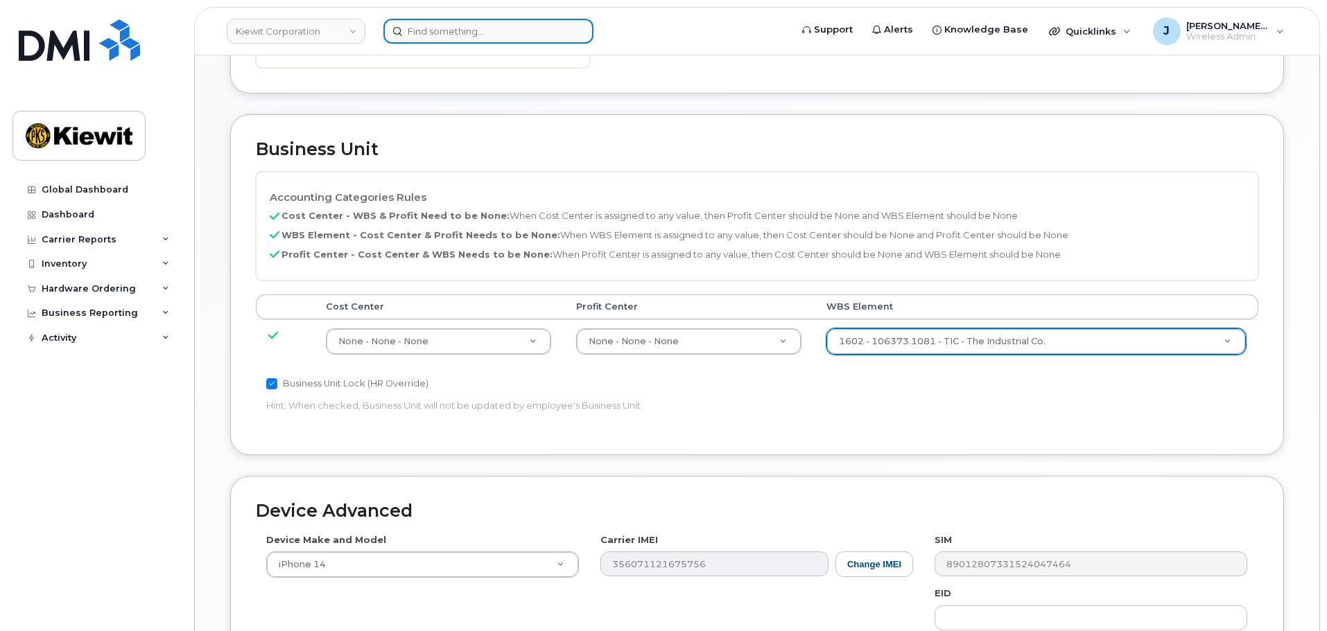
click at [465, 29] on input at bounding box center [488, 31] width 210 height 25
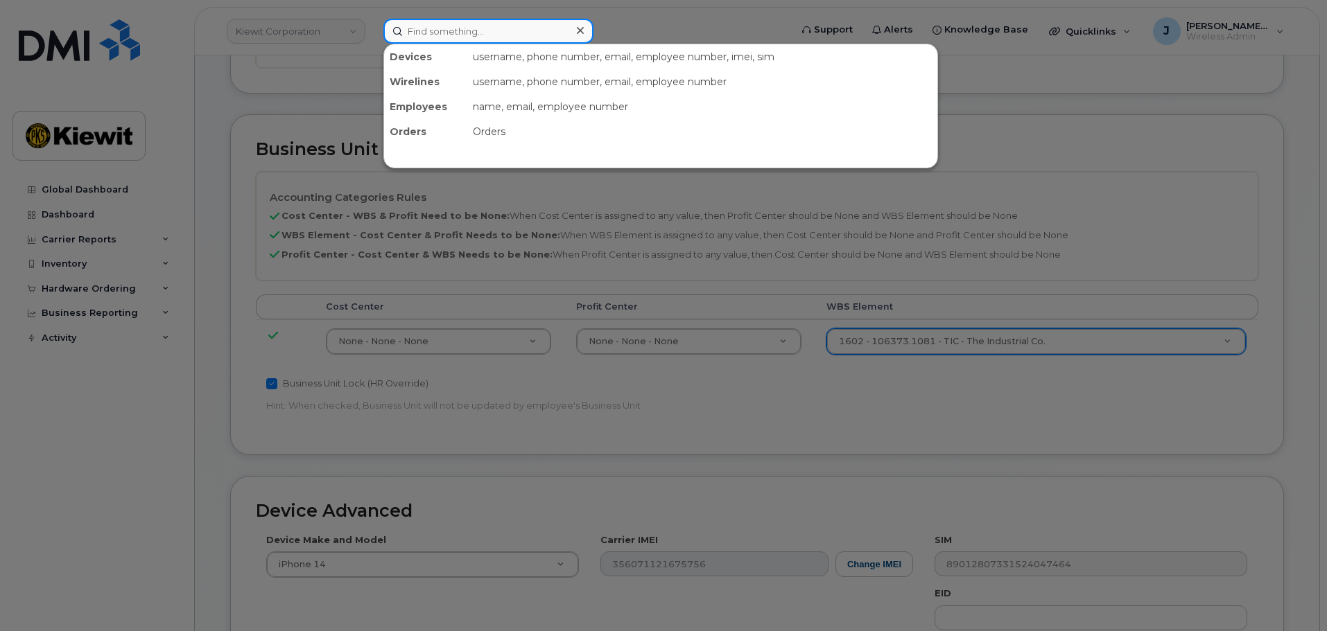
paste input "713-828-4726"
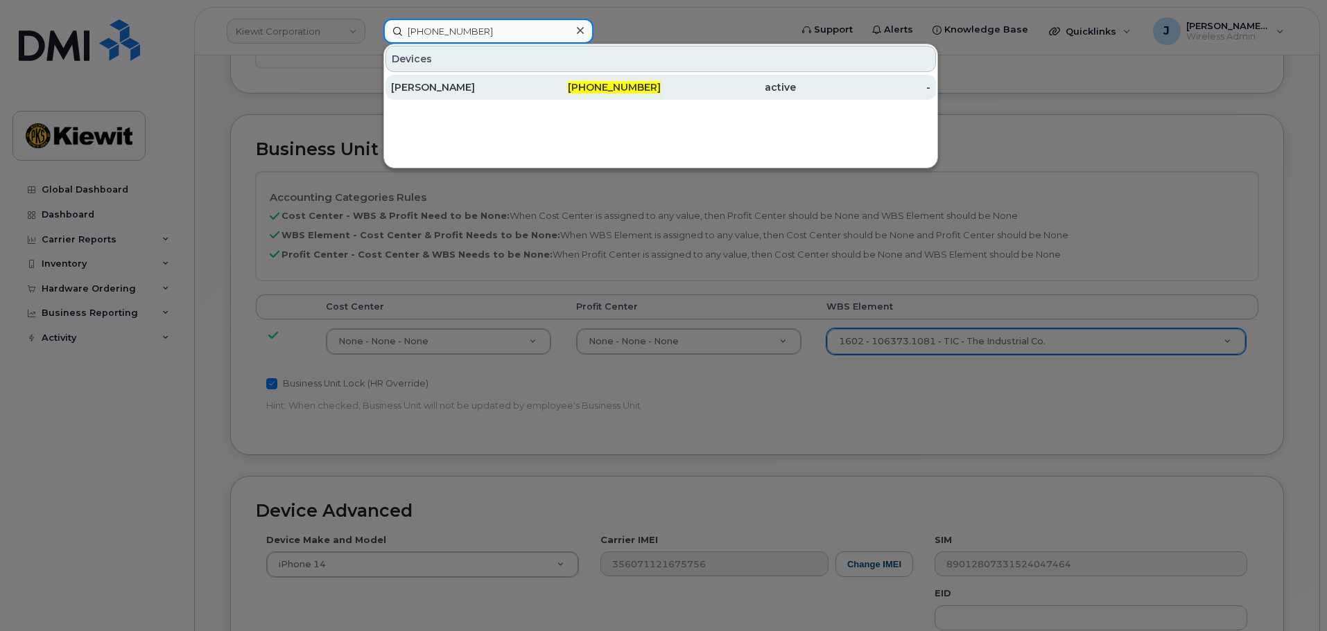
type input "713-828-4726"
click at [494, 99] on div "[PERSON_NAME]" at bounding box center [458, 87] width 135 height 25
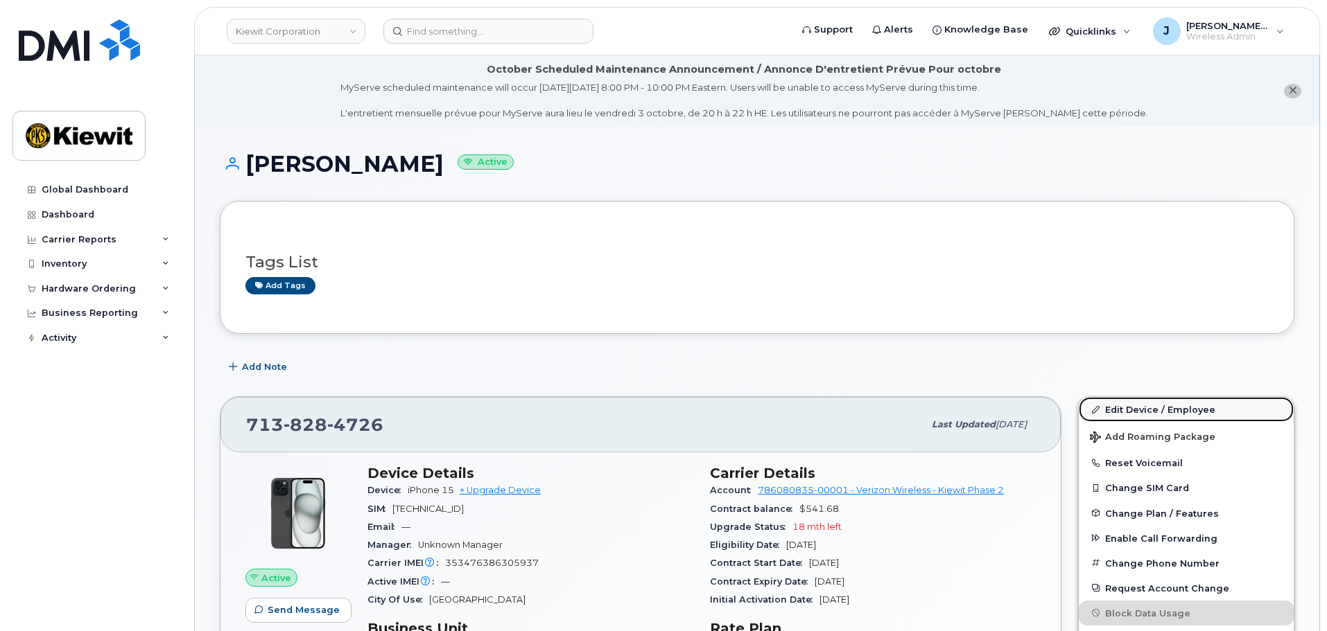
click at [1101, 400] on link "Edit Device / Employee" at bounding box center [1186, 409] width 215 height 25
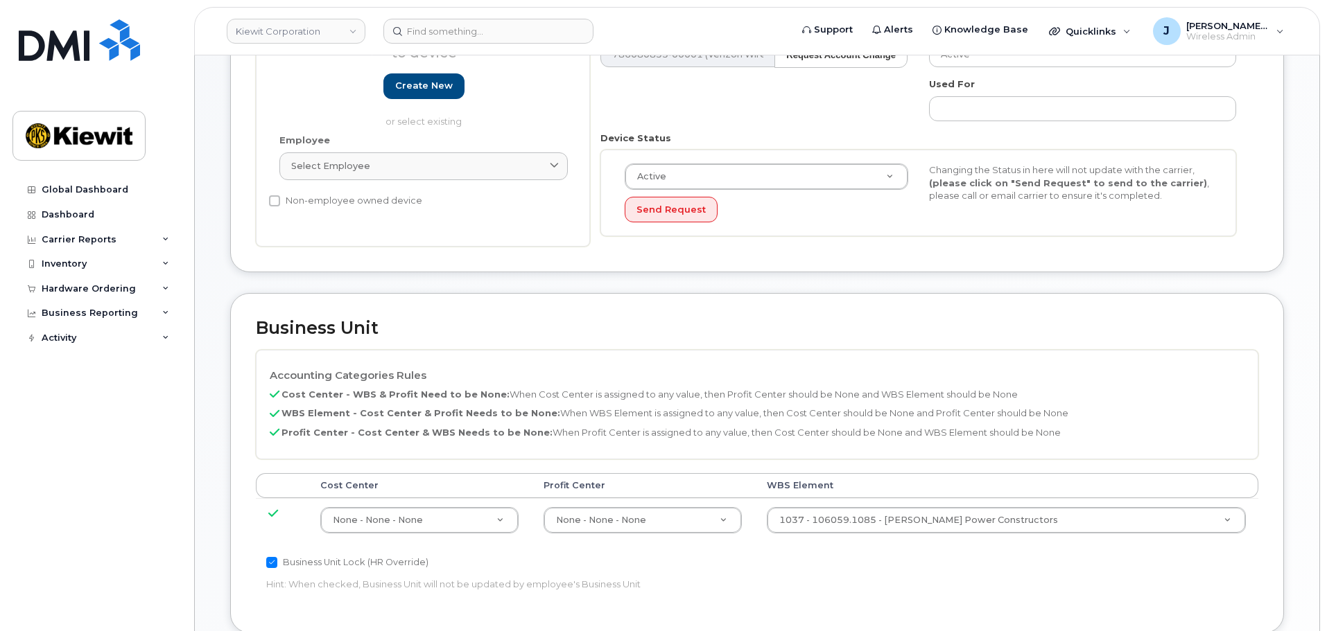
scroll to position [347, 0]
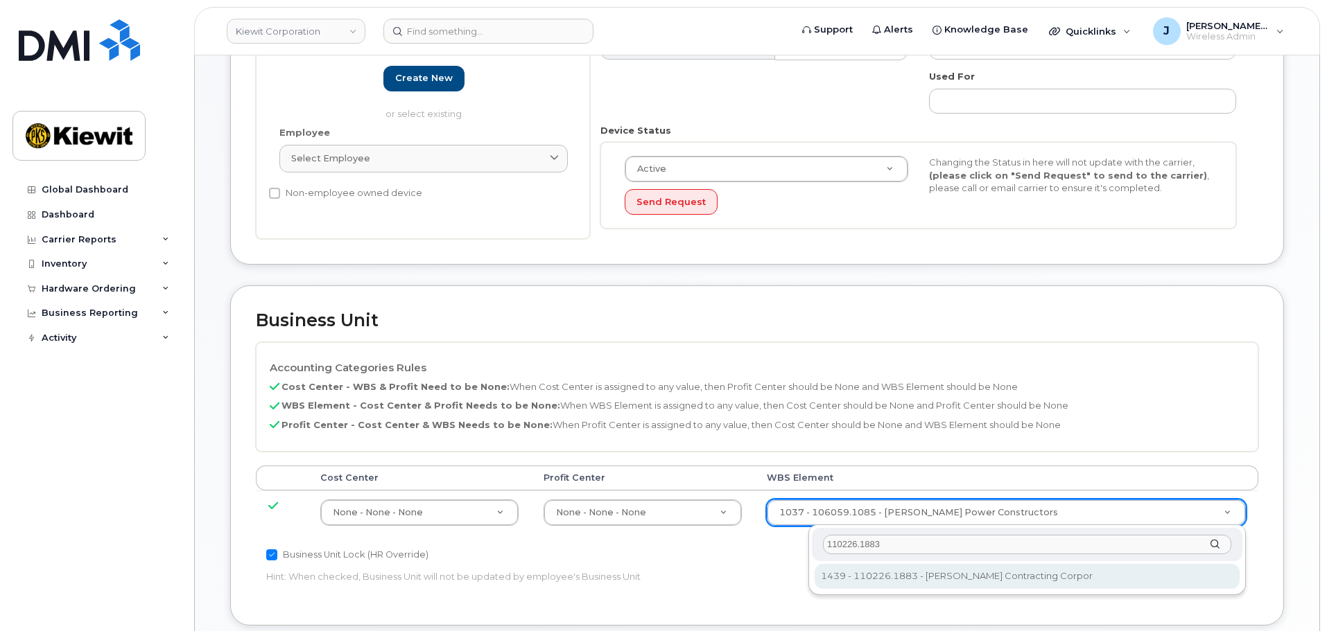
type input "110226.1883"
type input "33469541"
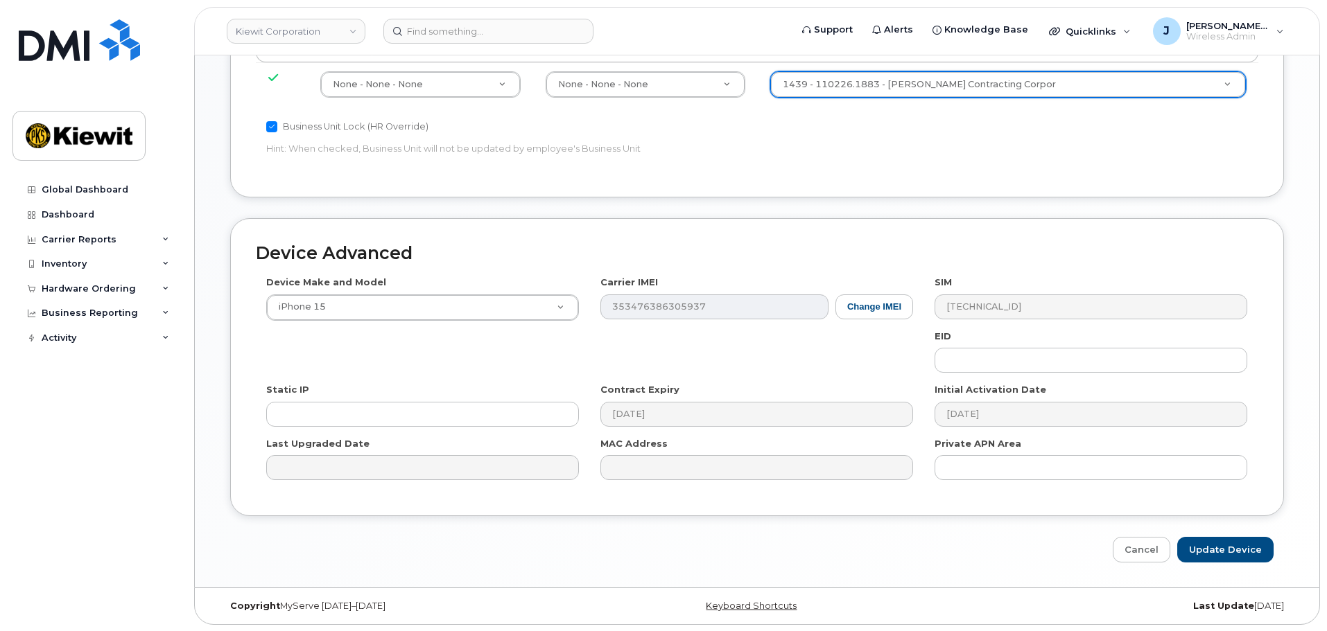
scroll to position [776, 0]
click at [1206, 547] on input "Update Device" at bounding box center [1225, 549] width 96 height 26
type input "Saving..."
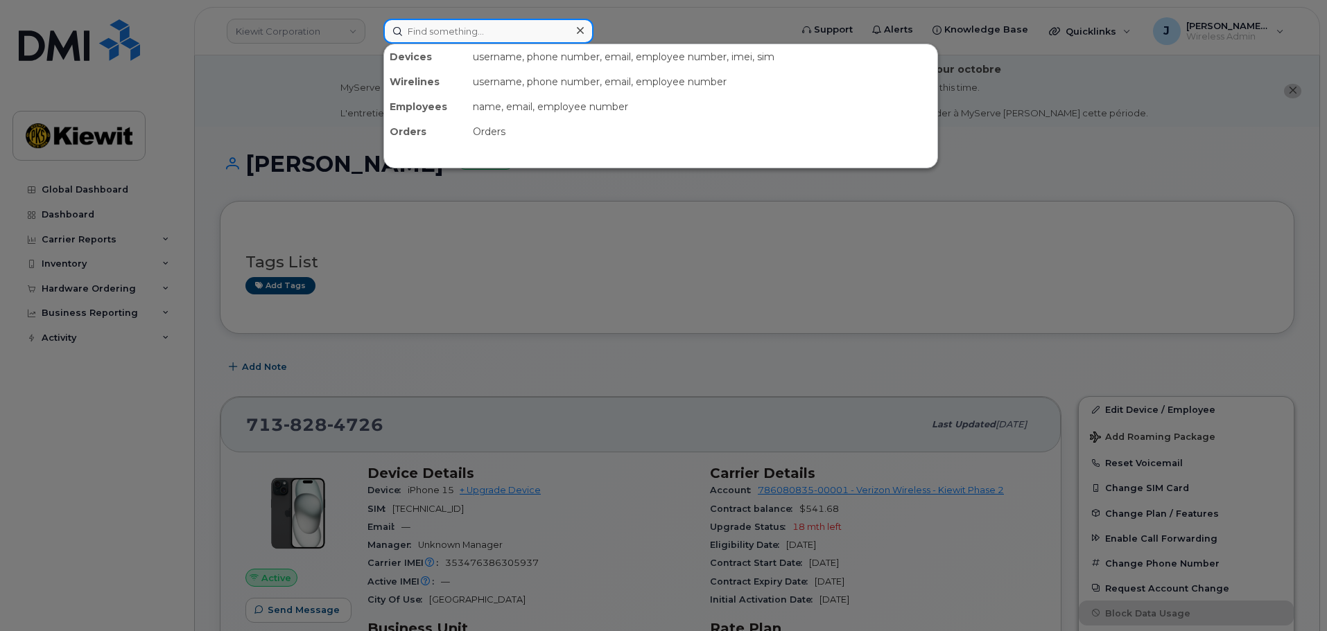
click at [460, 37] on input at bounding box center [488, 31] width 210 height 25
paste input "[PHONE_NUMBER]"
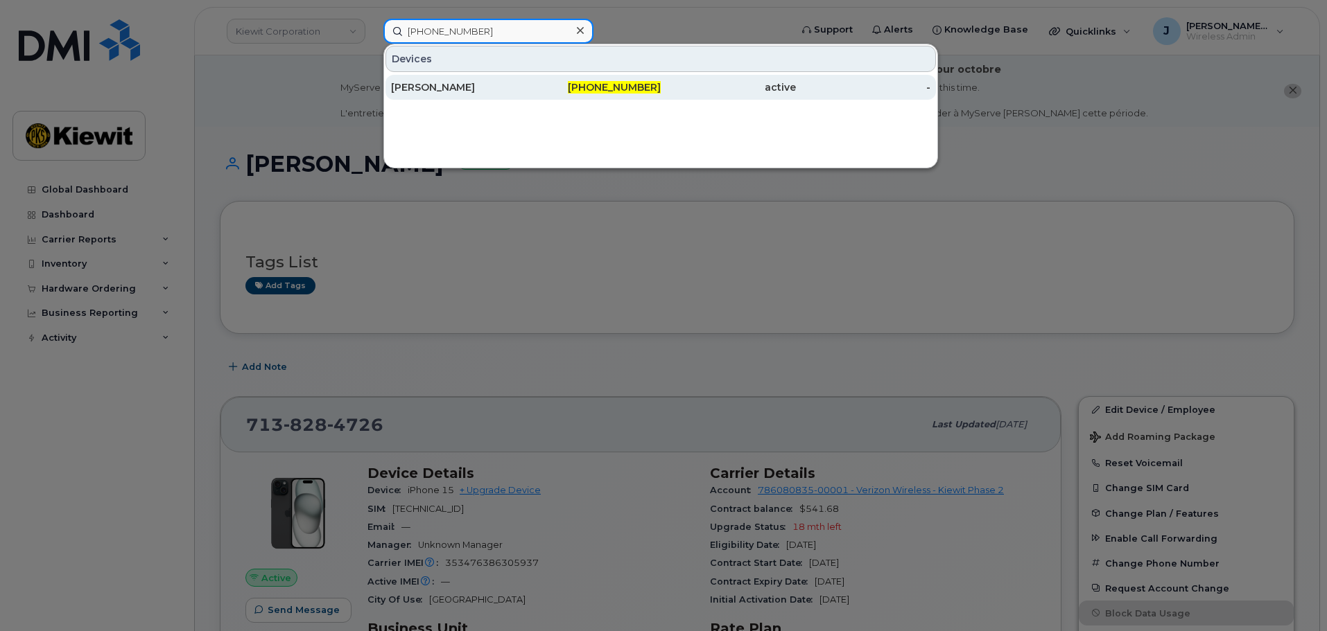
type input "[PHONE_NUMBER]"
click at [561, 89] on div "[PHONE_NUMBER]" at bounding box center [593, 87] width 135 height 14
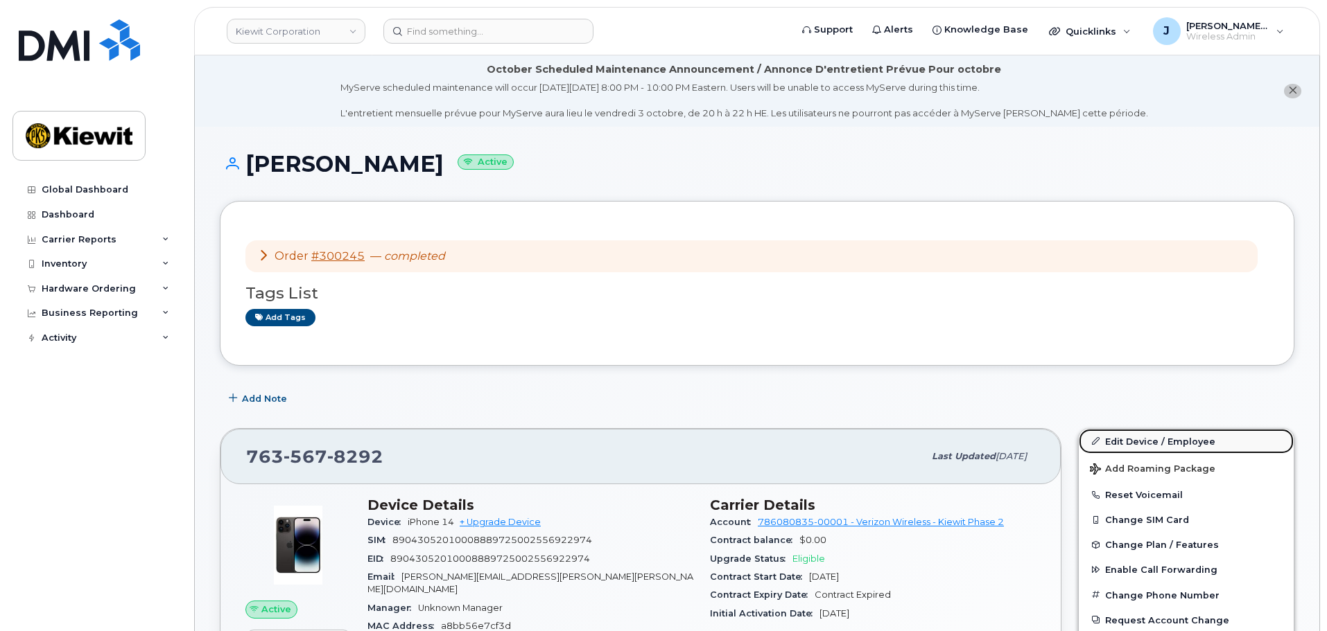
click at [1144, 436] on link "Edit Device / Employee" at bounding box center [1186, 441] width 215 height 25
click at [1155, 444] on link "Edit Device / Employee" at bounding box center [1186, 441] width 215 height 25
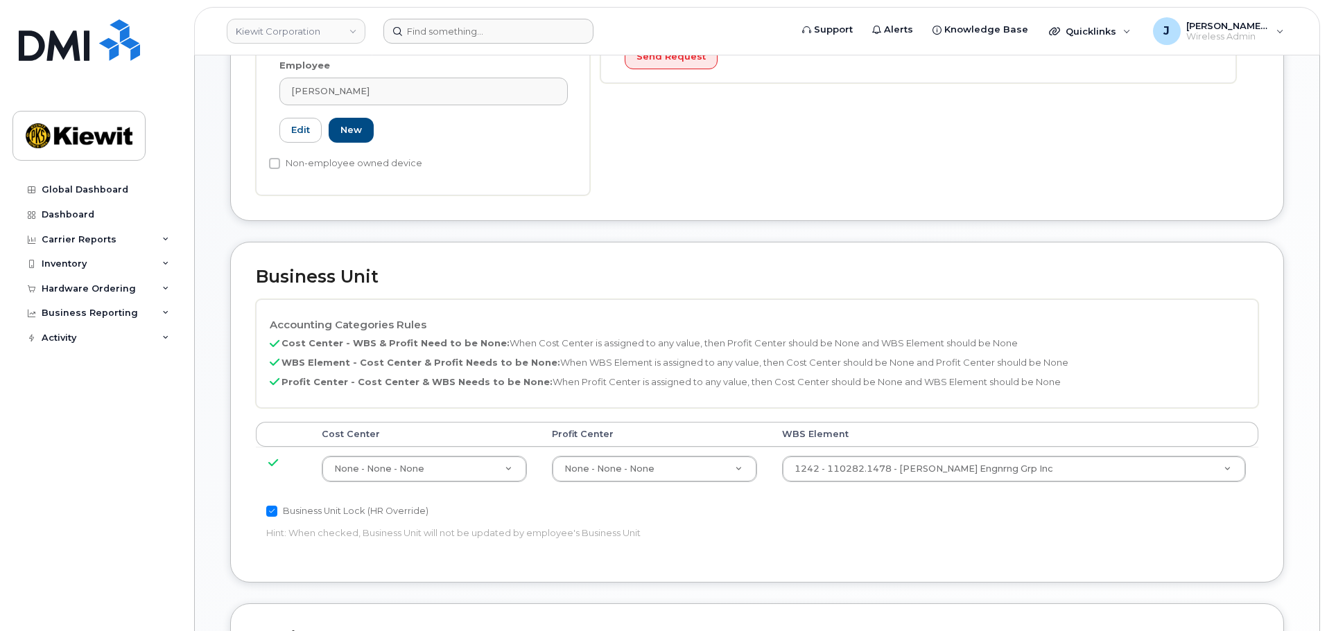
scroll to position [139, 0]
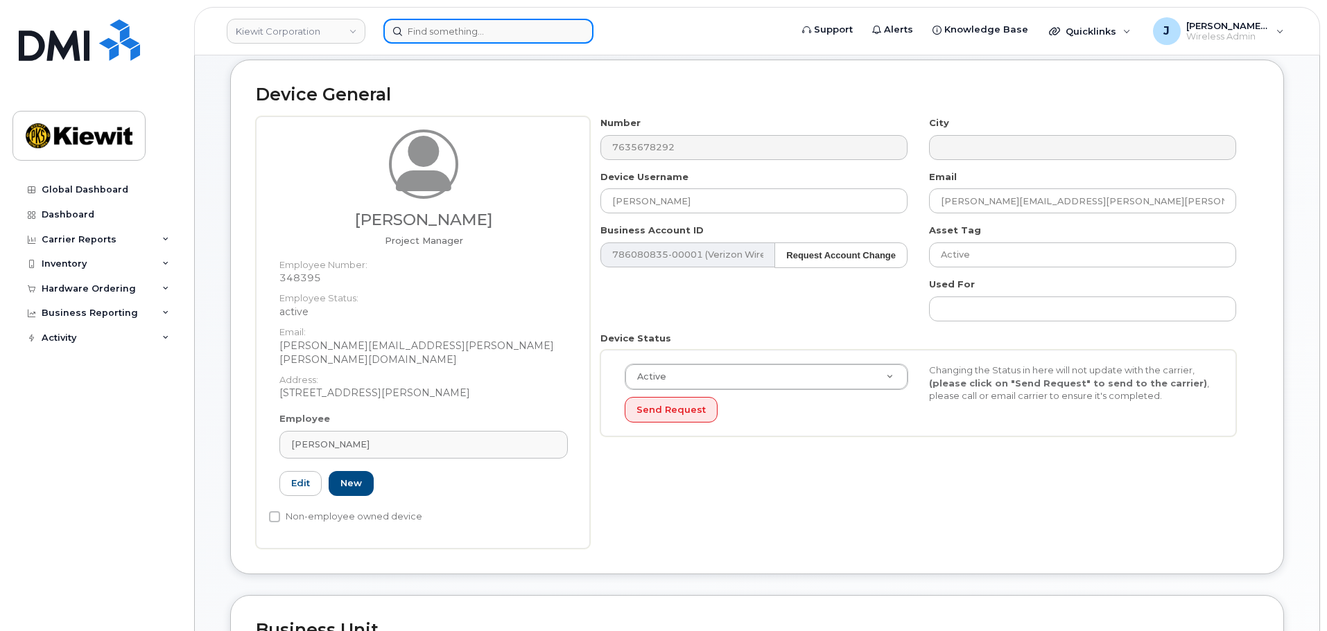
click at [483, 24] on input at bounding box center [488, 31] width 210 height 25
paste input "773-558-3870"
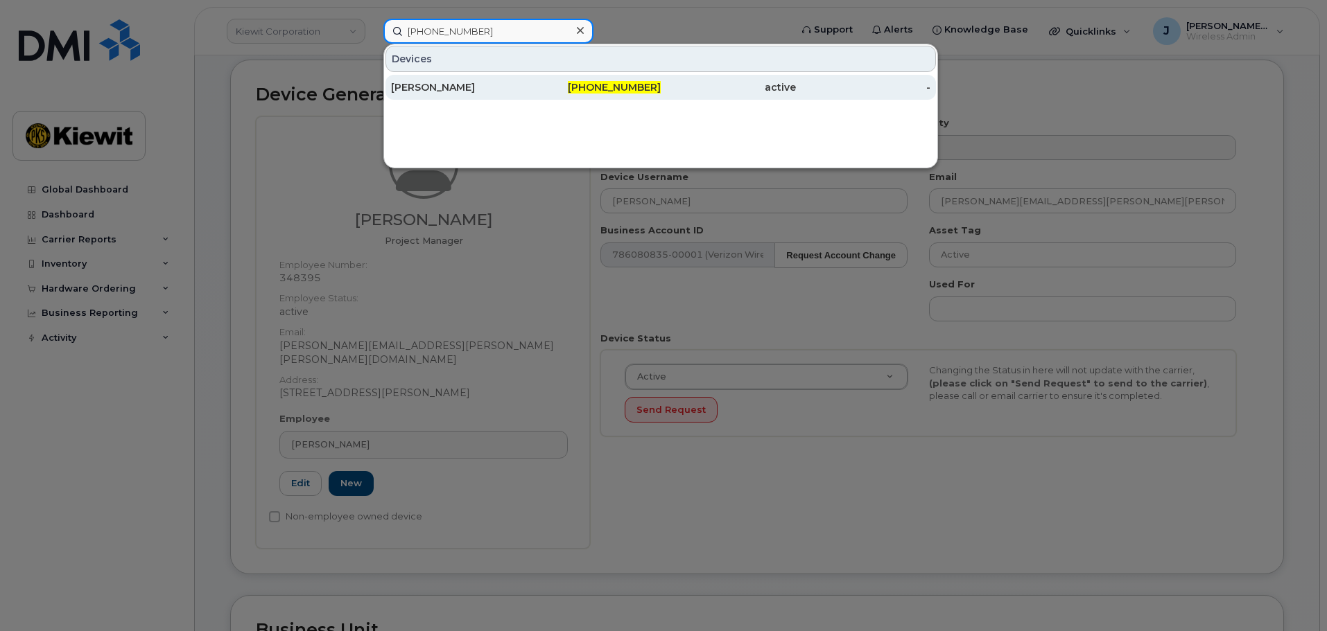
type input "773-558-3870"
click at [514, 82] on div "[PERSON_NAME]" at bounding box center [458, 87] width 135 height 14
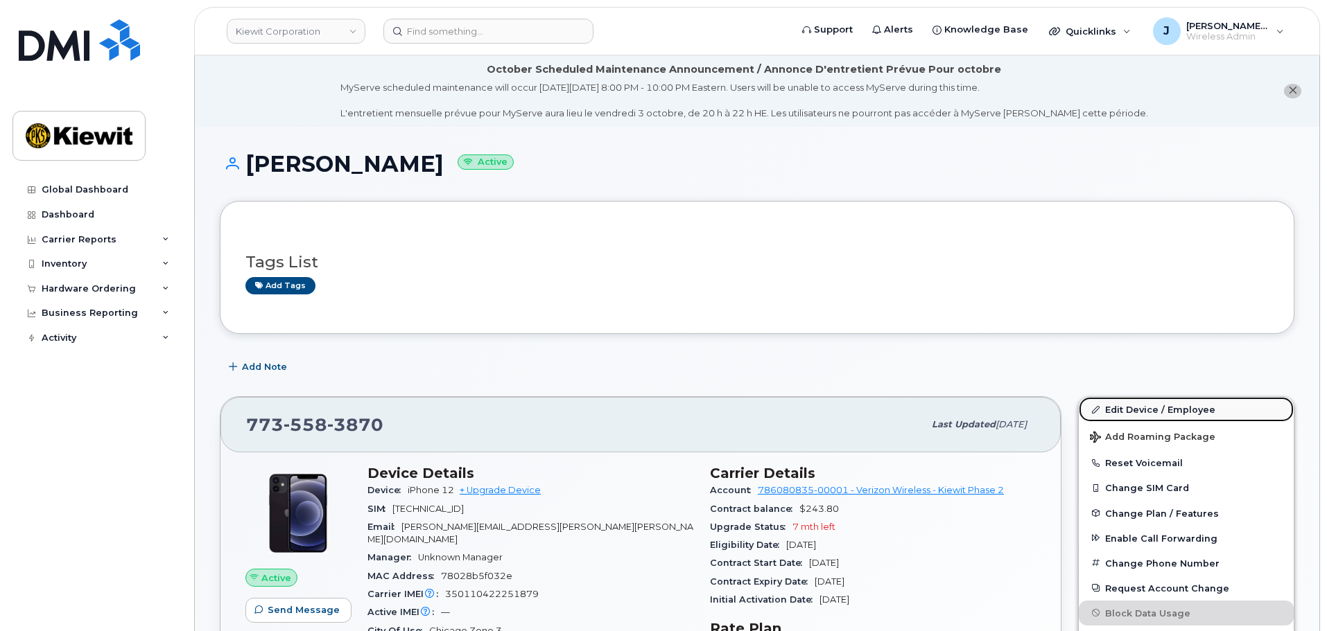
click at [1162, 412] on link "Edit Device / Employee" at bounding box center [1186, 409] width 215 height 25
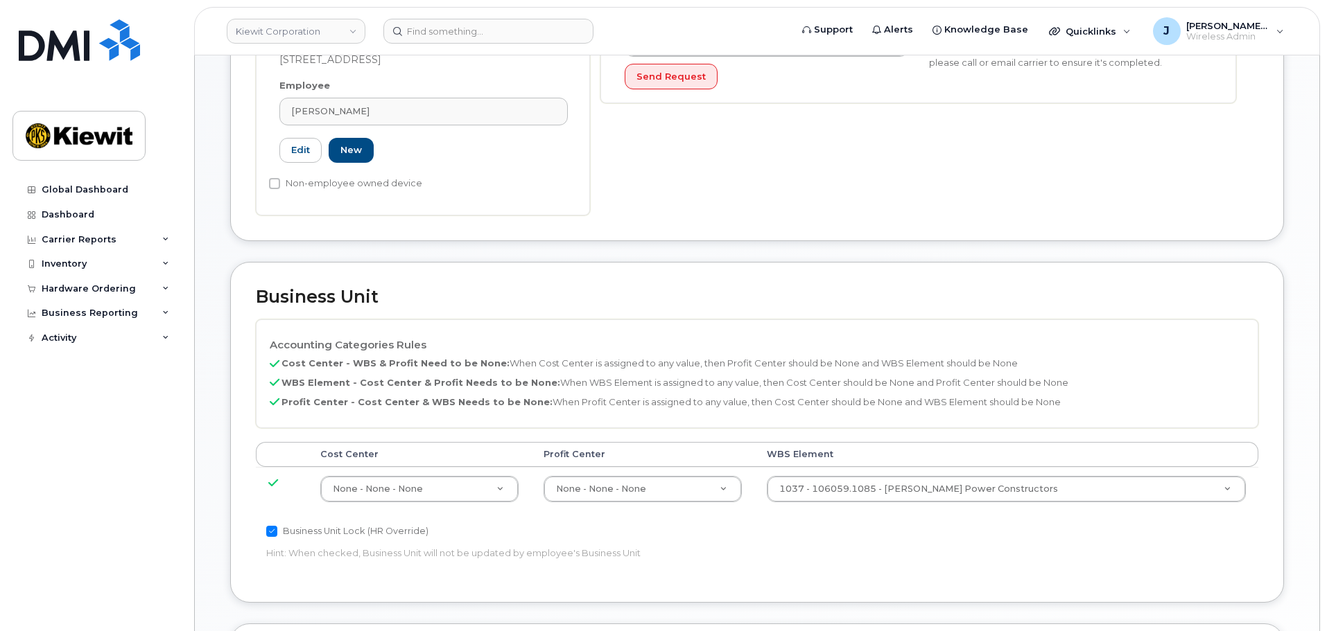
scroll to position [485, 0]
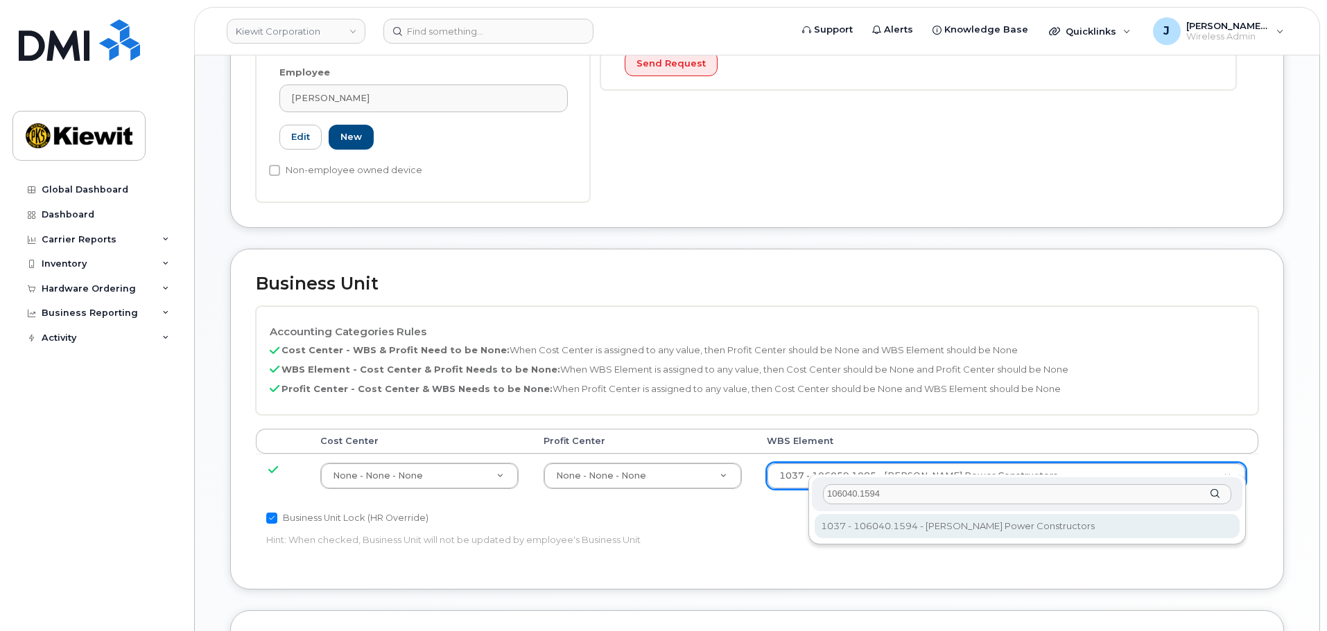
type input "106040.1594"
type input "29948772"
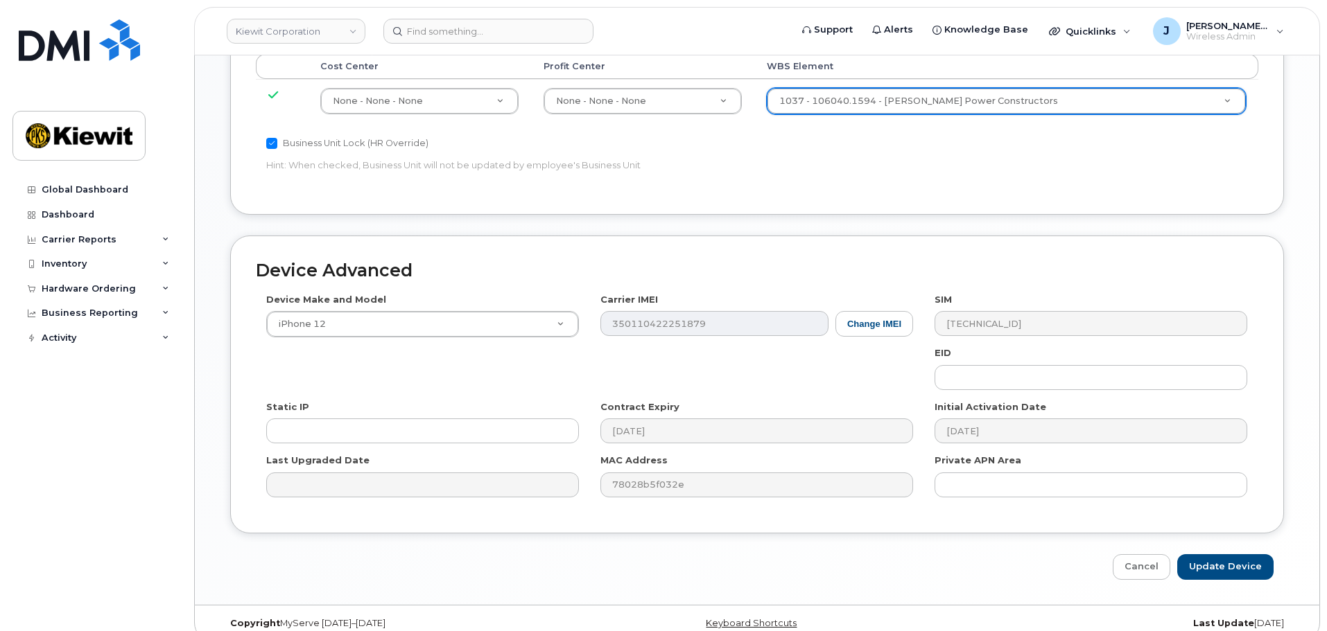
scroll to position [864, 0]
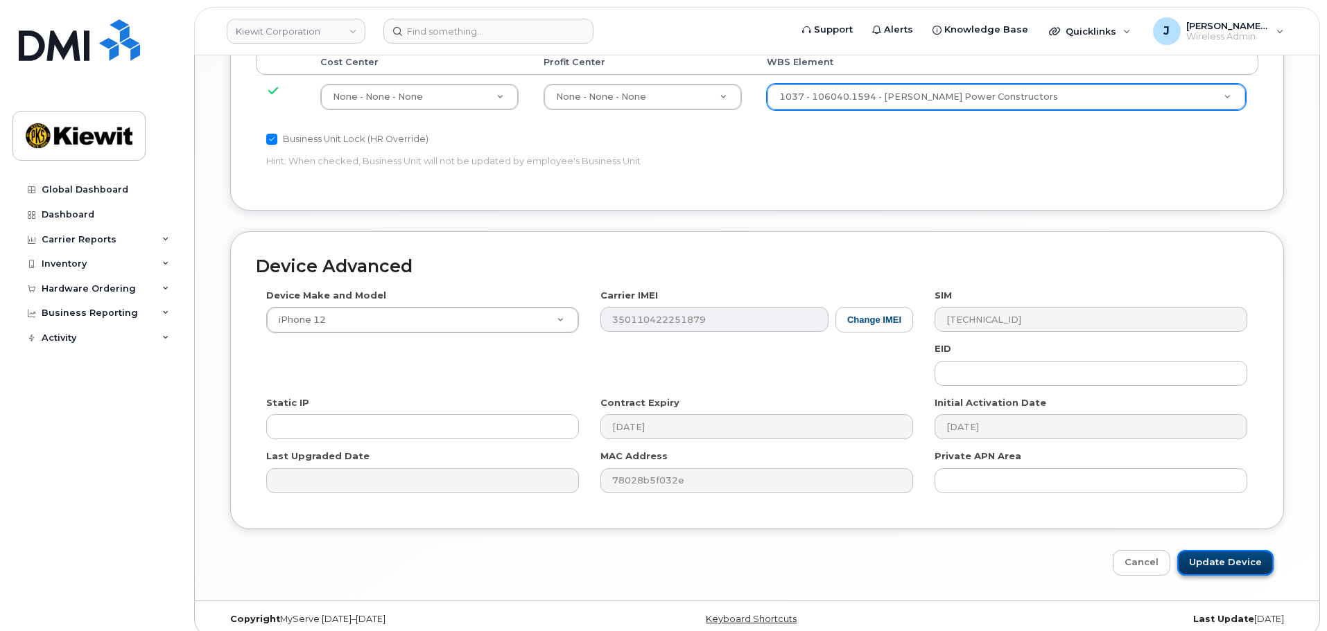
click at [1228, 550] on input "Update Device" at bounding box center [1225, 563] width 96 height 26
type input "Saving..."
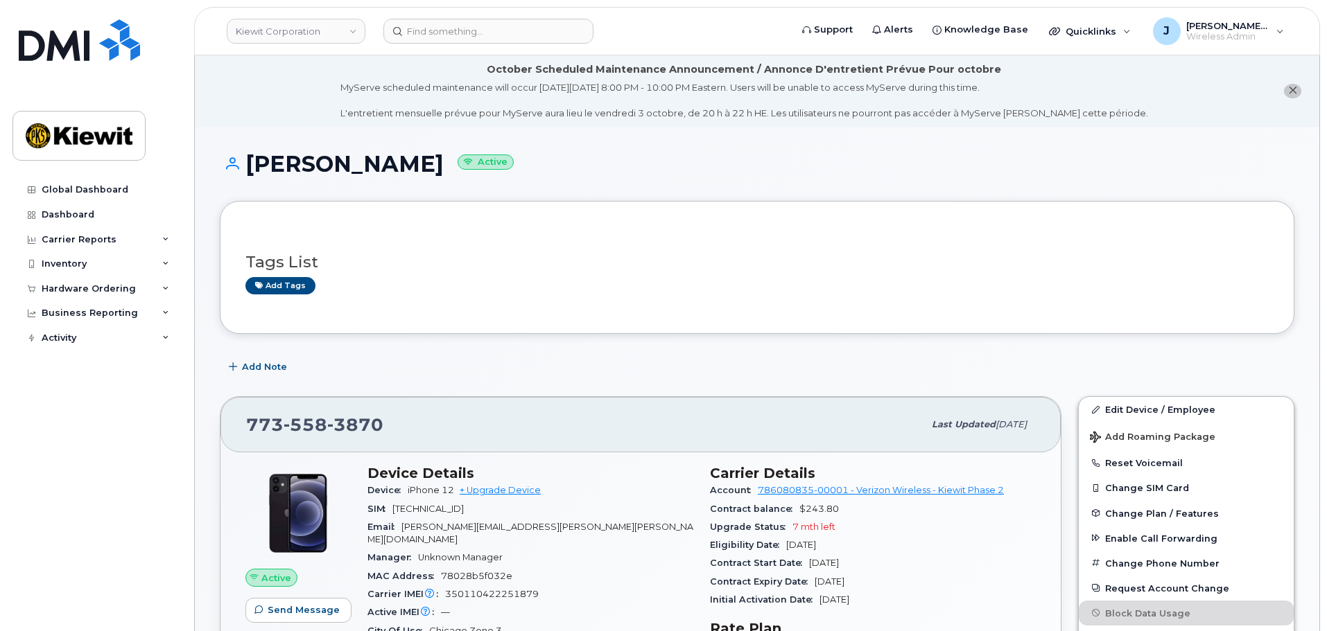
click at [485, 44] on header "[PERSON_NAME] Corporation Support Alerts Knowledge Base Quicklinks Suspend / Ca…" at bounding box center [757, 31] width 1126 height 49
click at [486, 36] on input at bounding box center [488, 31] width 210 height 25
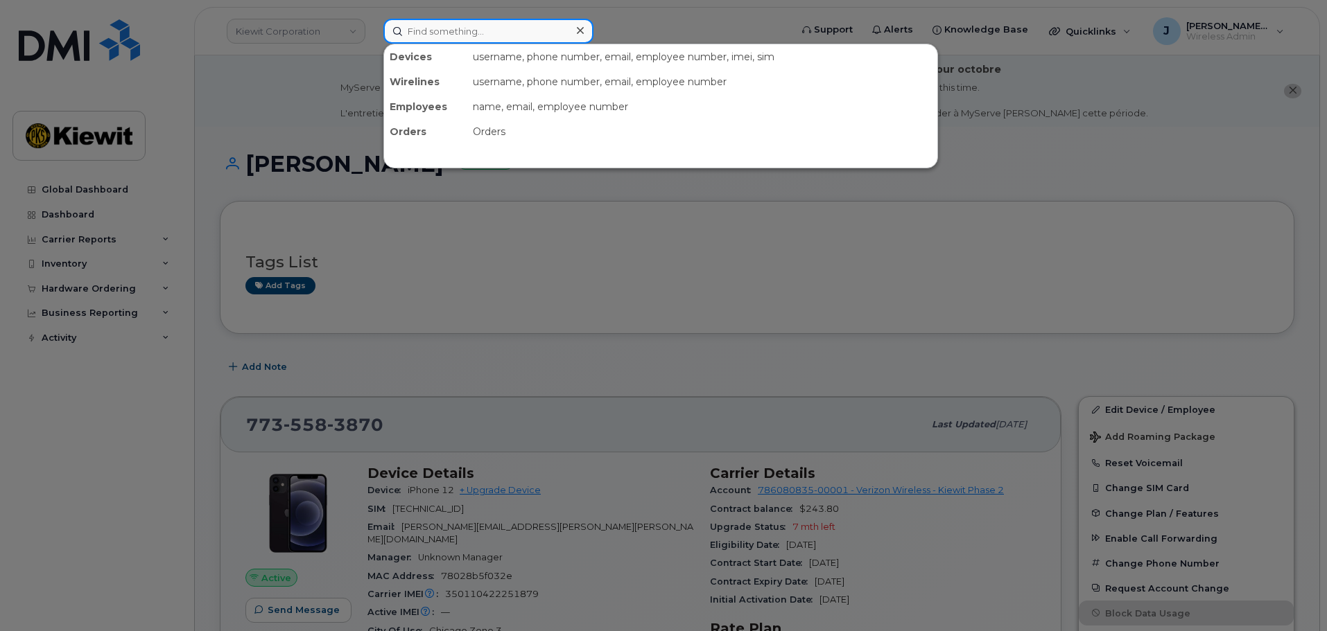
paste input "832-683-7543"
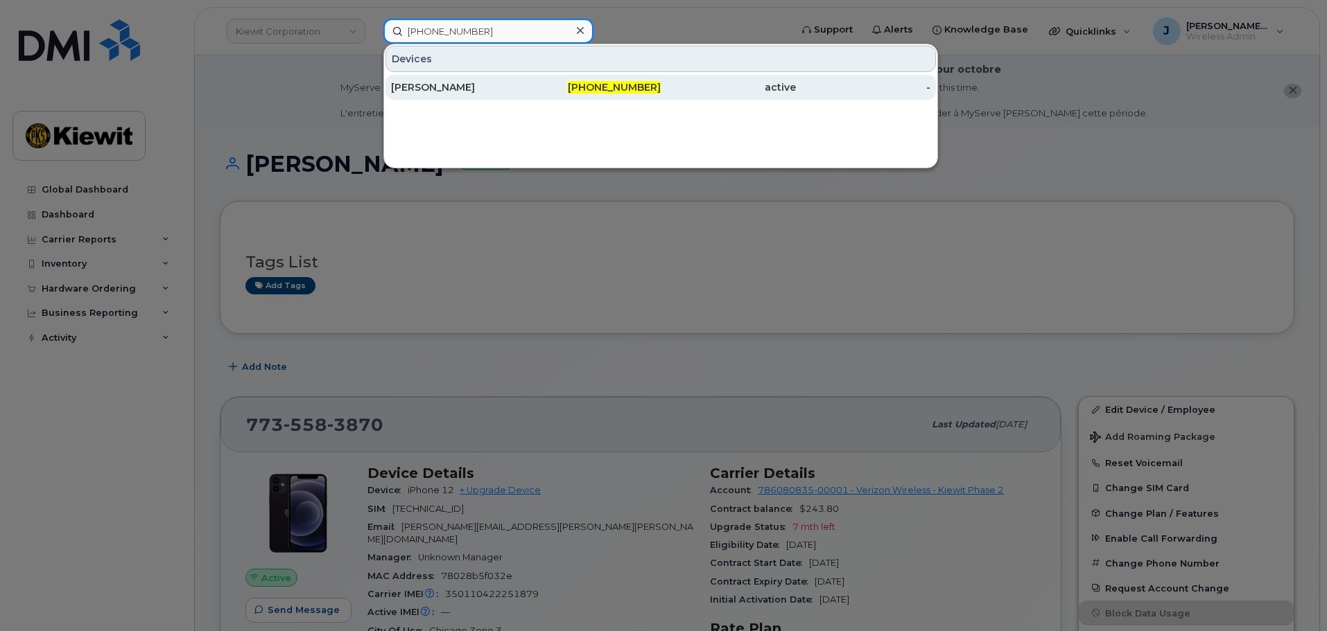
type input "832-683-7543"
click at [530, 84] on div "832-683-7543" at bounding box center [593, 87] width 135 height 14
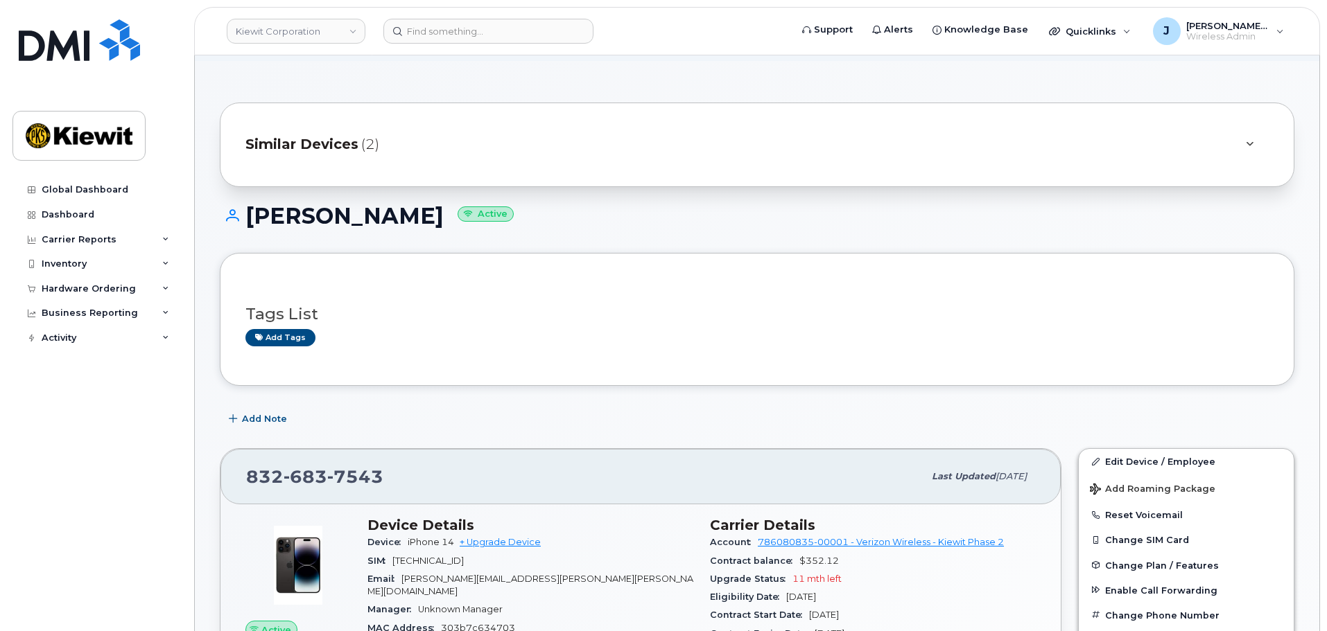
scroll to position [347, 0]
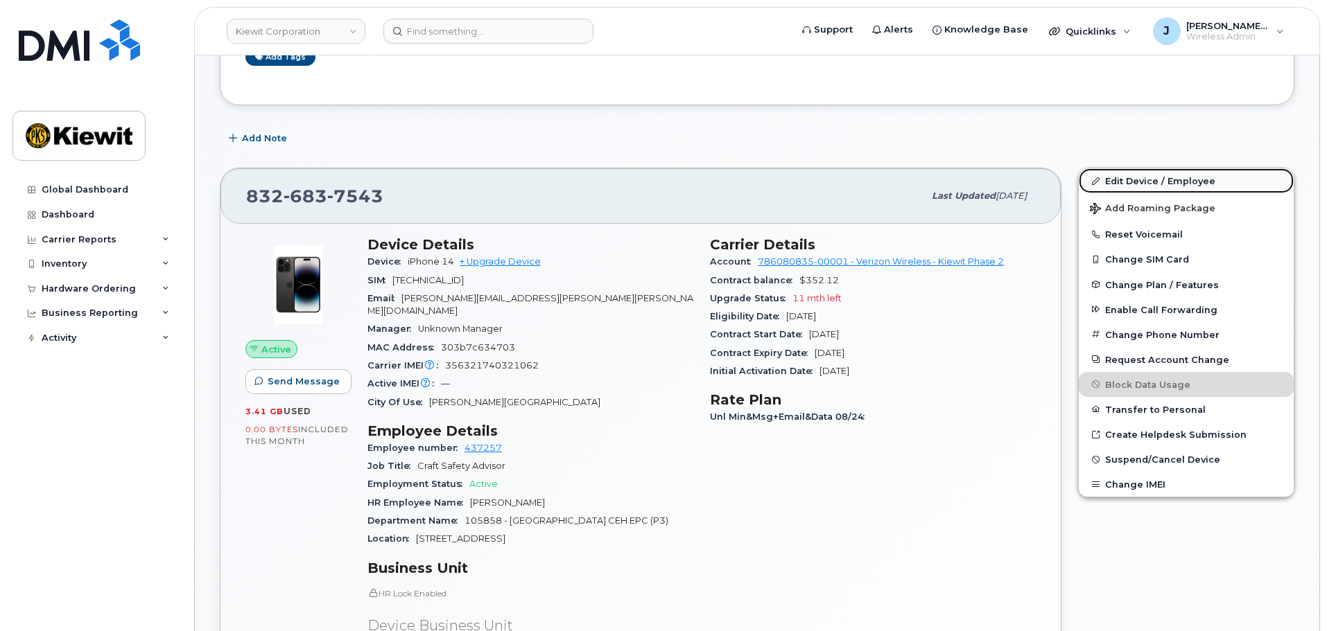
click at [1146, 182] on link "Edit Device / Employee" at bounding box center [1186, 180] width 215 height 25
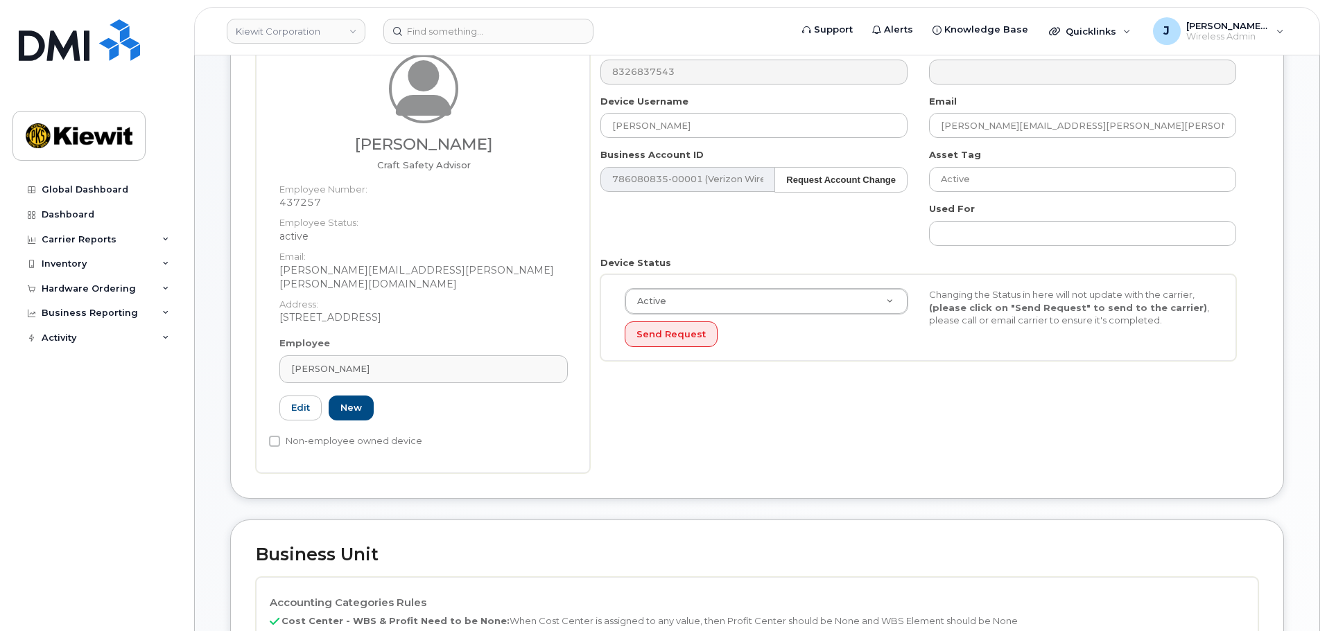
scroll to position [416, 0]
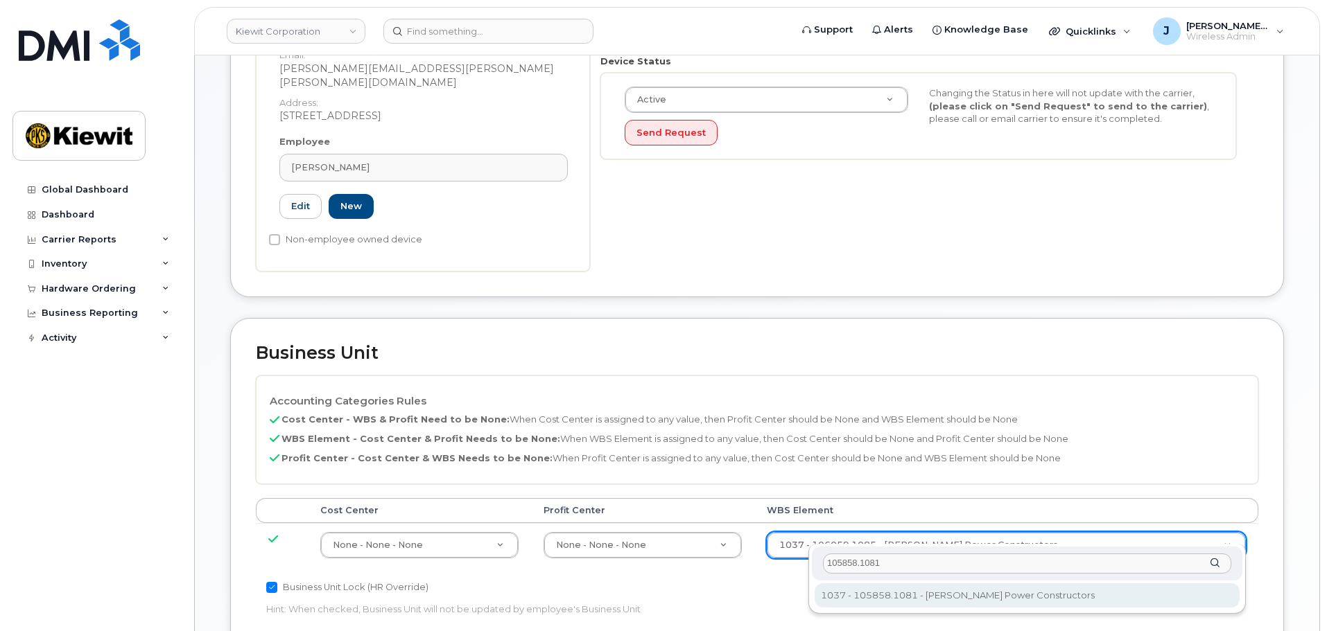
type input "105858.1081"
type input "29967637"
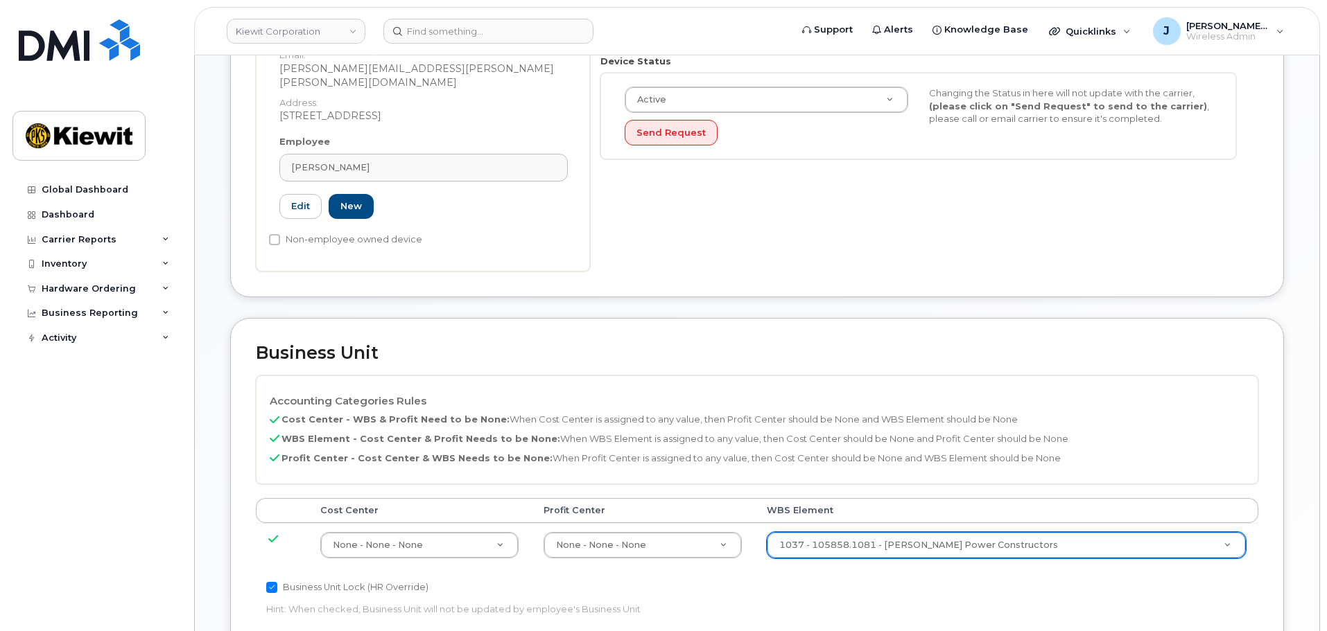
scroll to position [832, 0]
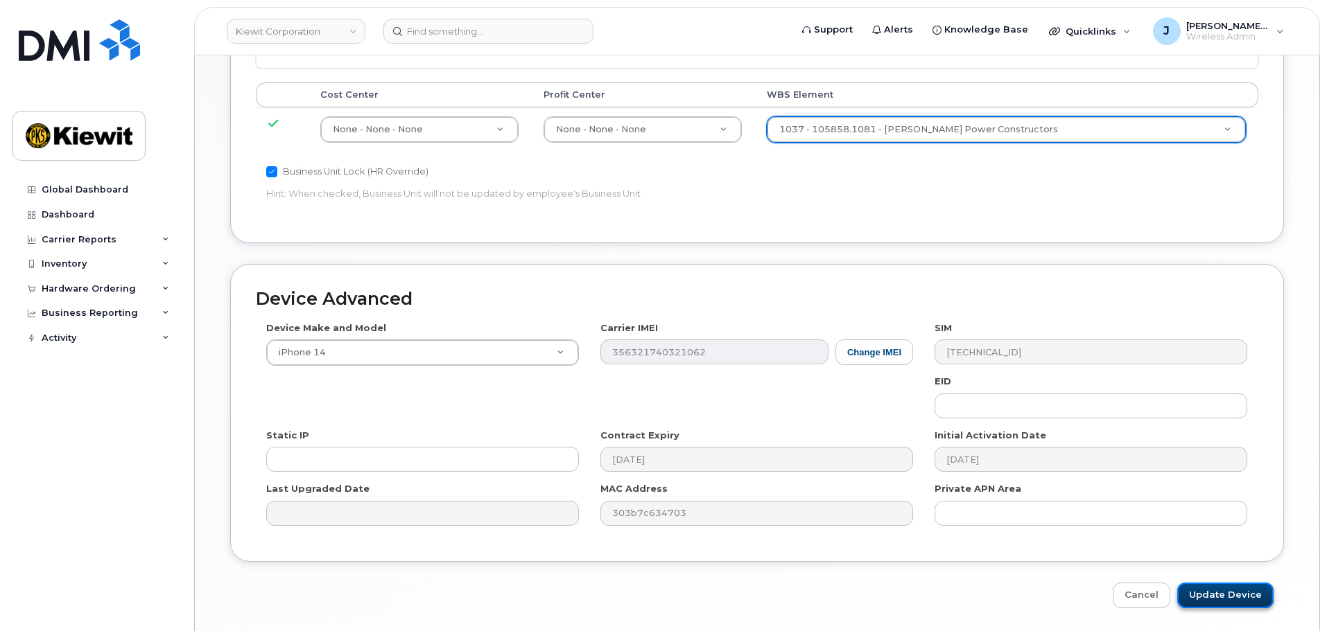
click at [1215, 583] on input "Update Device" at bounding box center [1225, 596] width 96 height 26
type input "Saving..."
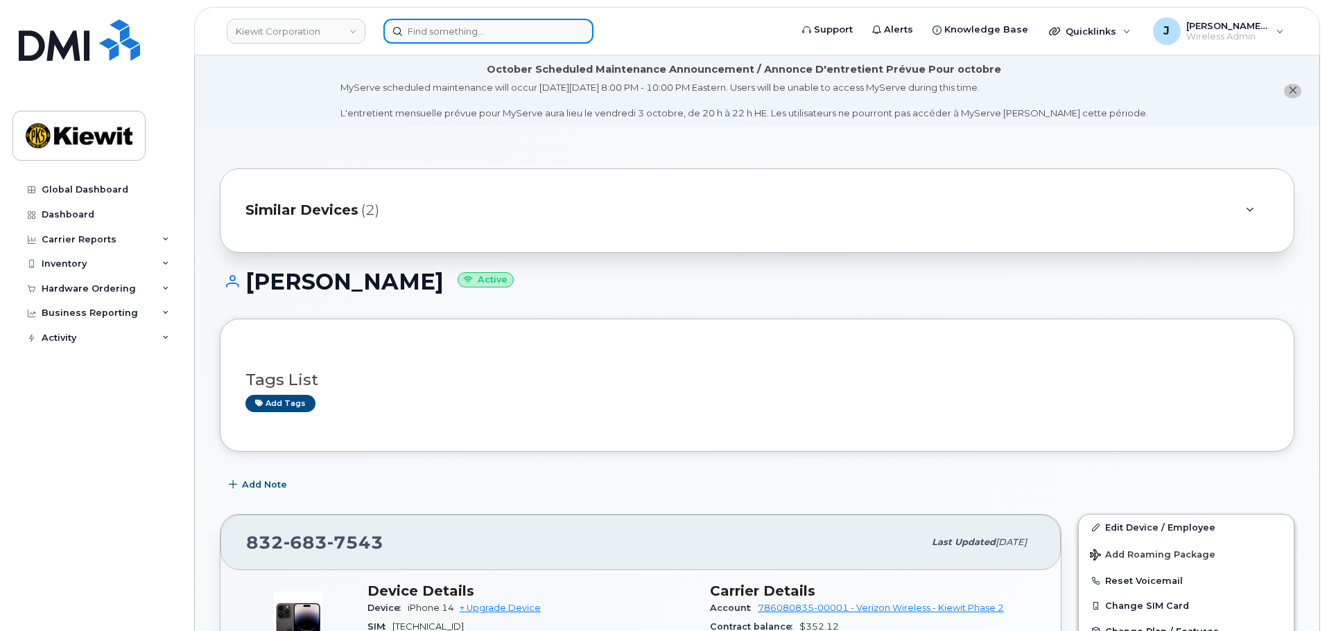
click at [421, 39] on input at bounding box center [488, 31] width 210 height 25
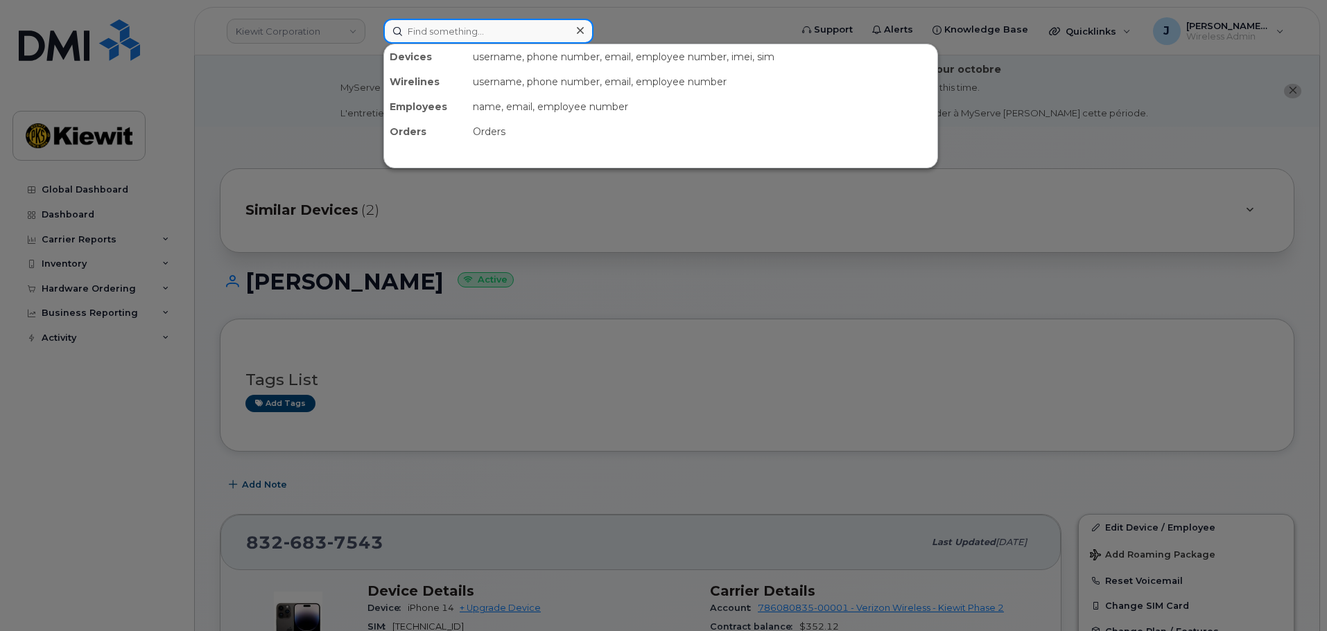
paste input "[PHONE_NUMBER]"
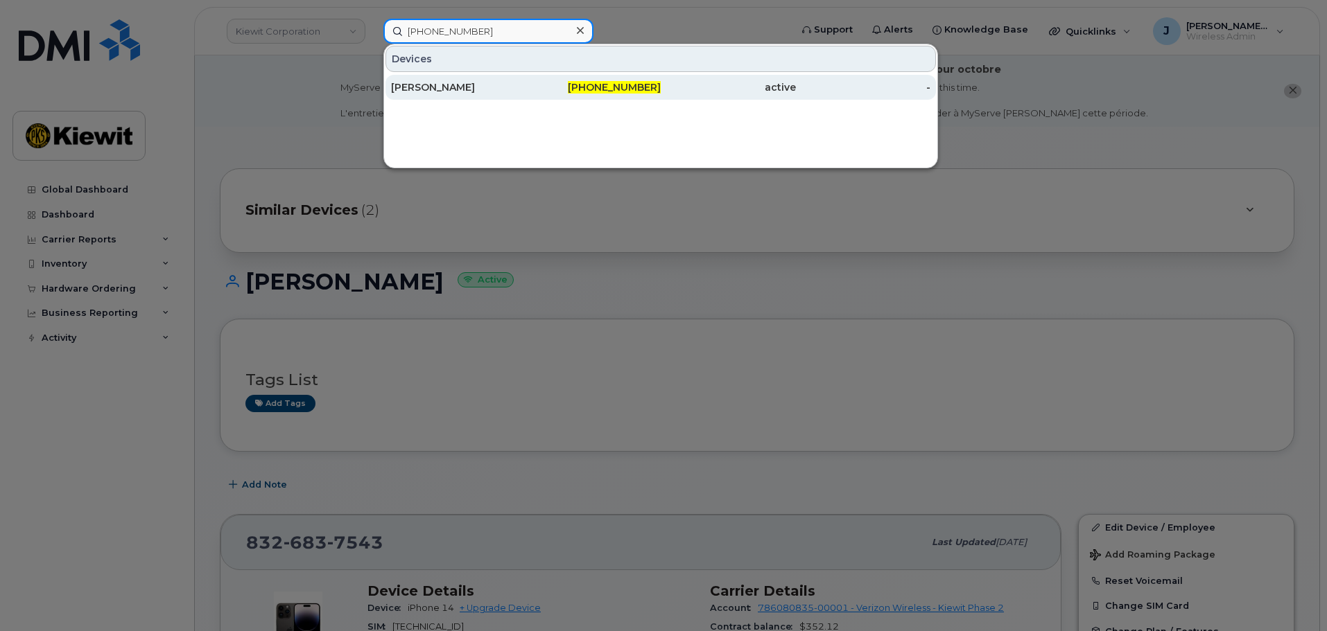
type input "[PHONE_NUMBER]"
click at [478, 80] on div "[PERSON_NAME]" at bounding box center [458, 87] width 135 height 25
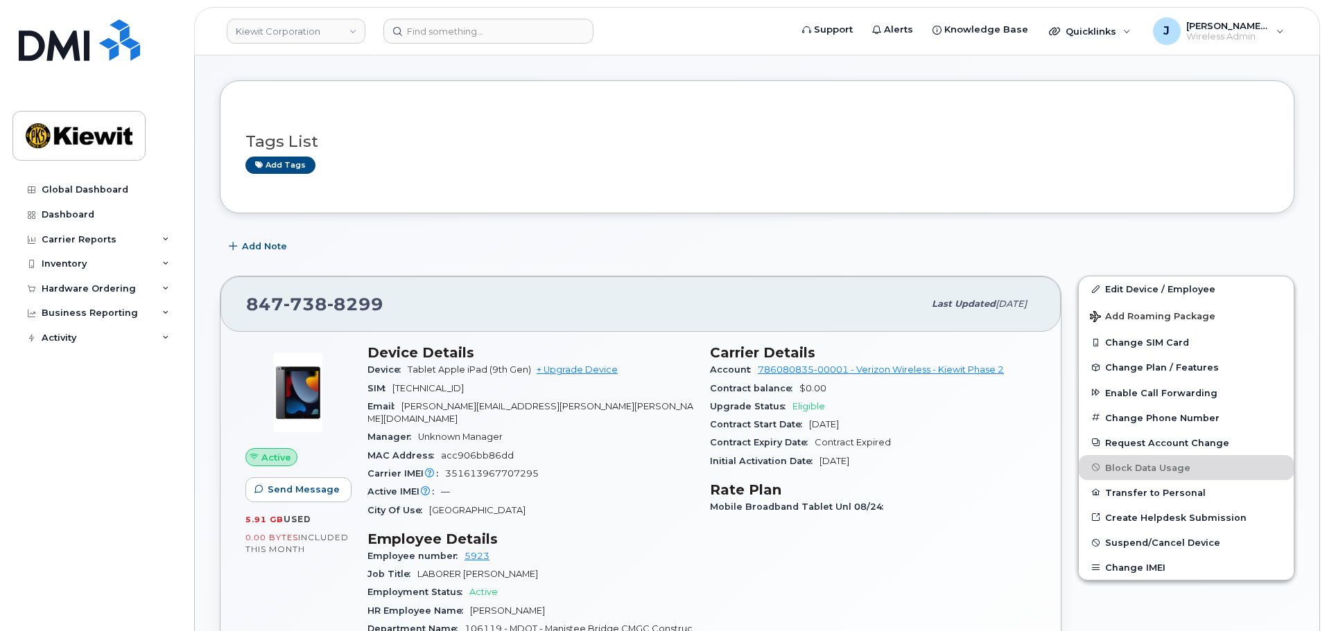
scroll to position [277, 0]
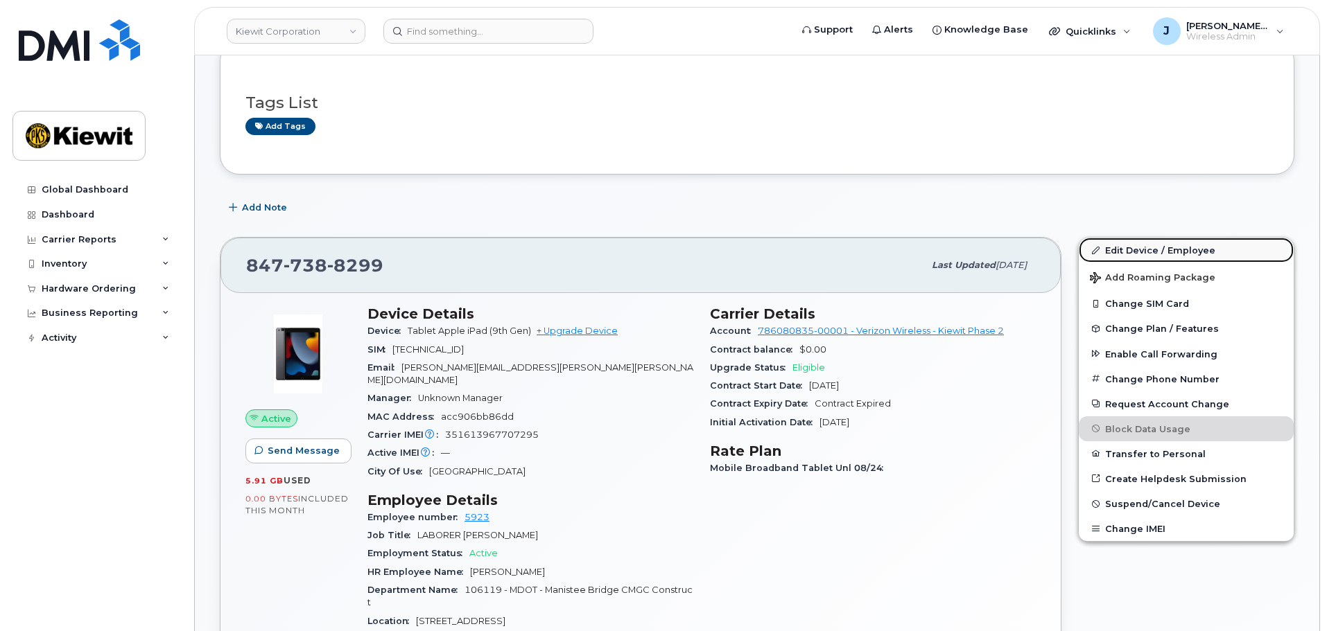
click at [1162, 248] on link "Edit Device / Employee" at bounding box center [1186, 250] width 215 height 25
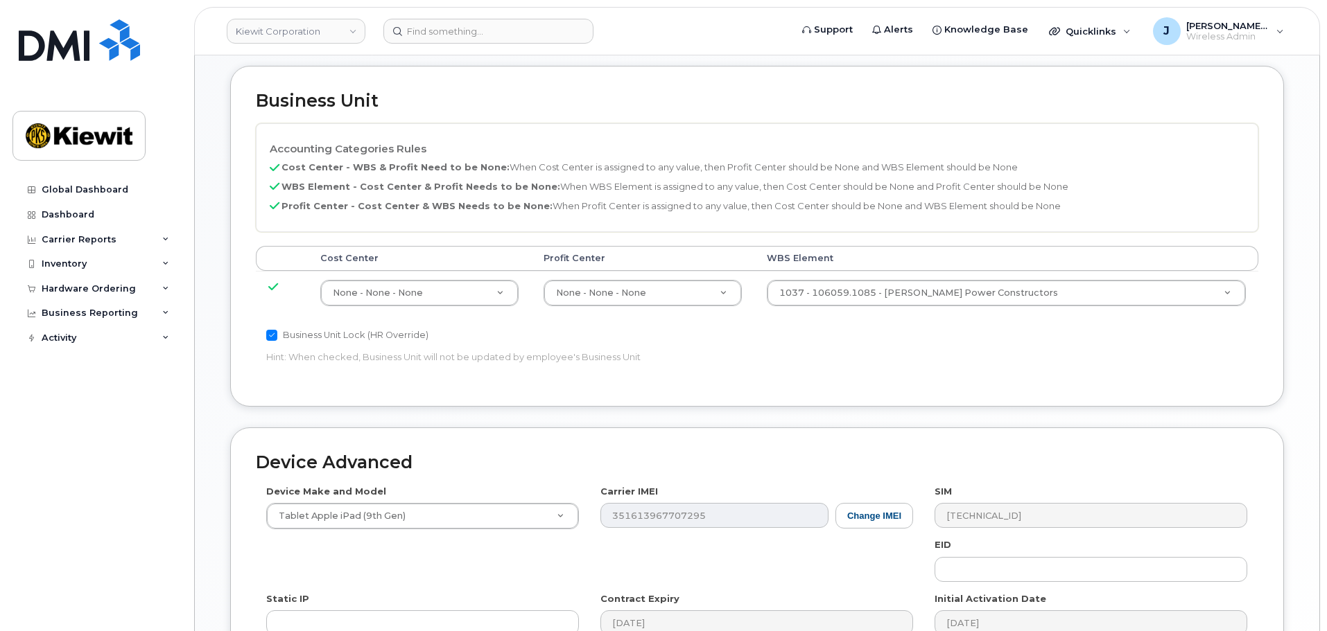
scroll to position [693, 0]
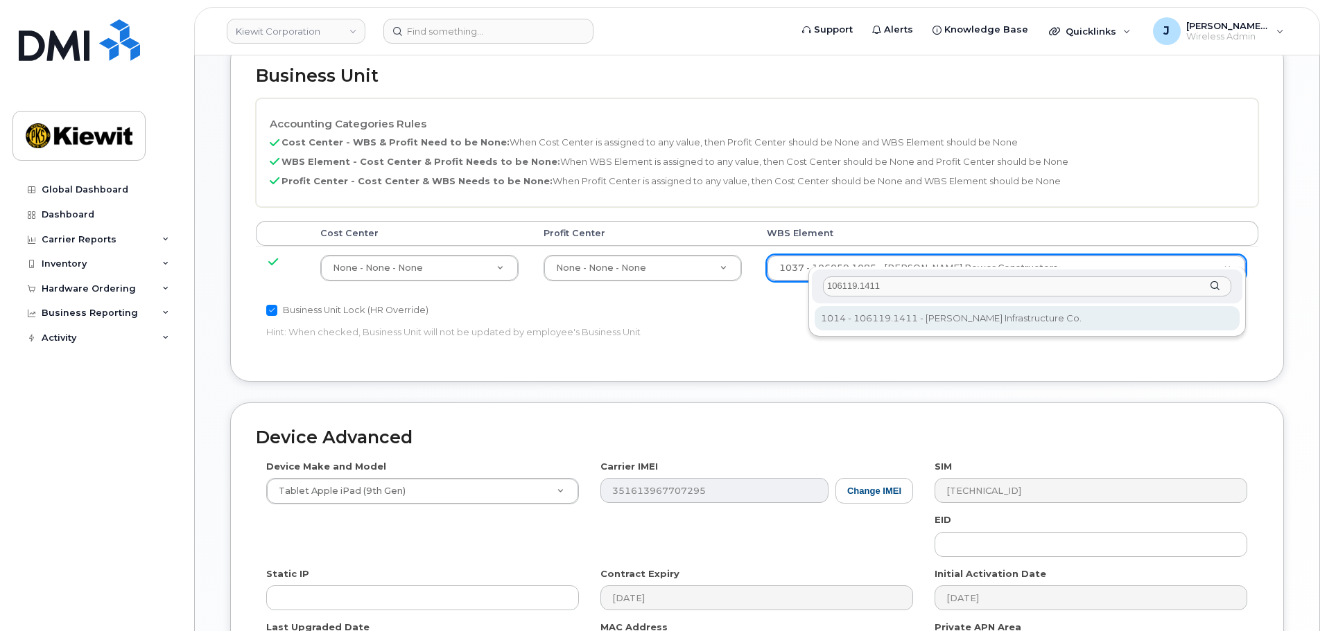
type input "106119.1411"
type input "30511082"
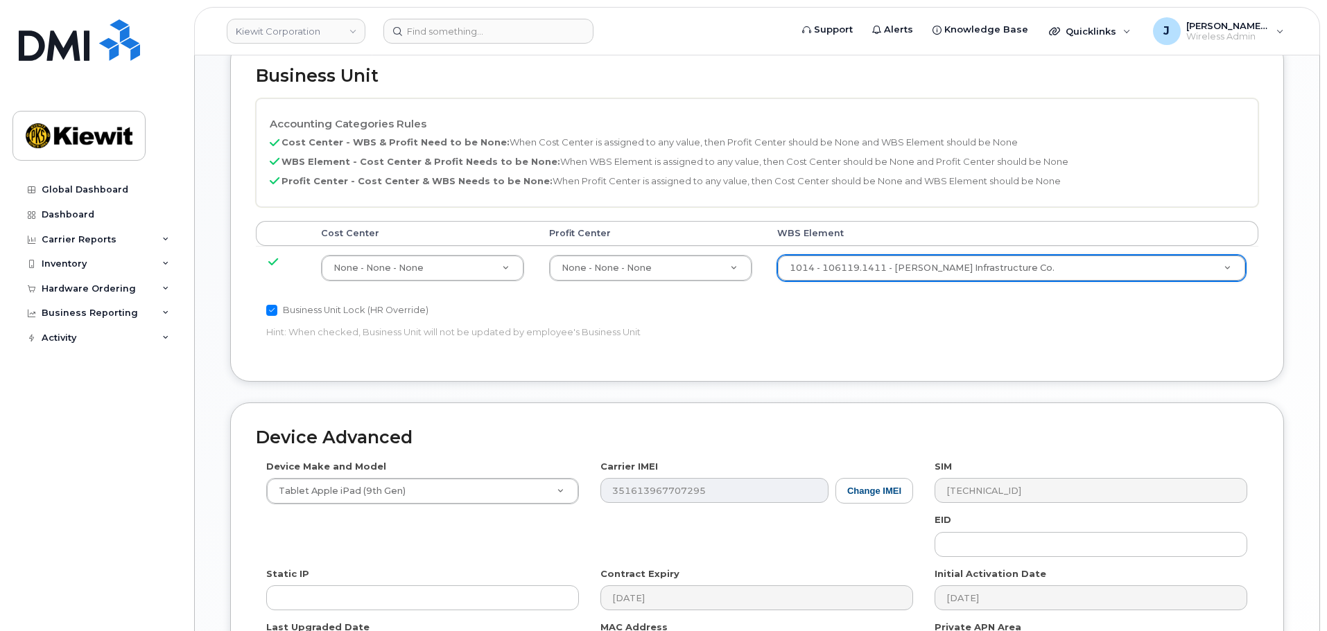
scroll to position [864, 0]
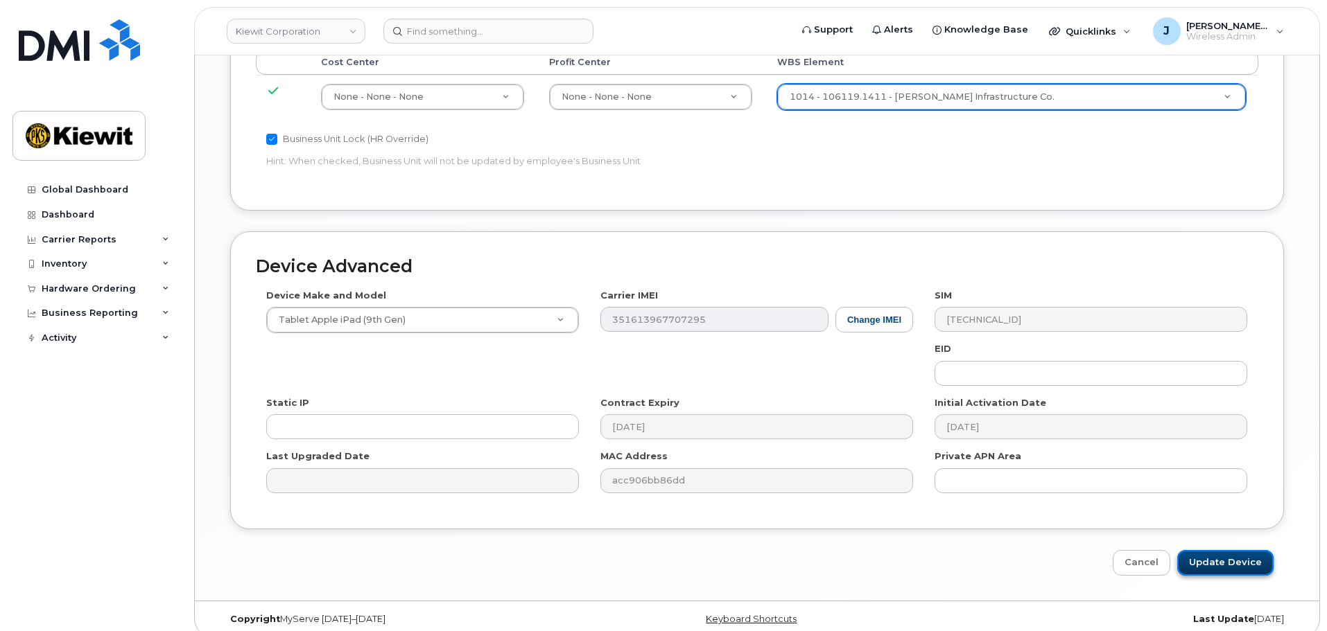
click at [1241, 550] on input "Update Device" at bounding box center [1225, 563] width 96 height 26
type input "Saving..."
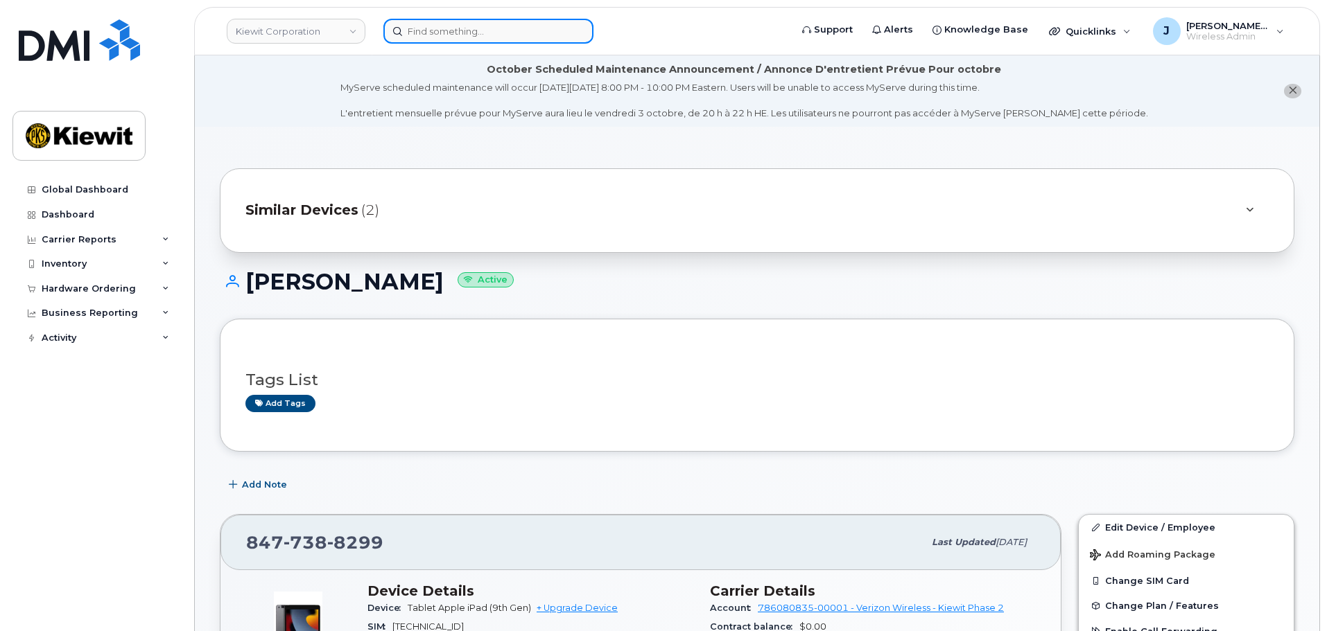
click at [401, 28] on input at bounding box center [488, 31] width 210 height 25
paste input "[PHONE_NUMBER]"
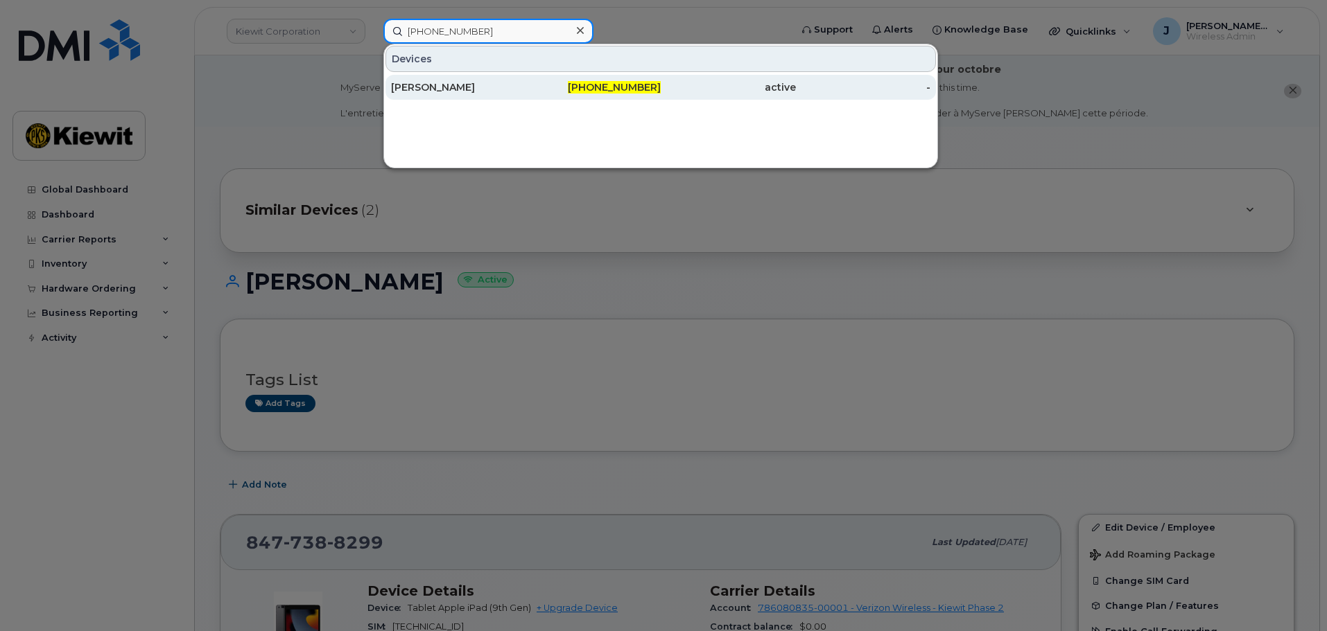
type input "913-398-1824"
click at [471, 85] on div "[PERSON_NAME]" at bounding box center [458, 87] width 135 height 14
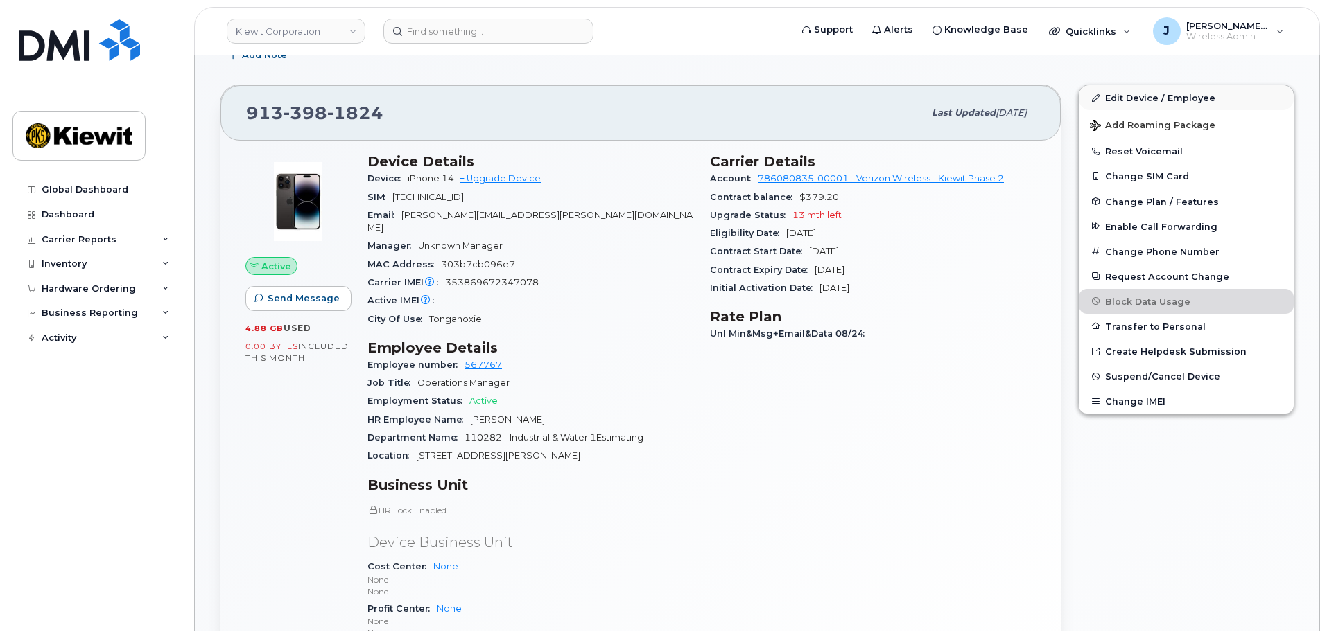
scroll to position [277, 0]
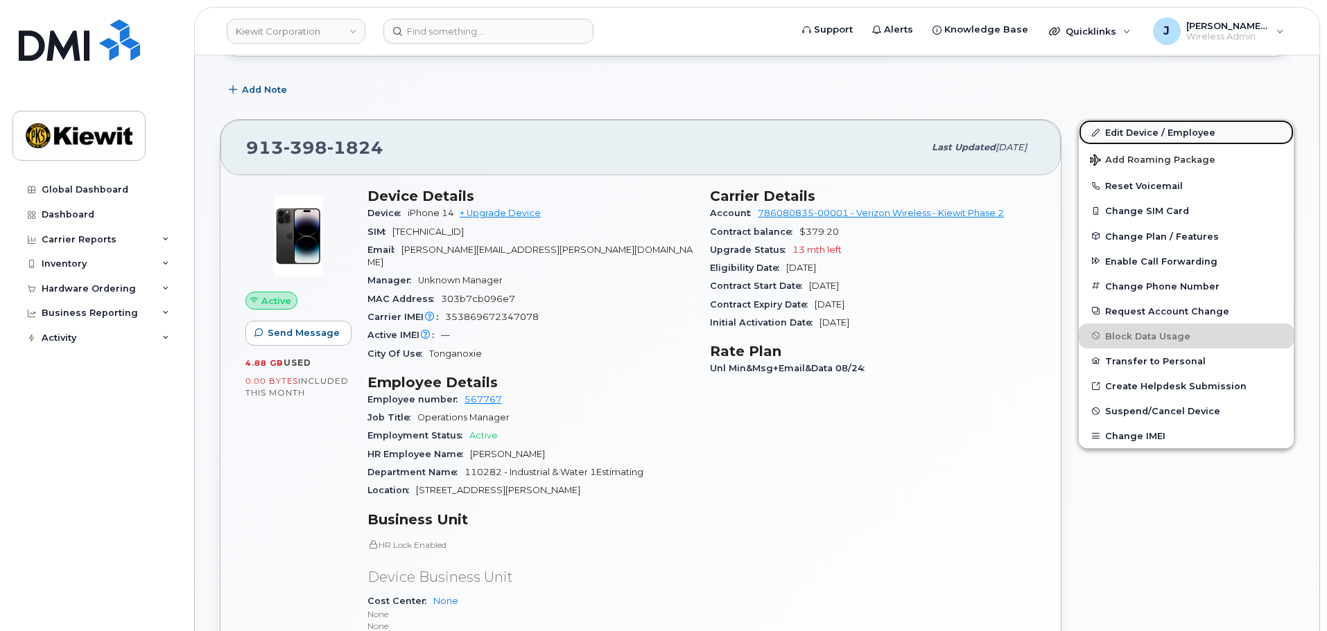
click at [1184, 137] on link "Edit Device / Employee" at bounding box center [1186, 132] width 215 height 25
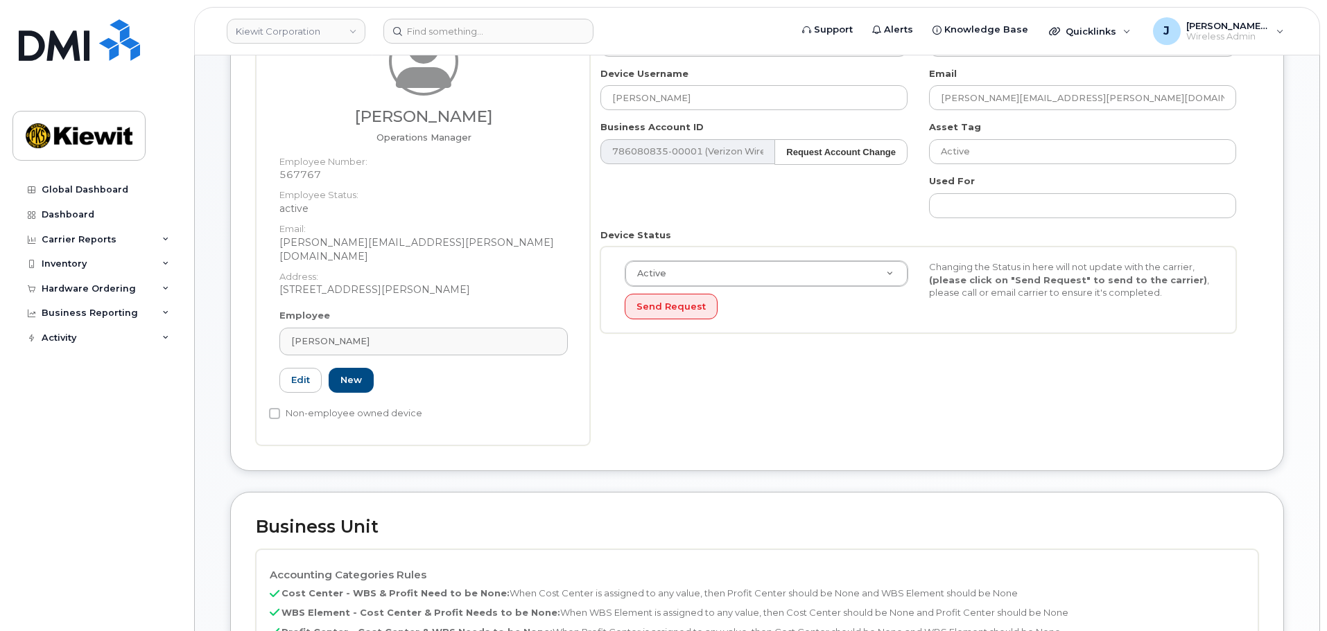
scroll to position [416, 0]
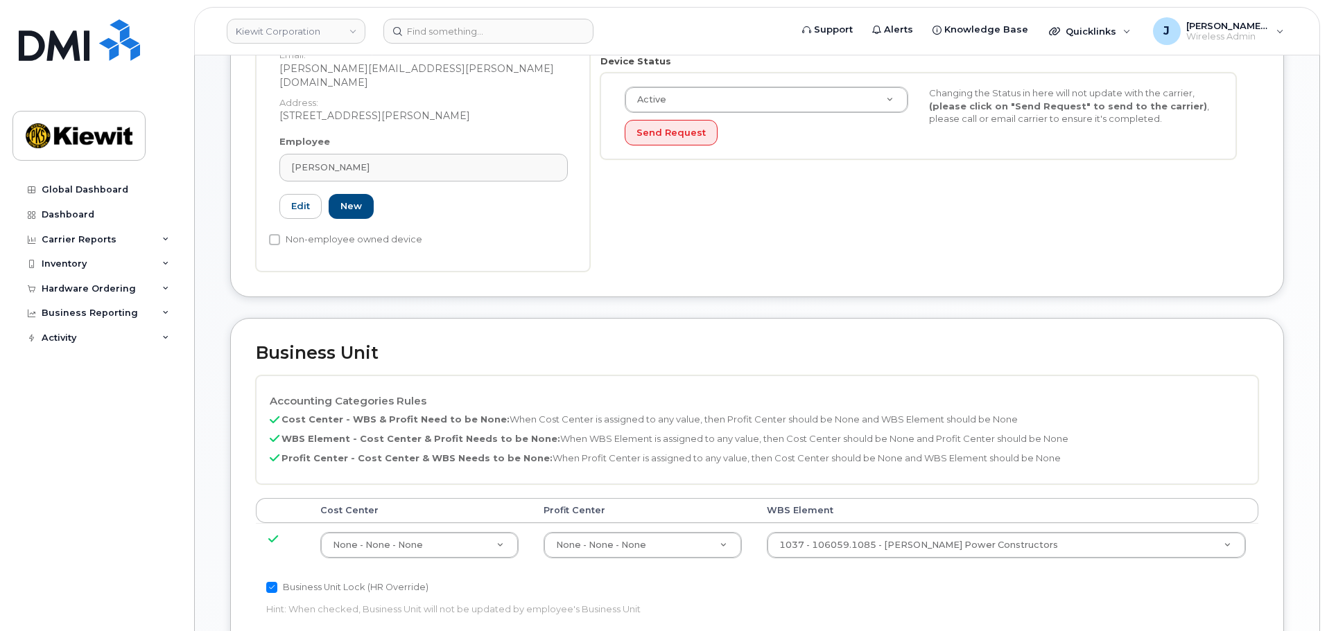
click at [1001, 523] on td "1037 - 106059.1085 - Kiewit Power Constructors 29973553" at bounding box center [1006, 545] width 505 height 44
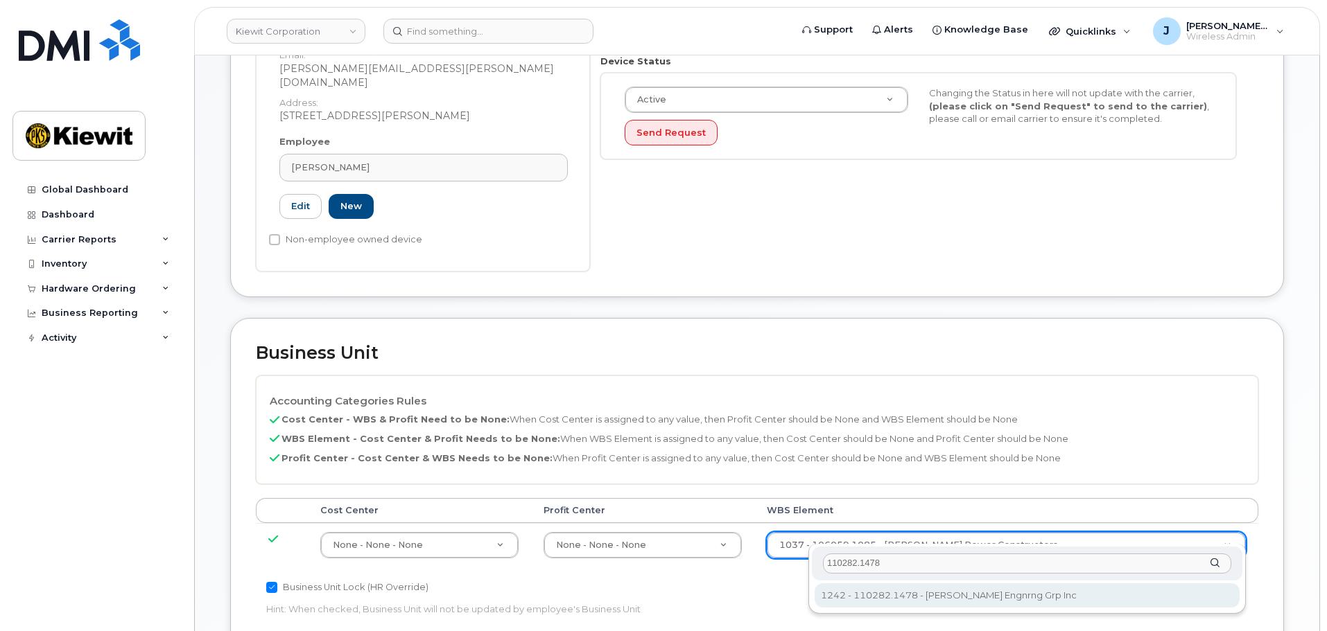
type input "110282.1478"
type input "33464031"
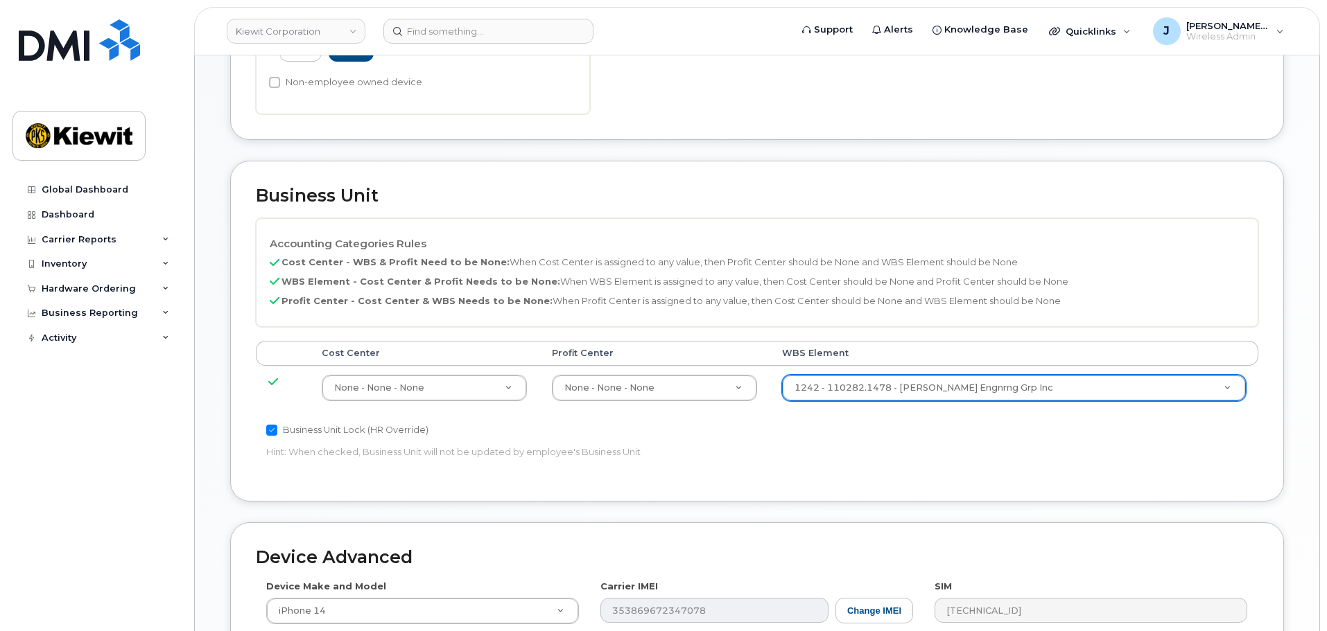
scroll to position [832, 0]
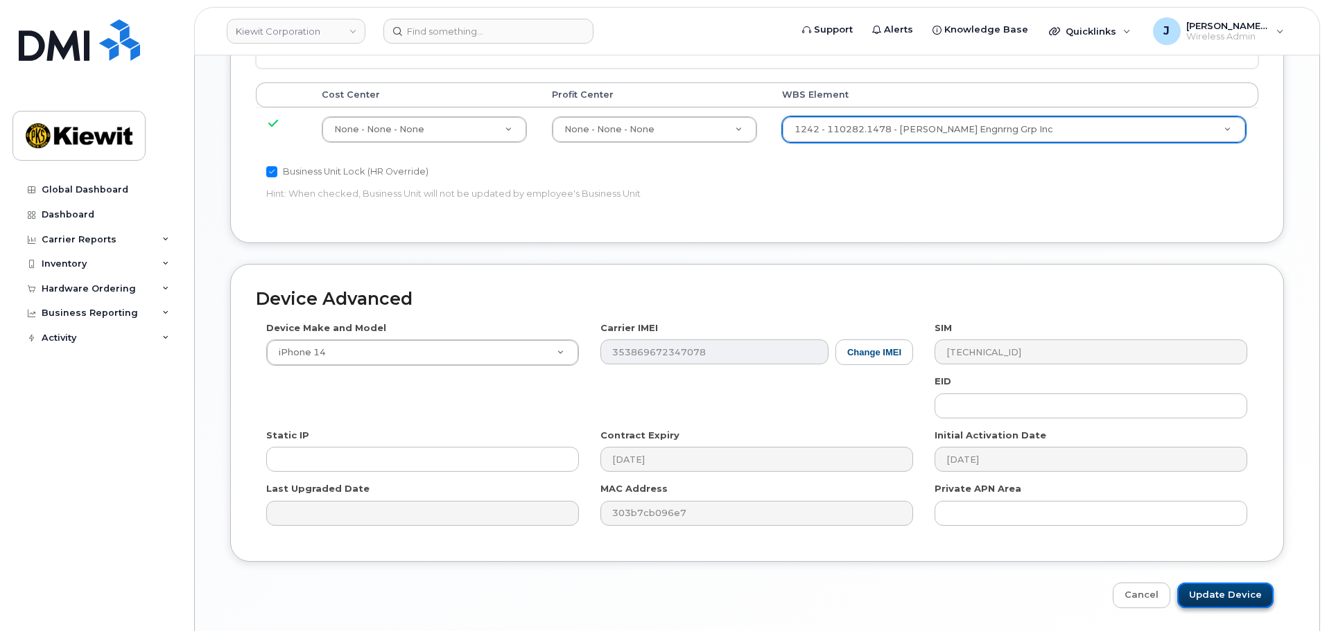
click at [1222, 583] on input "Update Device" at bounding box center [1225, 596] width 96 height 26
type input "Saving..."
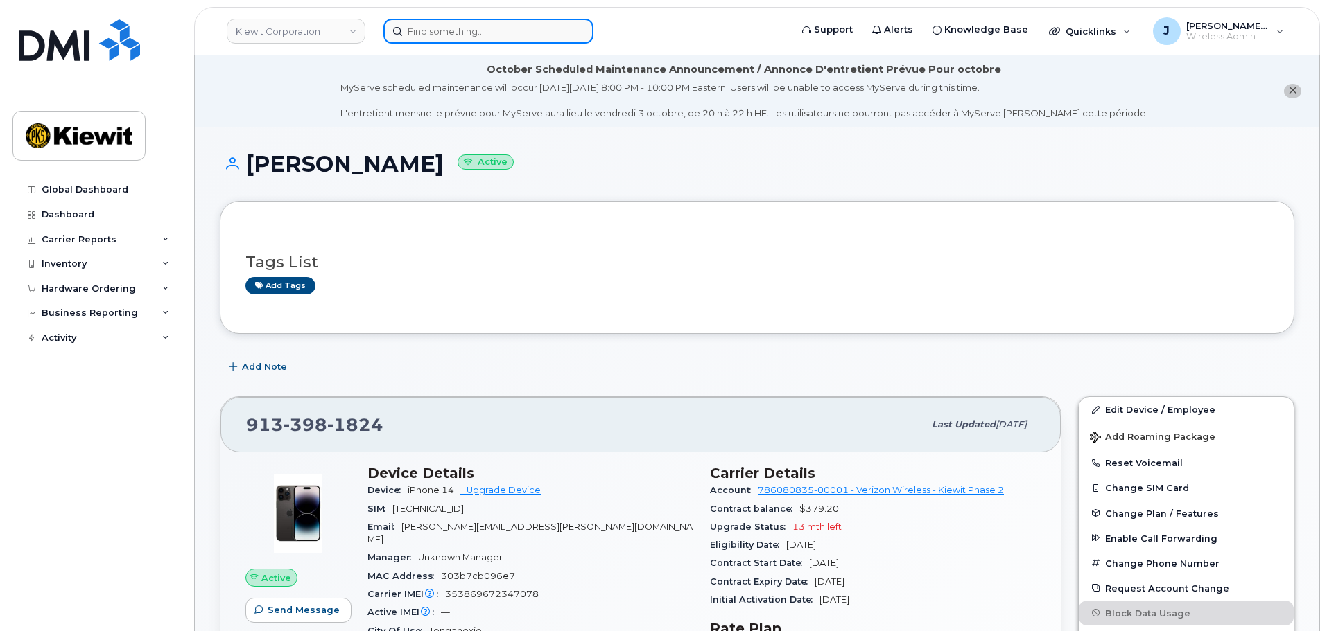
click at [466, 25] on input at bounding box center [488, 31] width 210 height 25
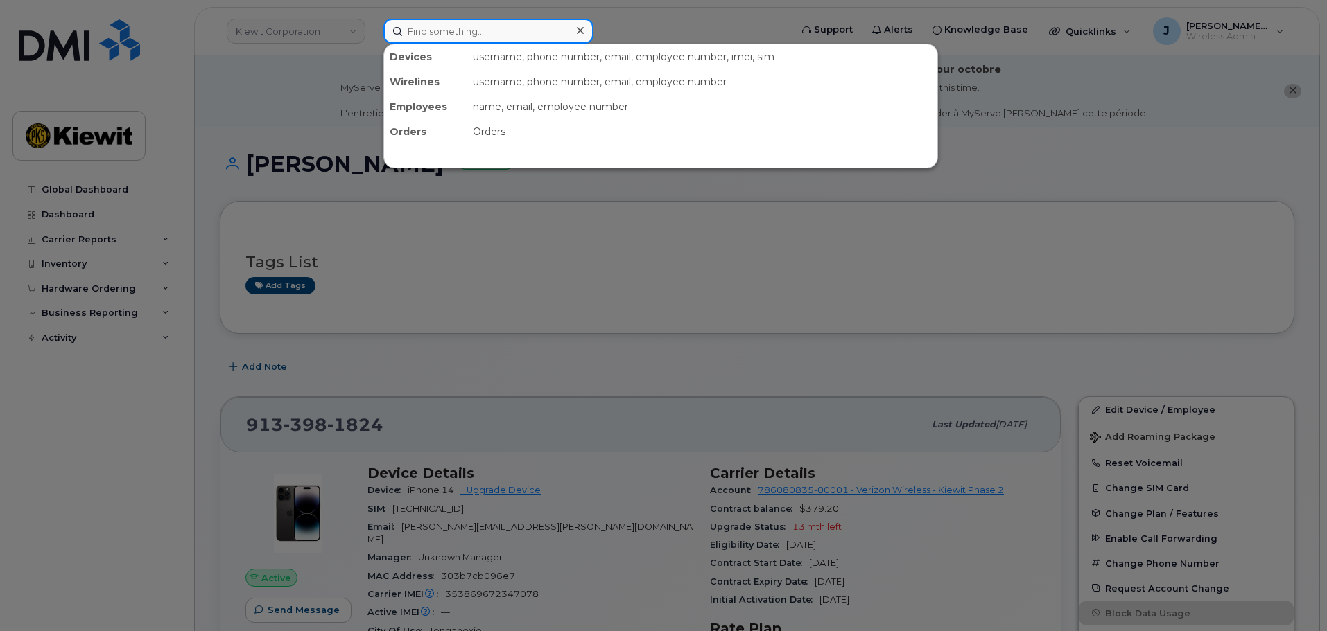
paste input "[PHONE_NUMBER]"
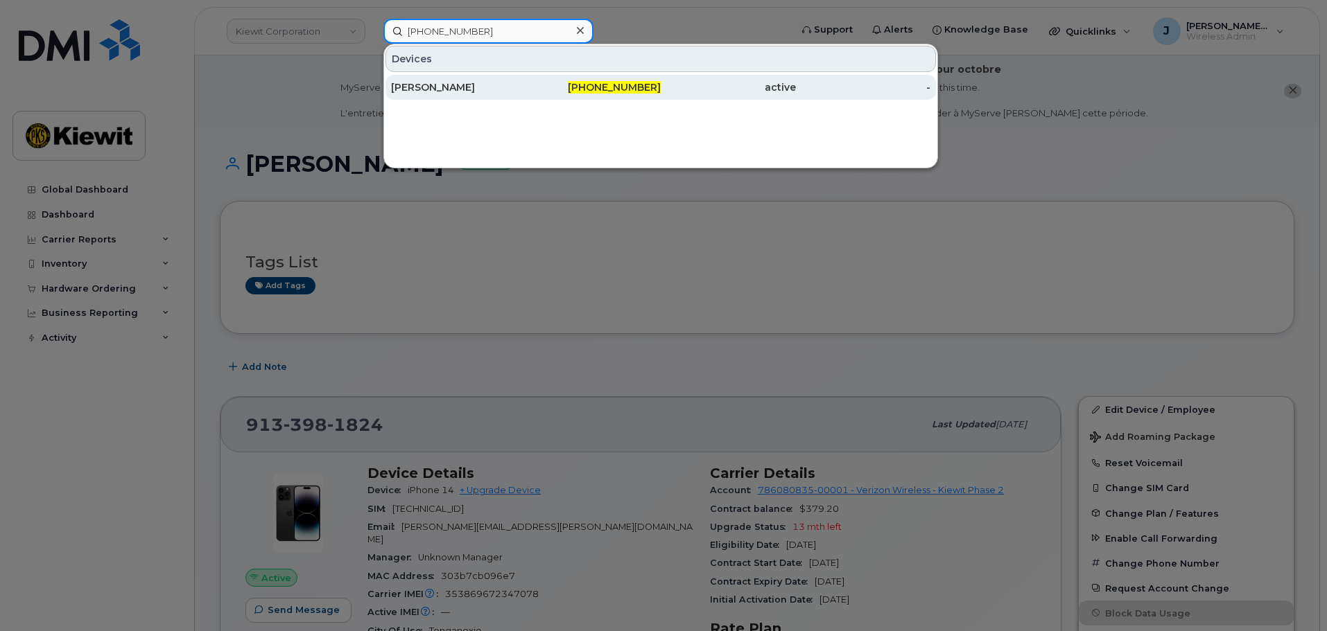
type input "[PHONE_NUMBER]"
click at [462, 82] on div "[PERSON_NAME]" at bounding box center [458, 87] width 135 height 14
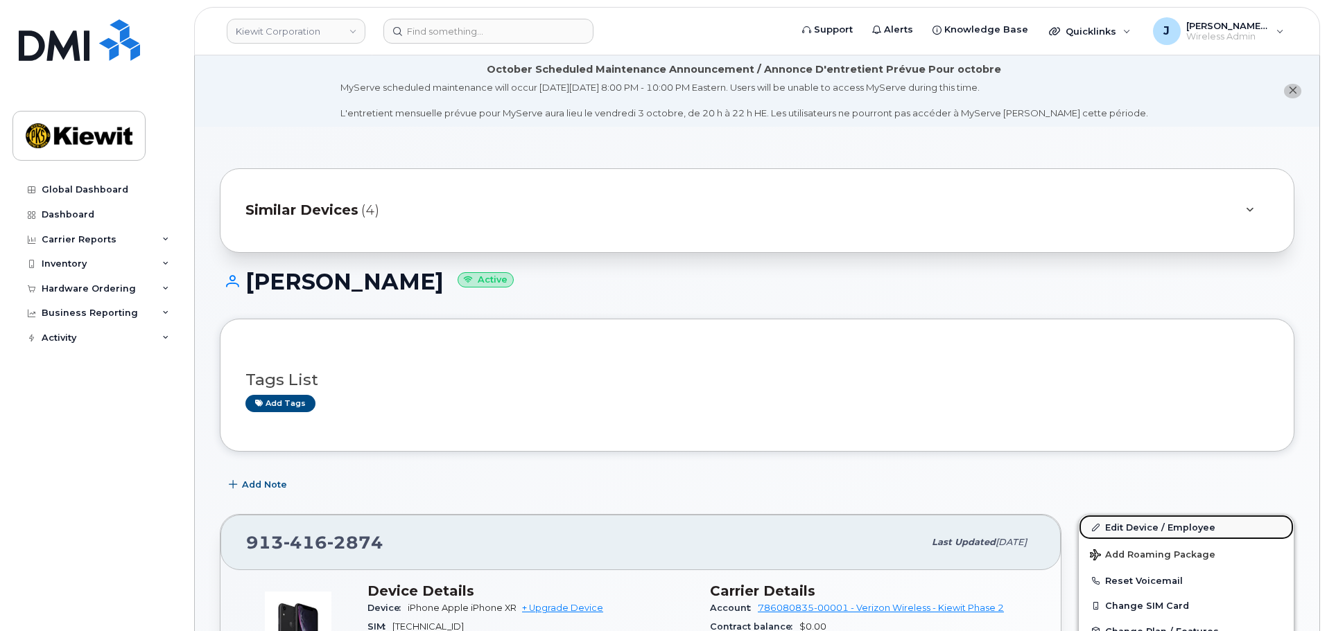
click at [1159, 527] on link "Edit Device / Employee" at bounding box center [1186, 527] width 215 height 25
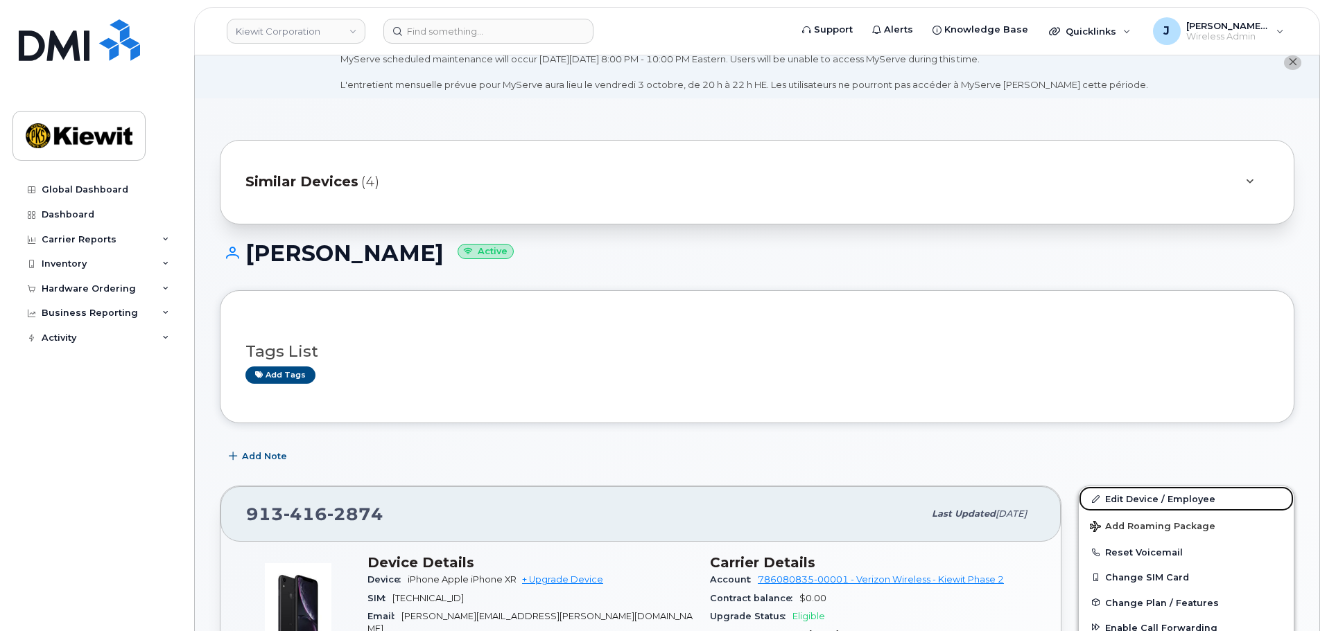
scroll to position [347, 0]
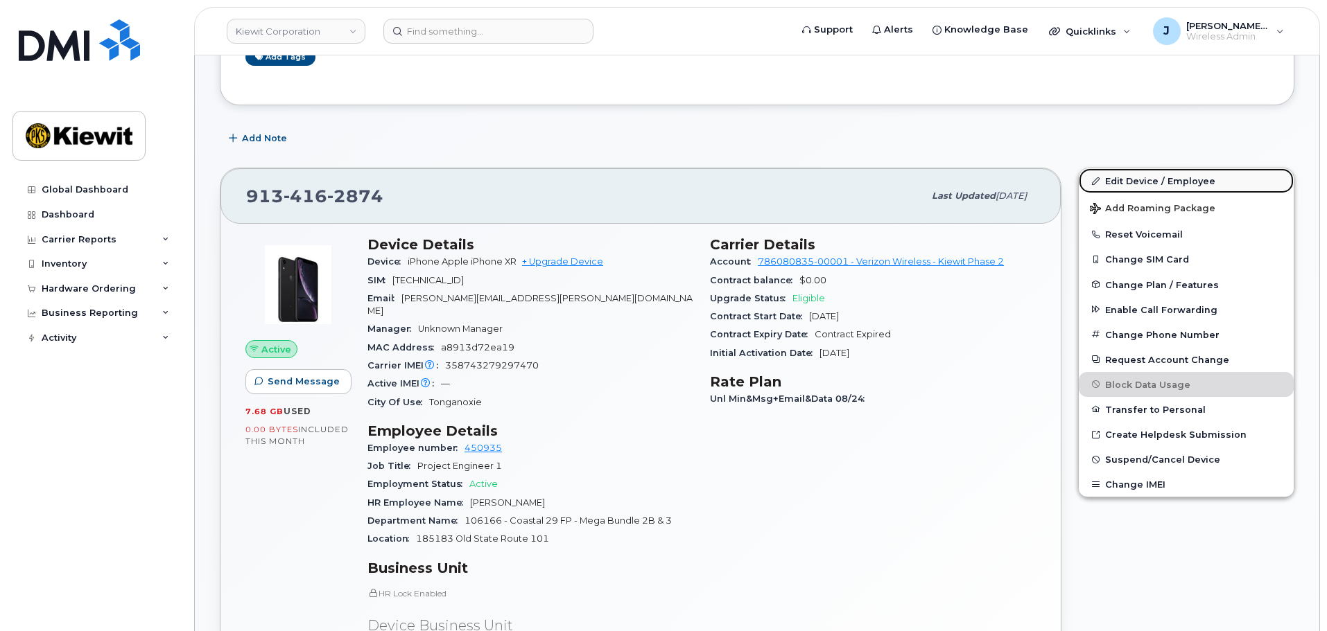
click at [1183, 182] on link "Edit Device / Employee" at bounding box center [1186, 180] width 215 height 25
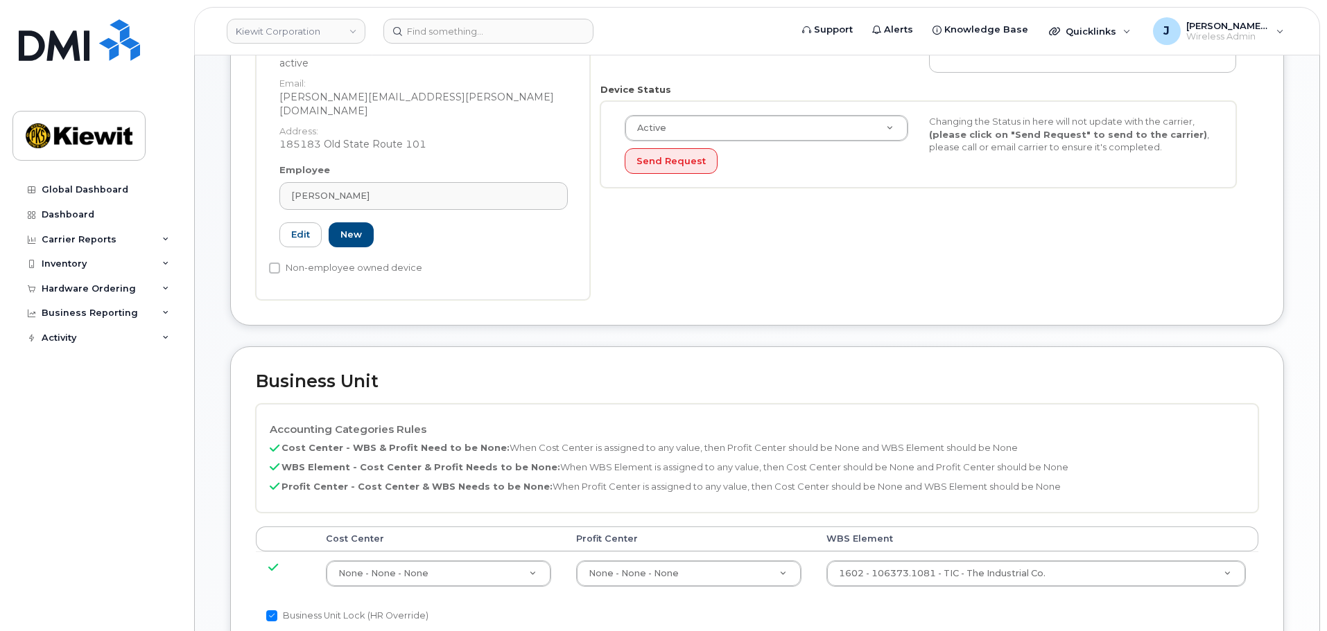
scroll to position [416, 0]
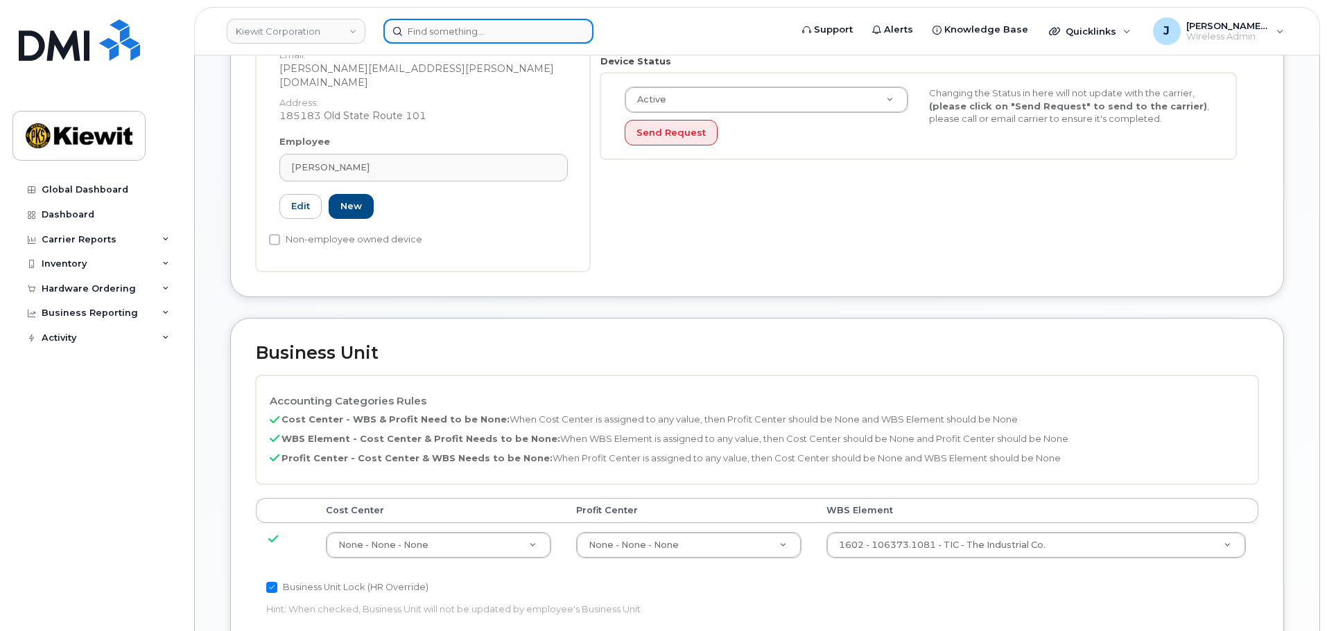
click at [478, 29] on input at bounding box center [488, 31] width 210 height 25
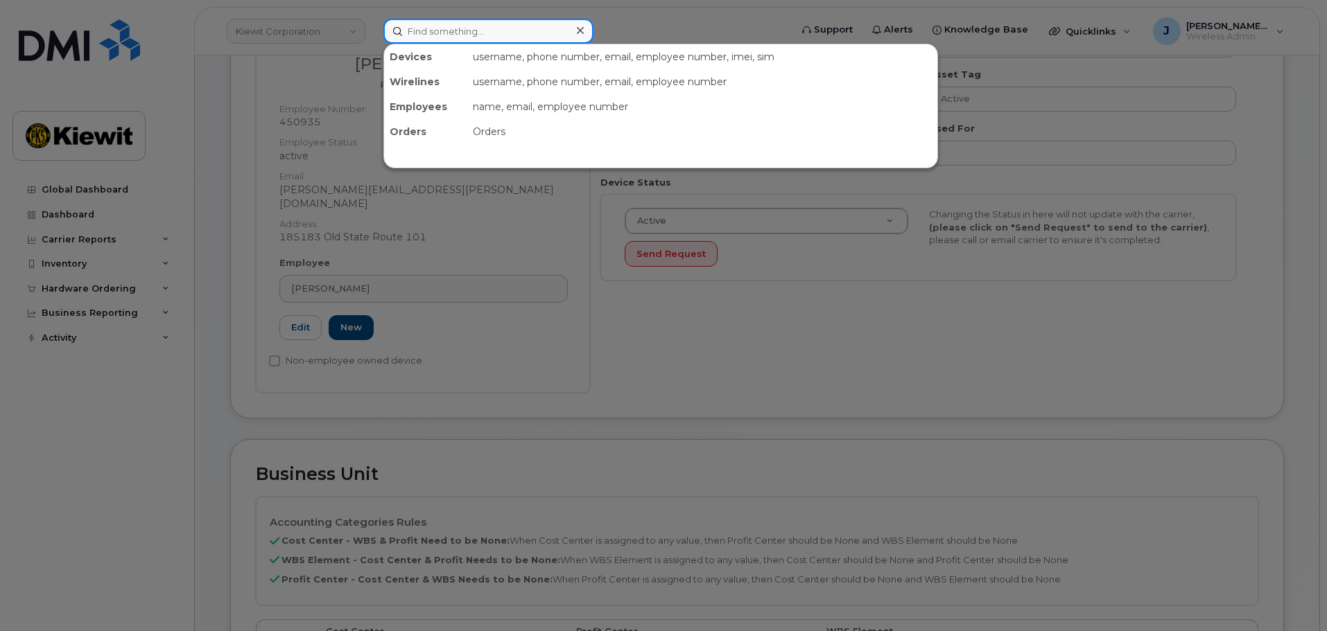
scroll to position [0, 0]
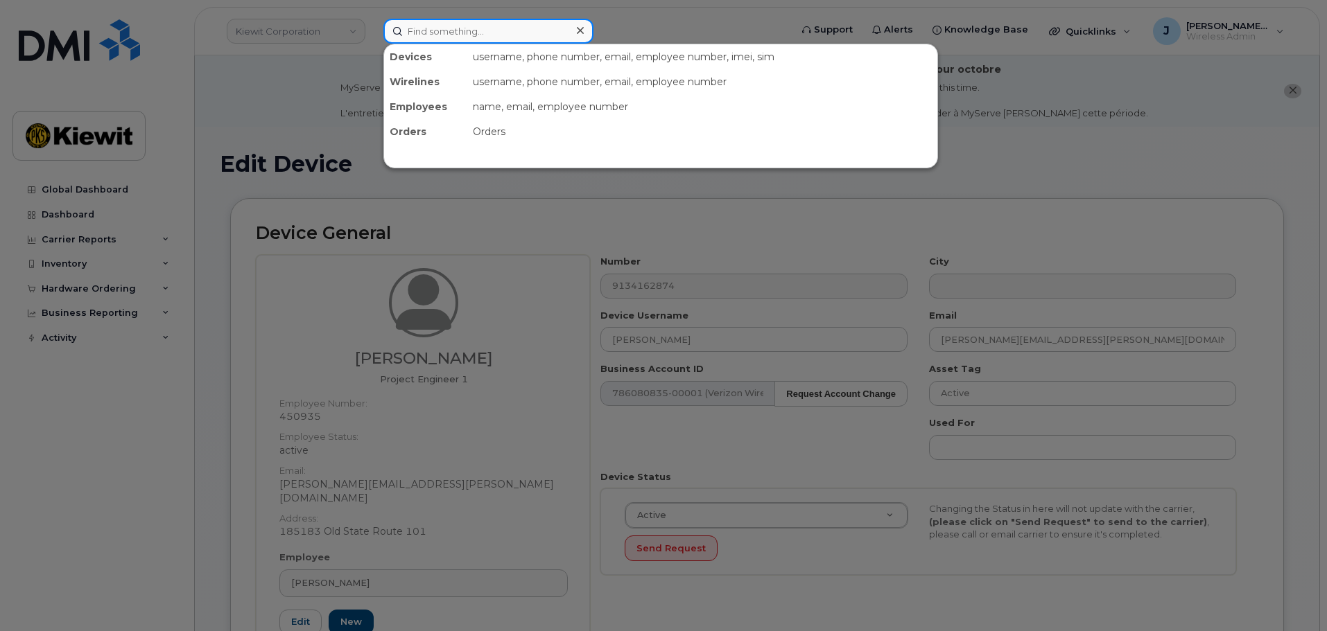
paste input "913-904-2259"
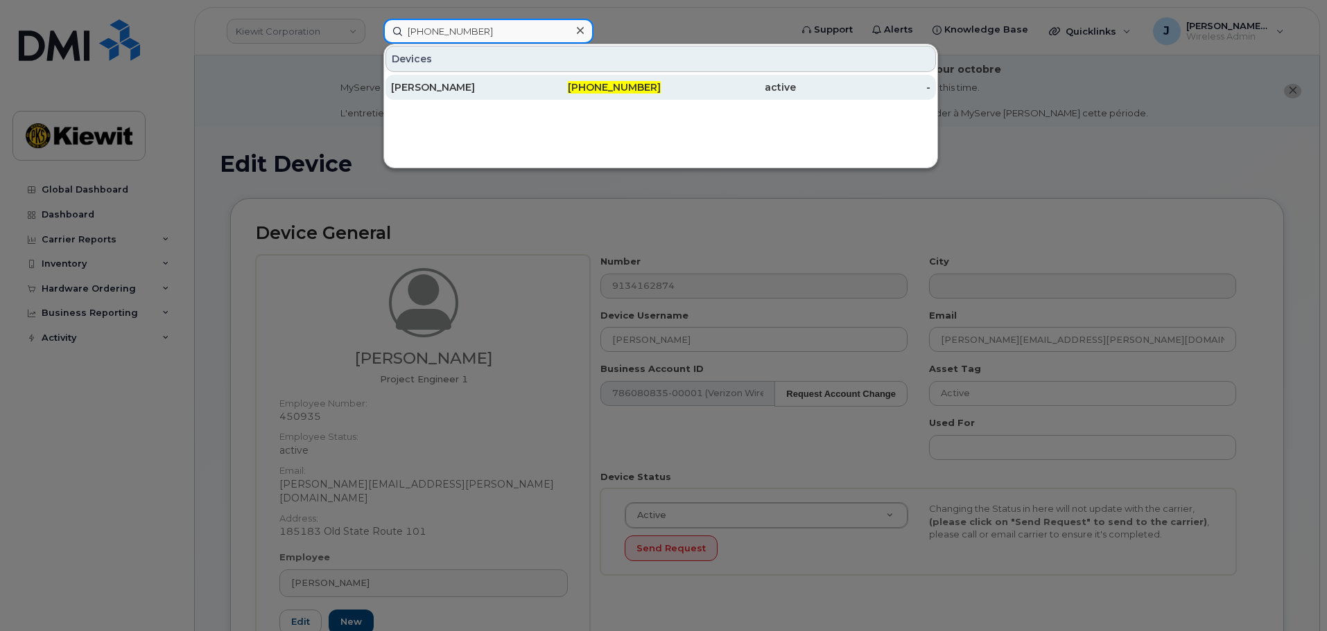
type input "913-904-2259"
click at [455, 87] on div "[PERSON_NAME]" at bounding box center [458, 87] width 135 height 14
click at [549, 90] on div "913-904-2259" at bounding box center [593, 87] width 135 height 14
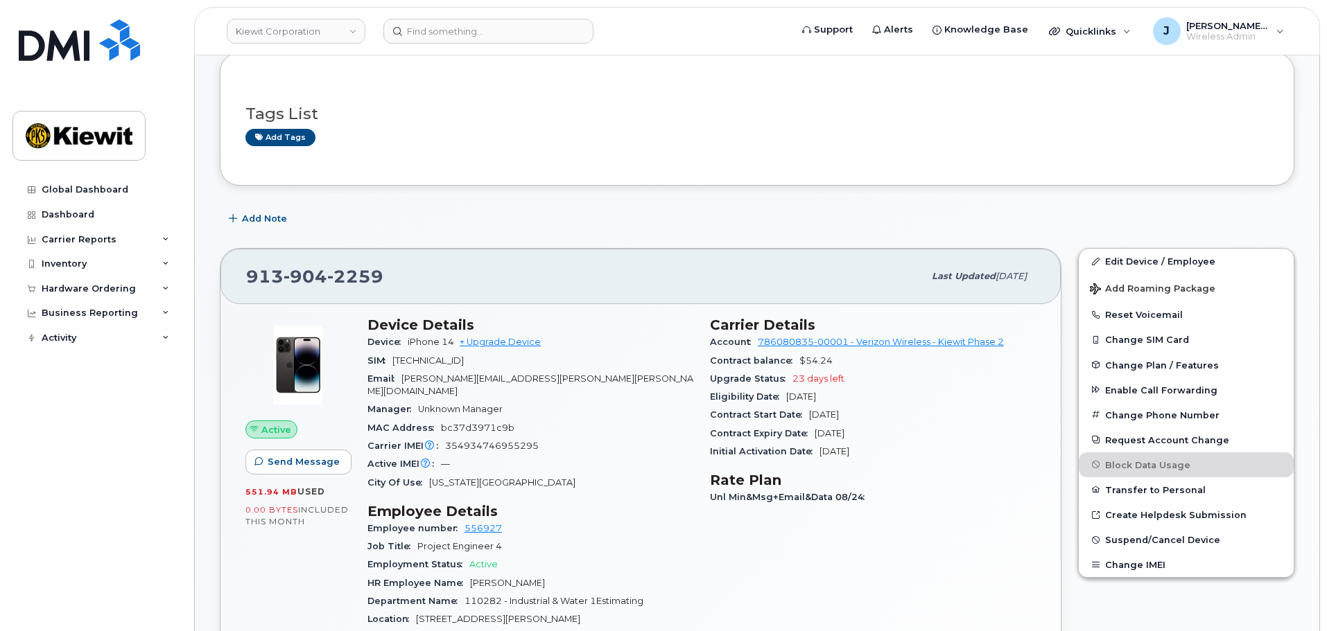
scroll to position [277, 0]
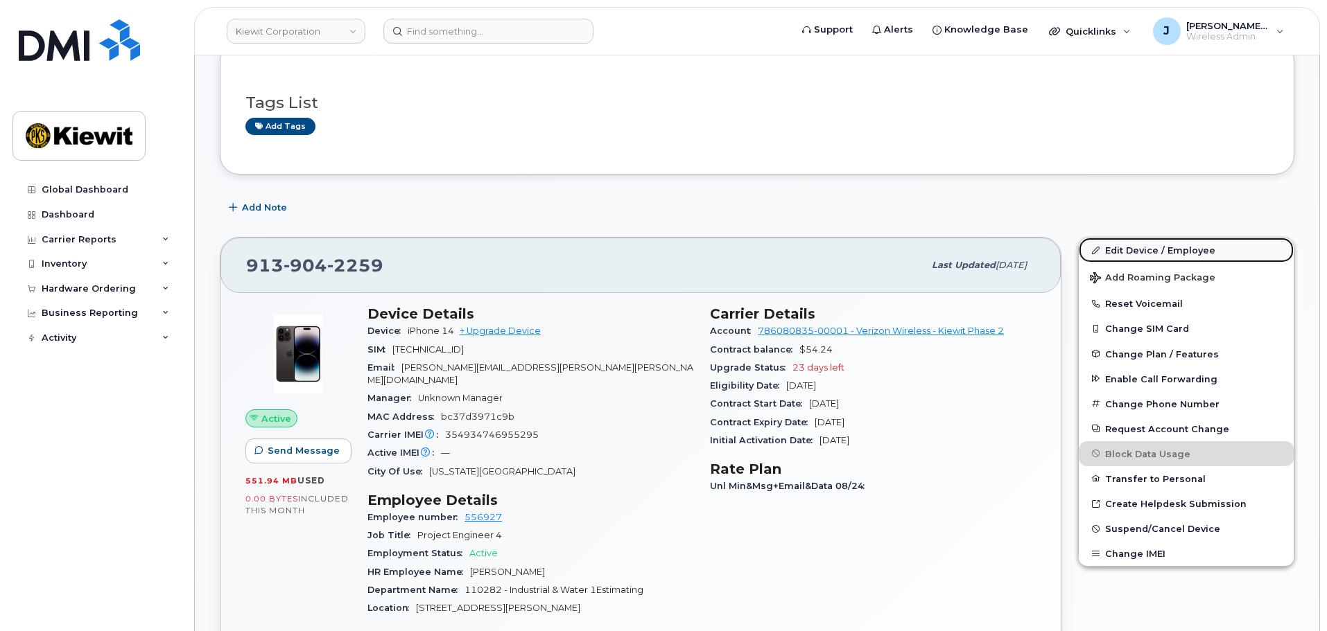
click at [1149, 249] on link "Edit Device / Employee" at bounding box center [1186, 250] width 215 height 25
click at [1137, 245] on link "Edit Device / Employee" at bounding box center [1186, 250] width 215 height 25
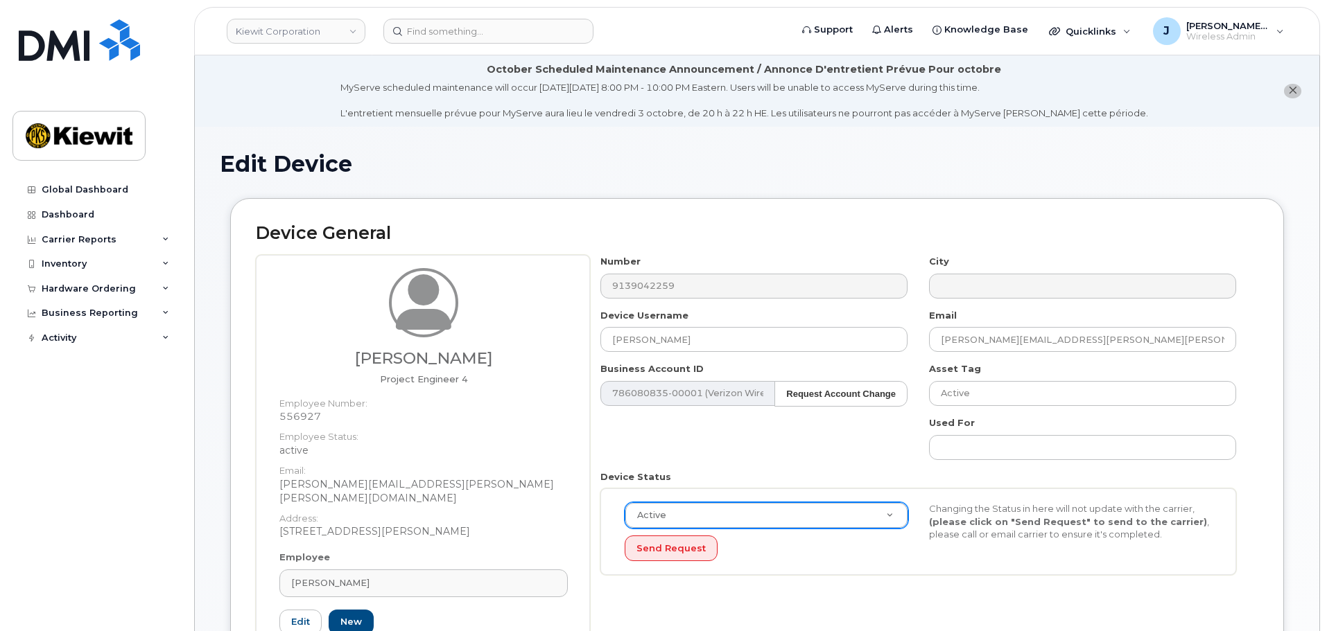
scroll to position [485, 0]
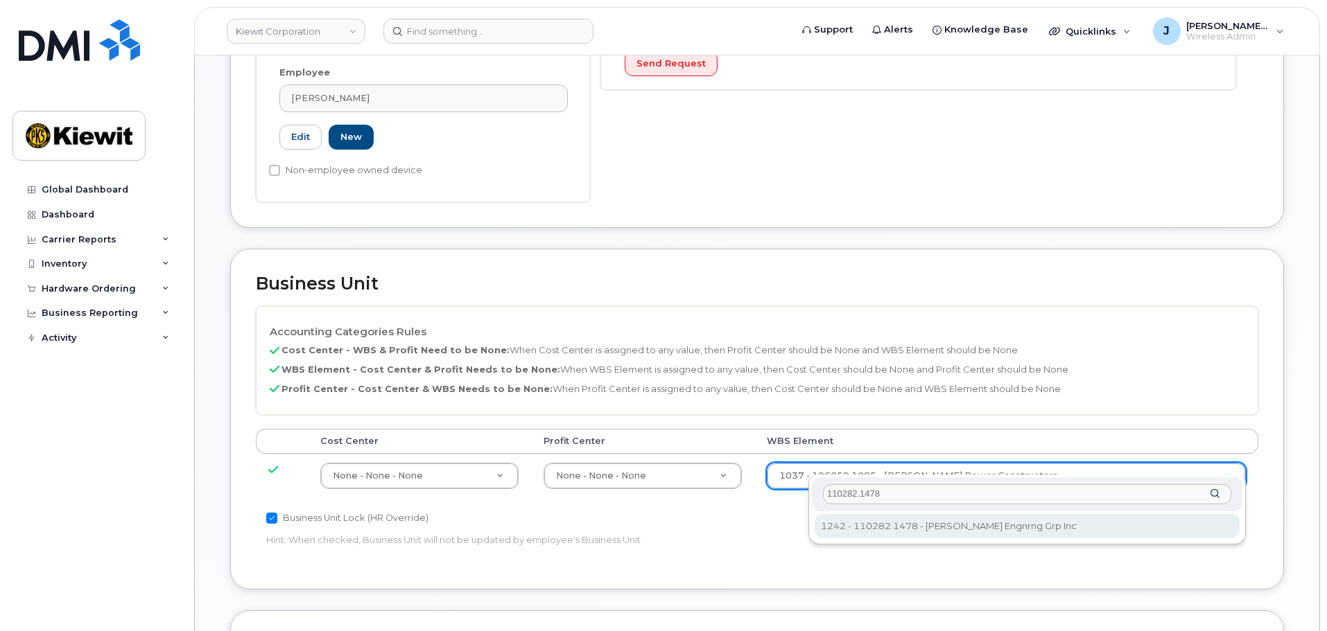
type input "110282.1478"
type input "33464031"
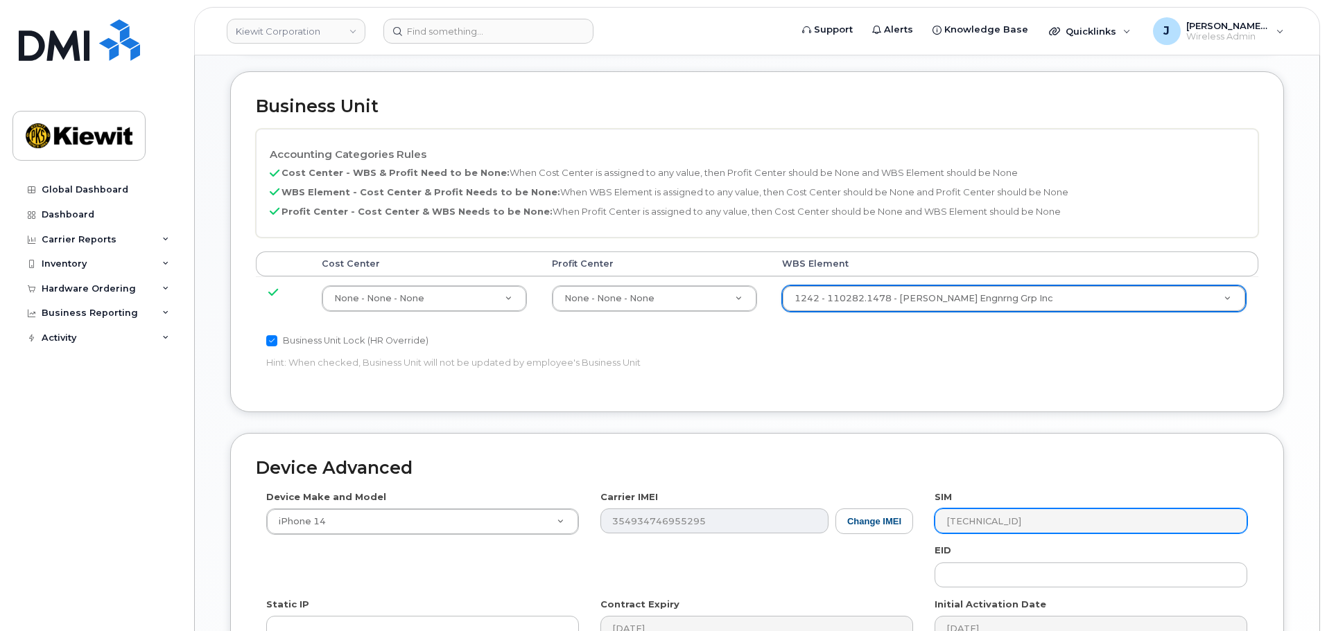
scroll to position [864, 0]
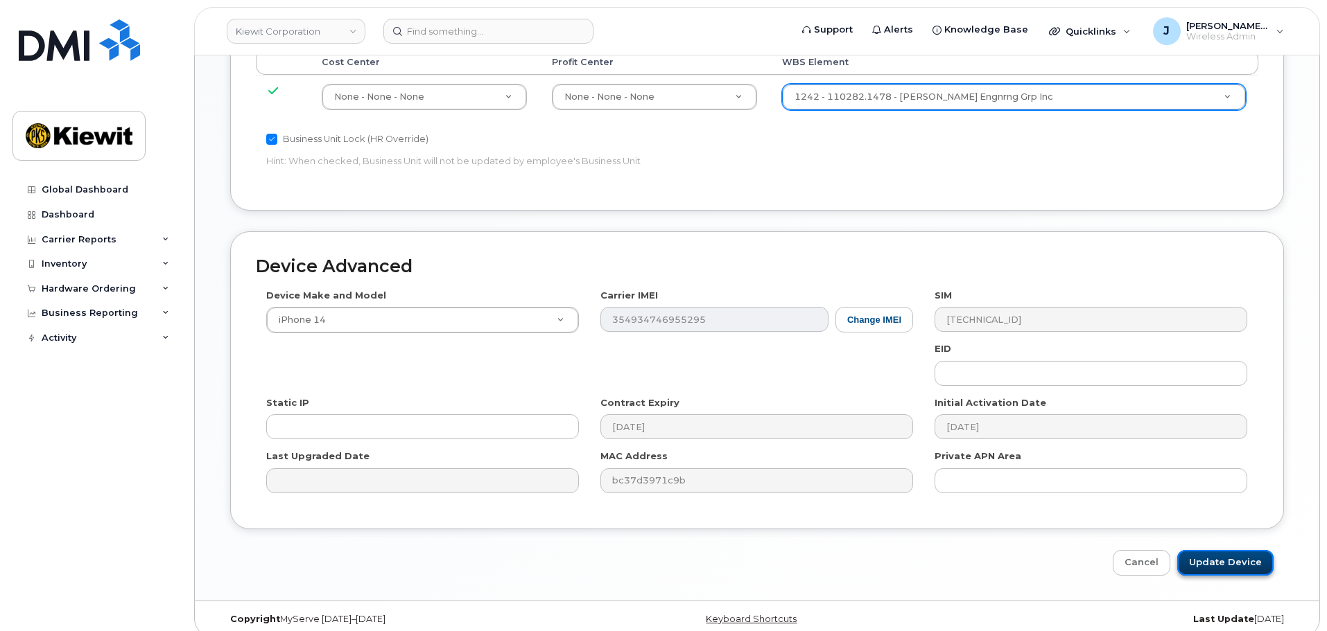
click at [1228, 550] on input "Update Device" at bounding box center [1225, 563] width 96 height 26
type input "Saving..."
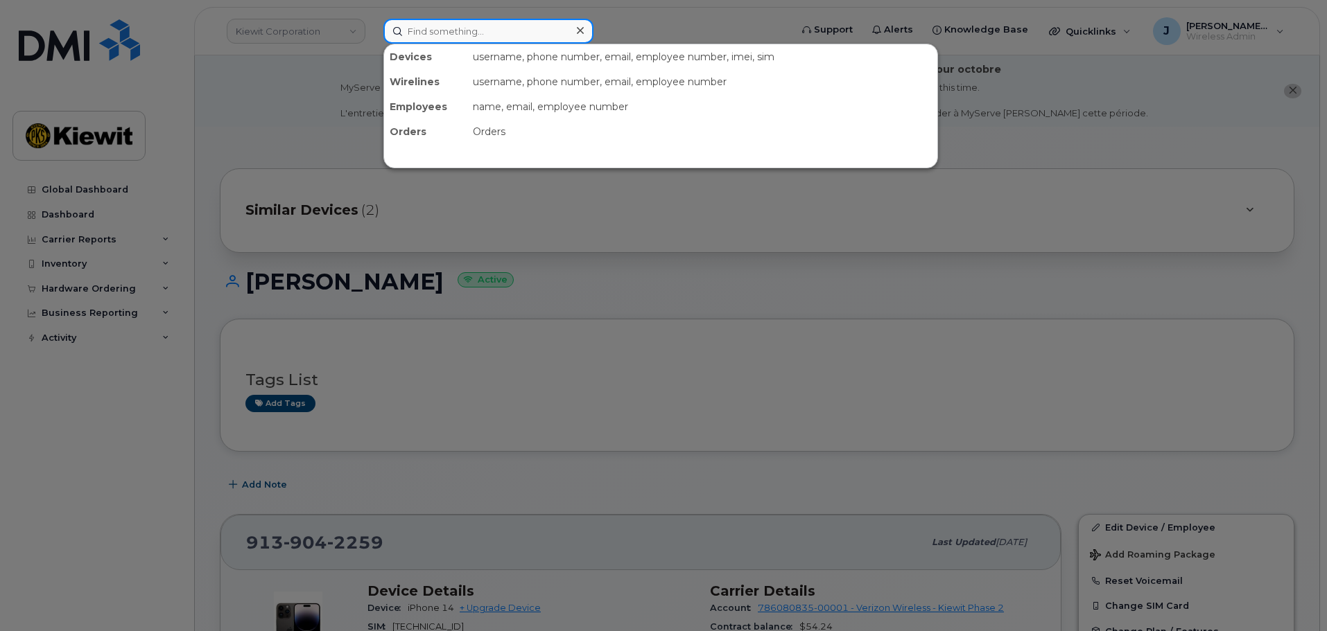
click at [430, 28] on input at bounding box center [488, 31] width 210 height 25
paste input "[PHONE_NUMBER]"
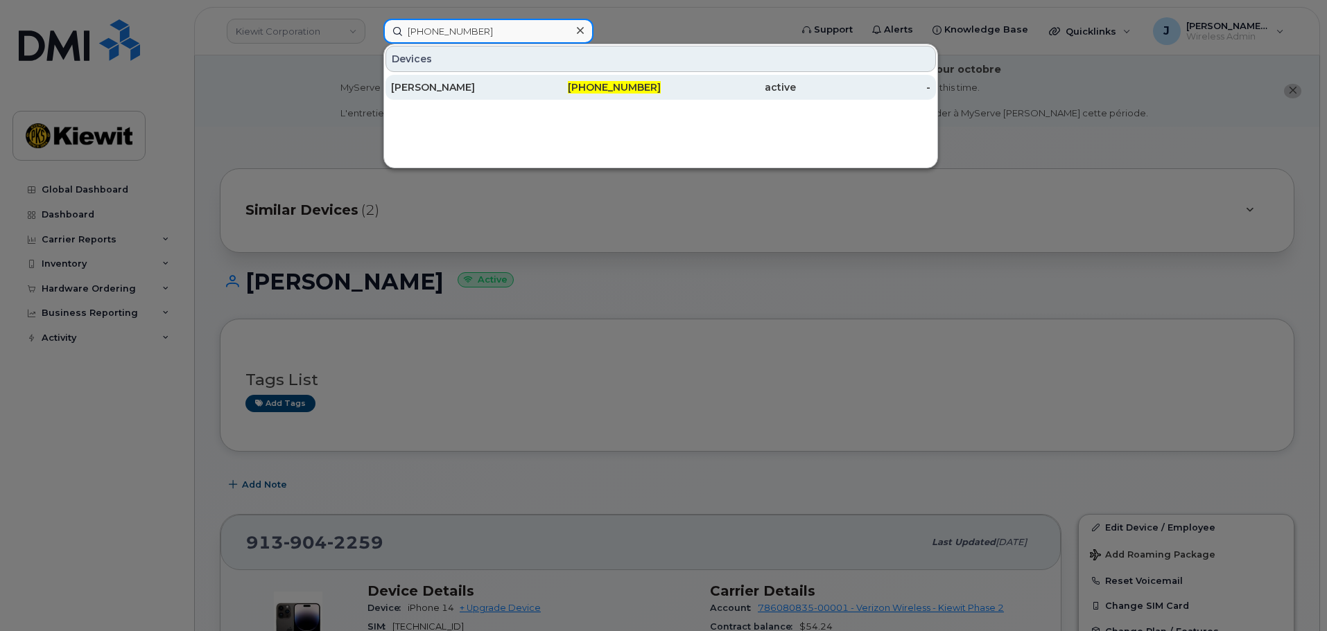
type input "[PHONE_NUMBER]"
click at [466, 86] on div "[PERSON_NAME]" at bounding box center [458, 87] width 135 height 14
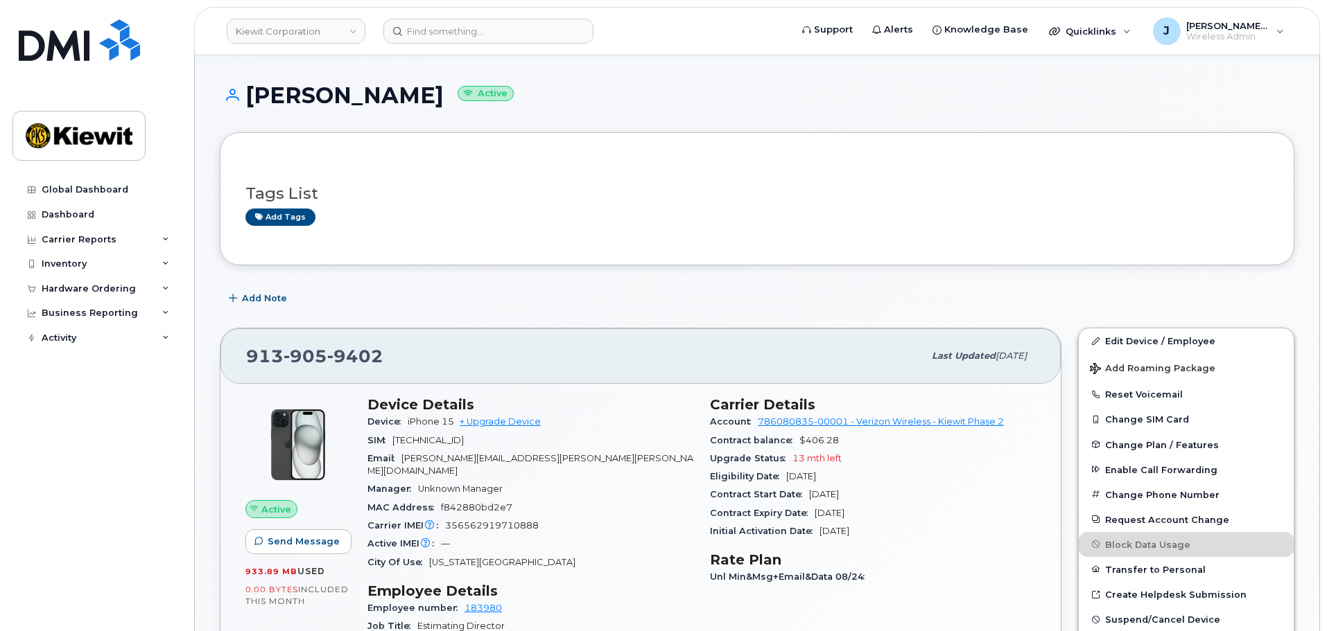
scroll to position [69, 0]
click at [1143, 349] on link "Edit Device / Employee" at bounding box center [1186, 340] width 215 height 25
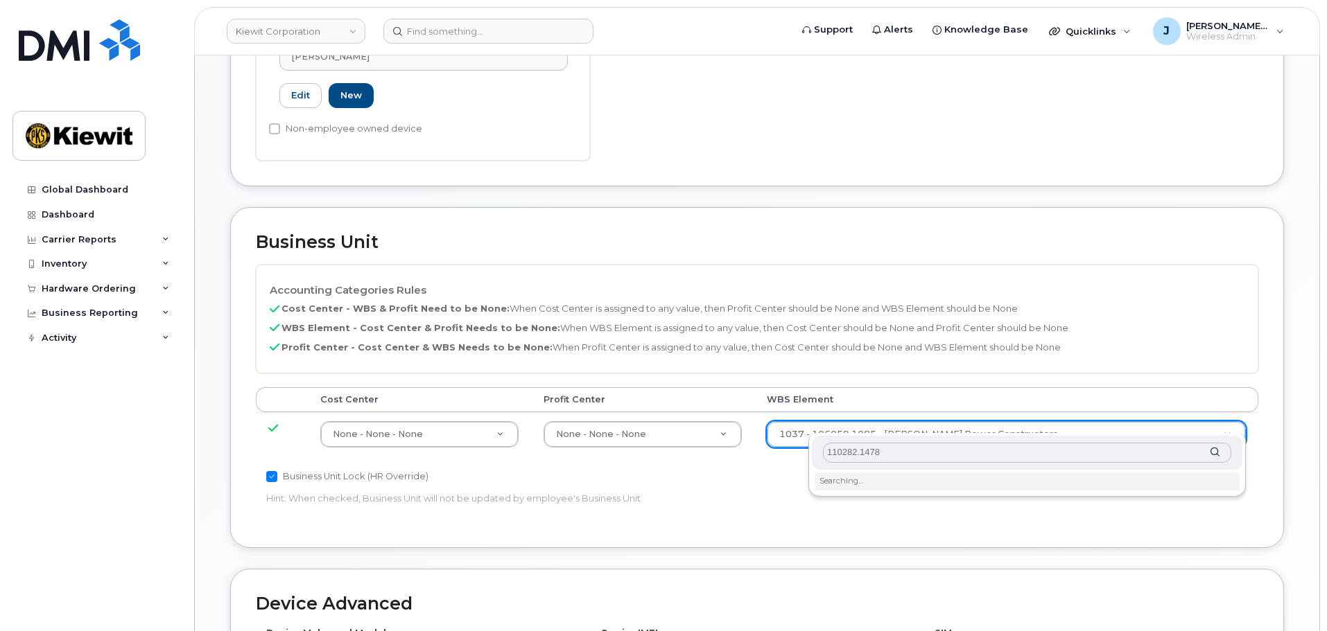
scroll to position [555, 0]
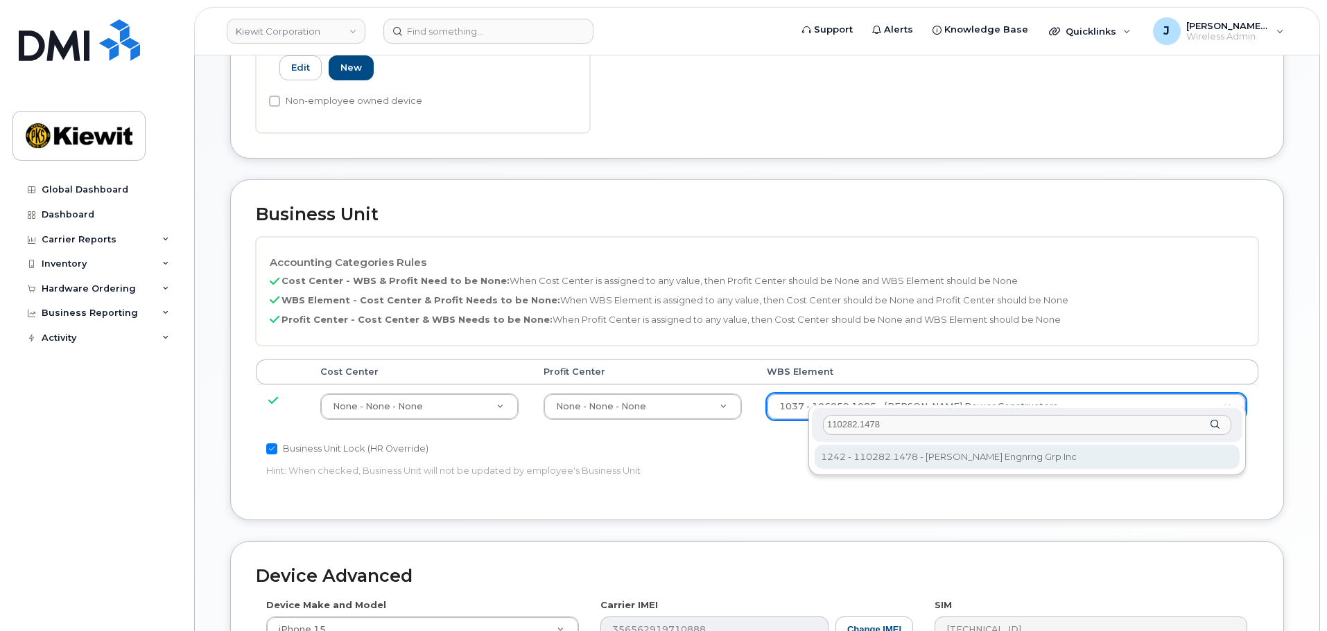
type input "110282.1478"
type input "33464031"
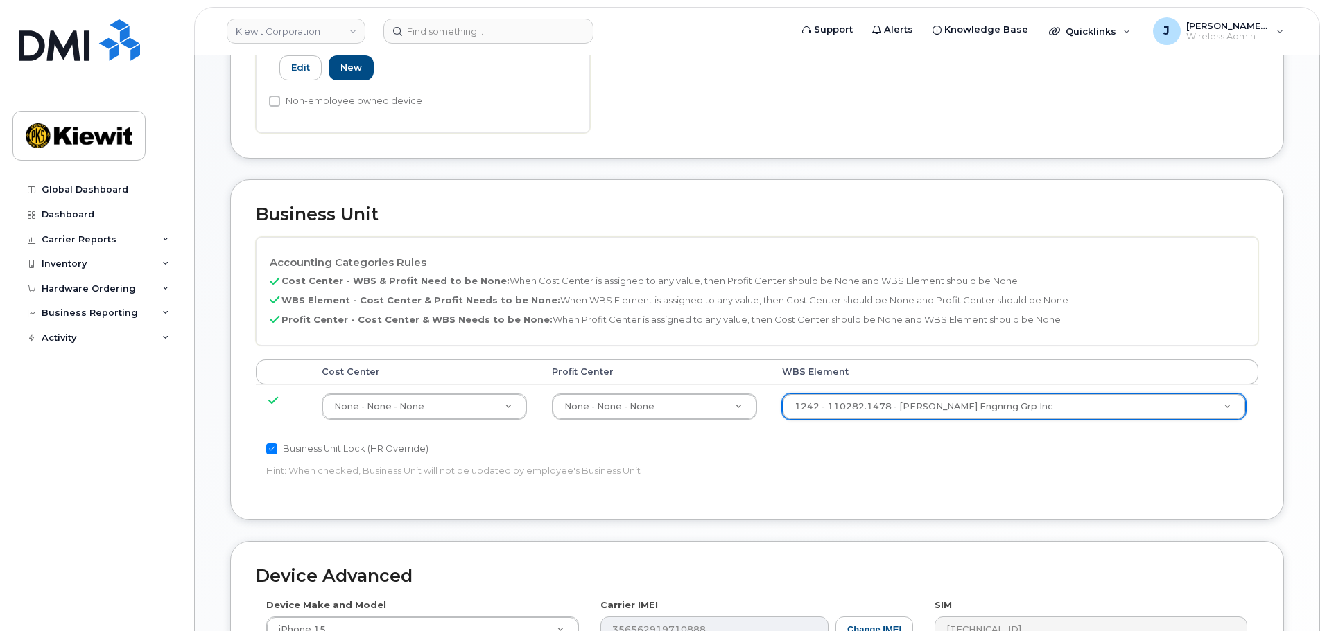
scroll to position [864, 0]
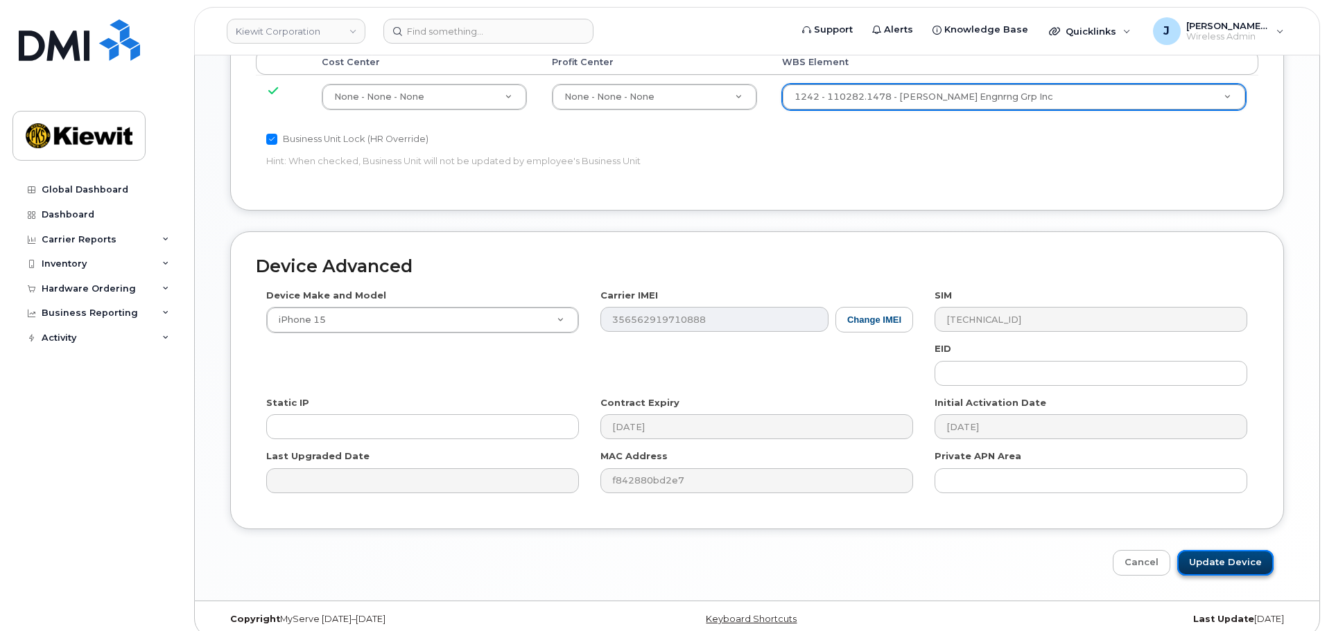
click at [1217, 552] on input "Update Device" at bounding box center [1225, 563] width 96 height 26
type input "Saving..."
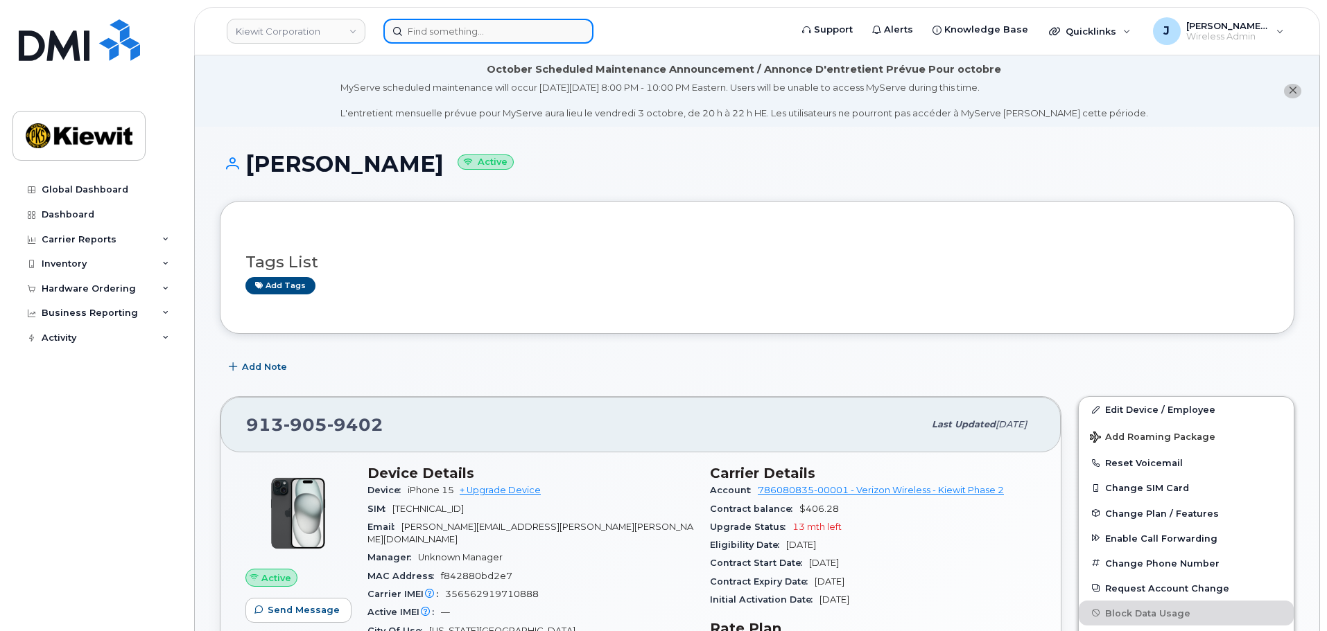
click at [427, 33] on input at bounding box center [488, 31] width 210 height 25
paste input "[PHONE_NUMBER]"
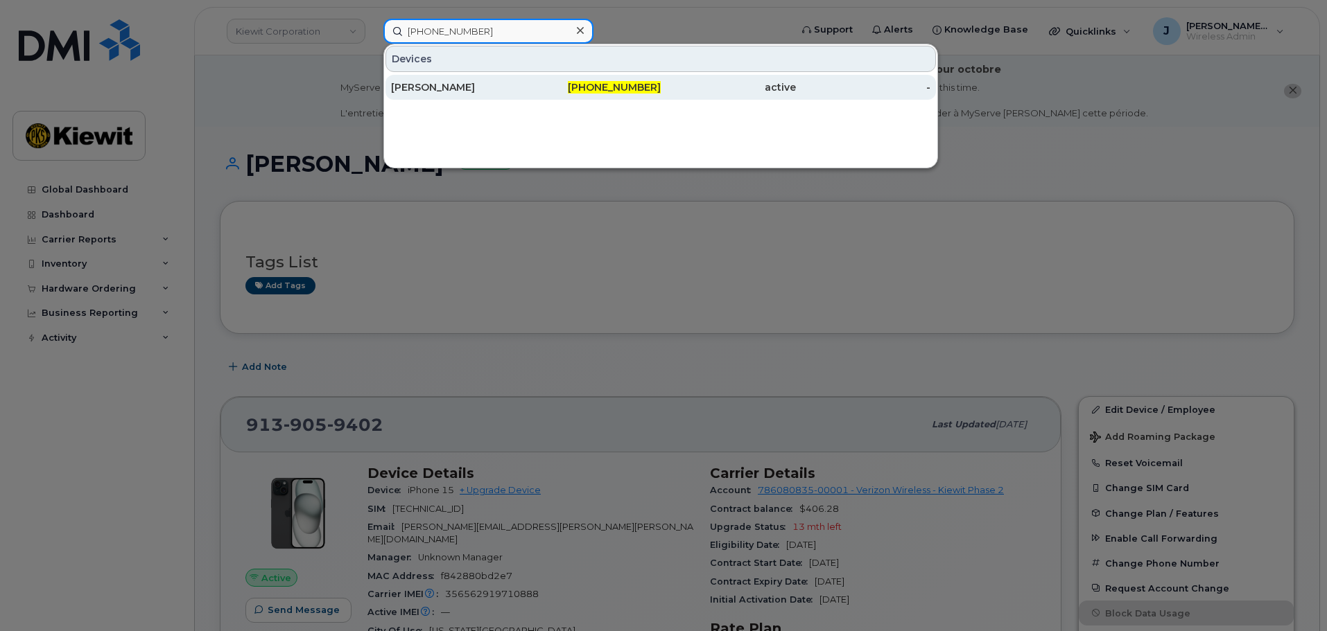
type input "[PHONE_NUMBER]"
click at [538, 91] on div "[PHONE_NUMBER]" at bounding box center [593, 87] width 135 height 14
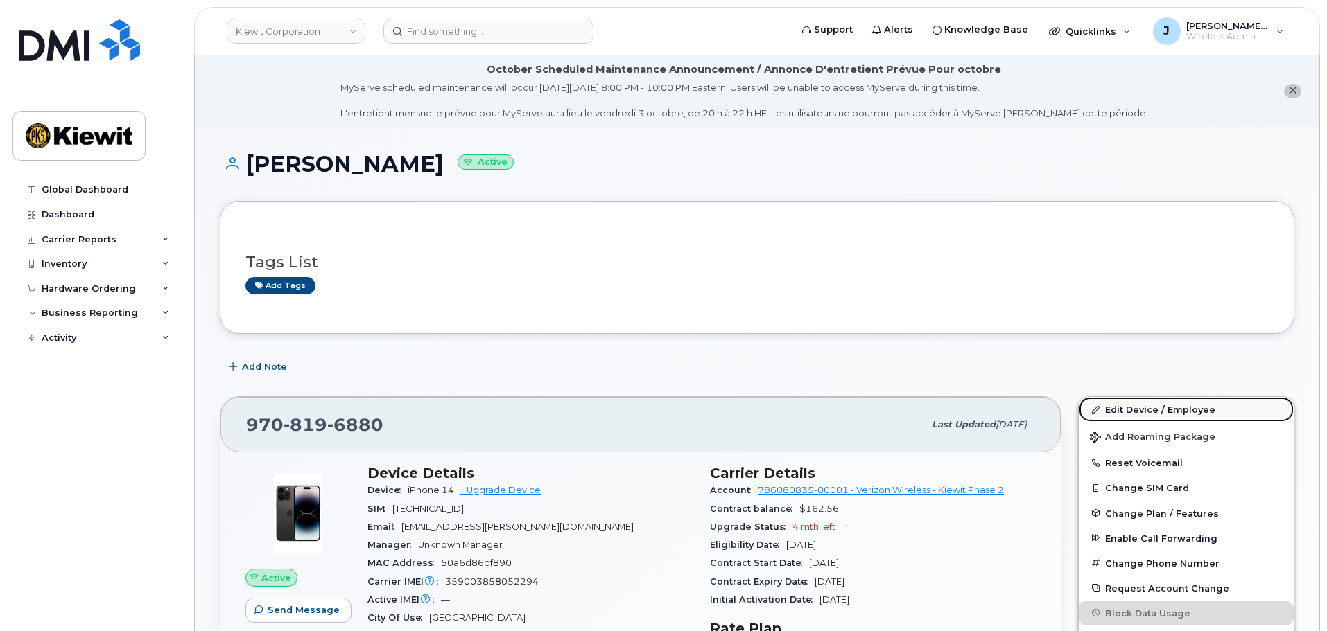
click at [1162, 414] on link "Edit Device / Employee" at bounding box center [1186, 409] width 215 height 25
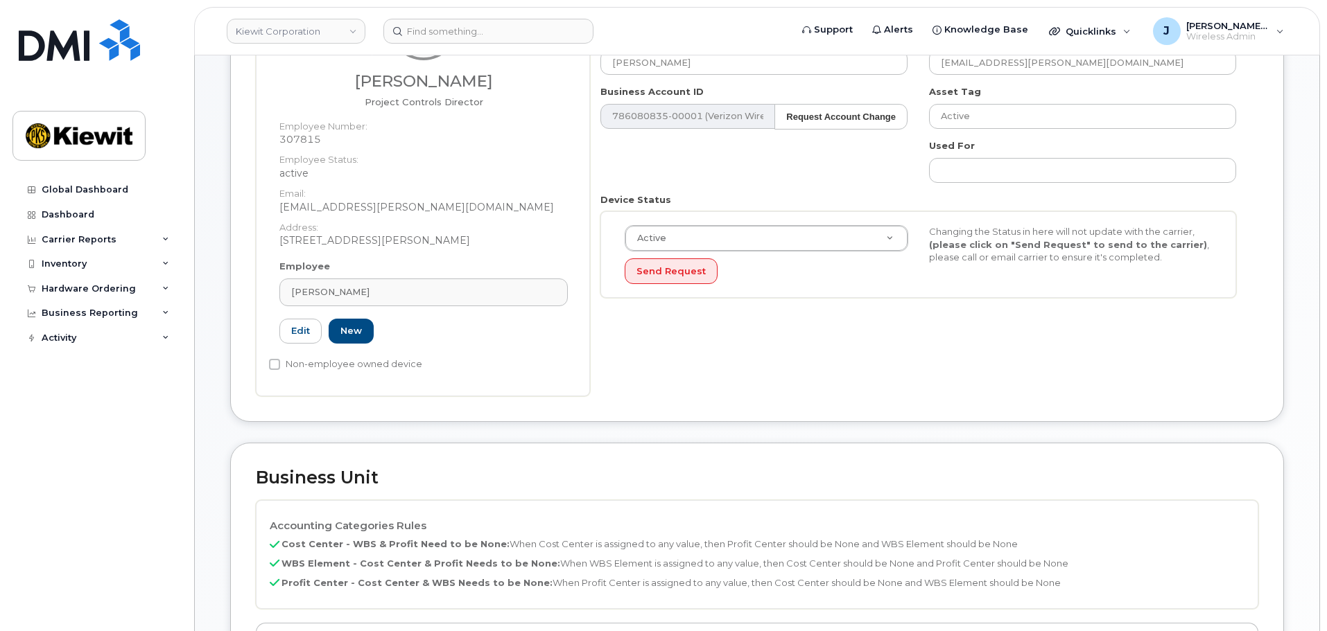
scroll to position [624, 0]
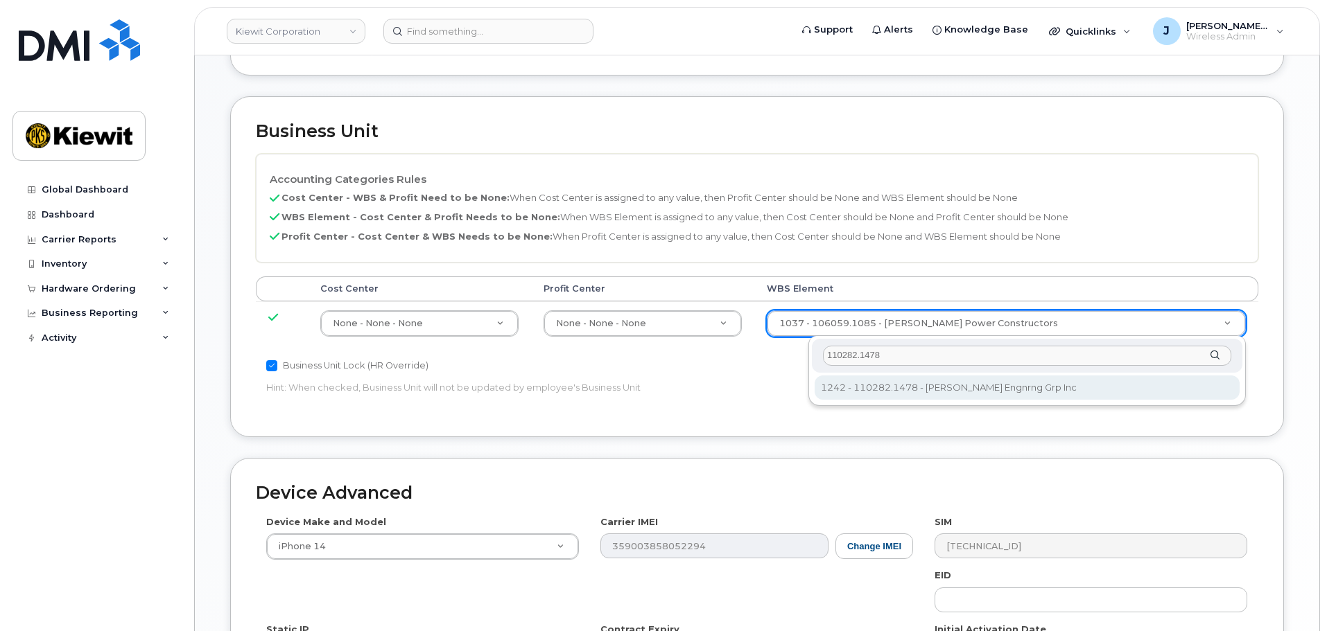
type input "110282.1478"
type input "33464031"
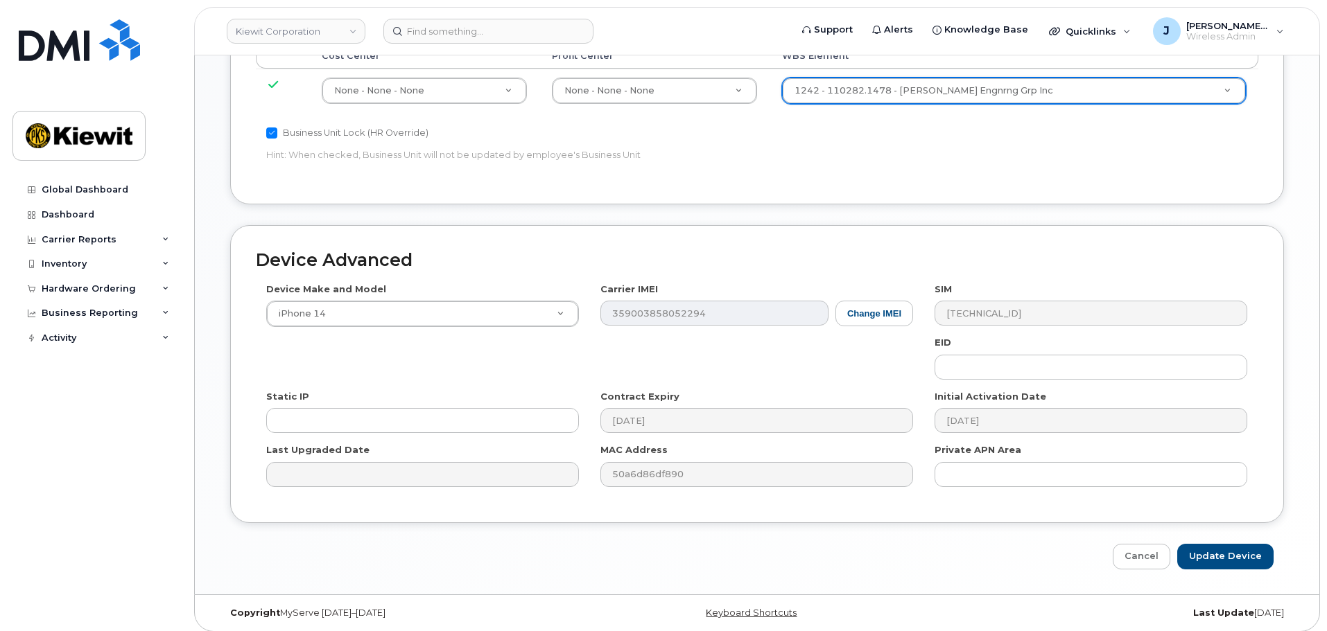
scroll to position [864, 0]
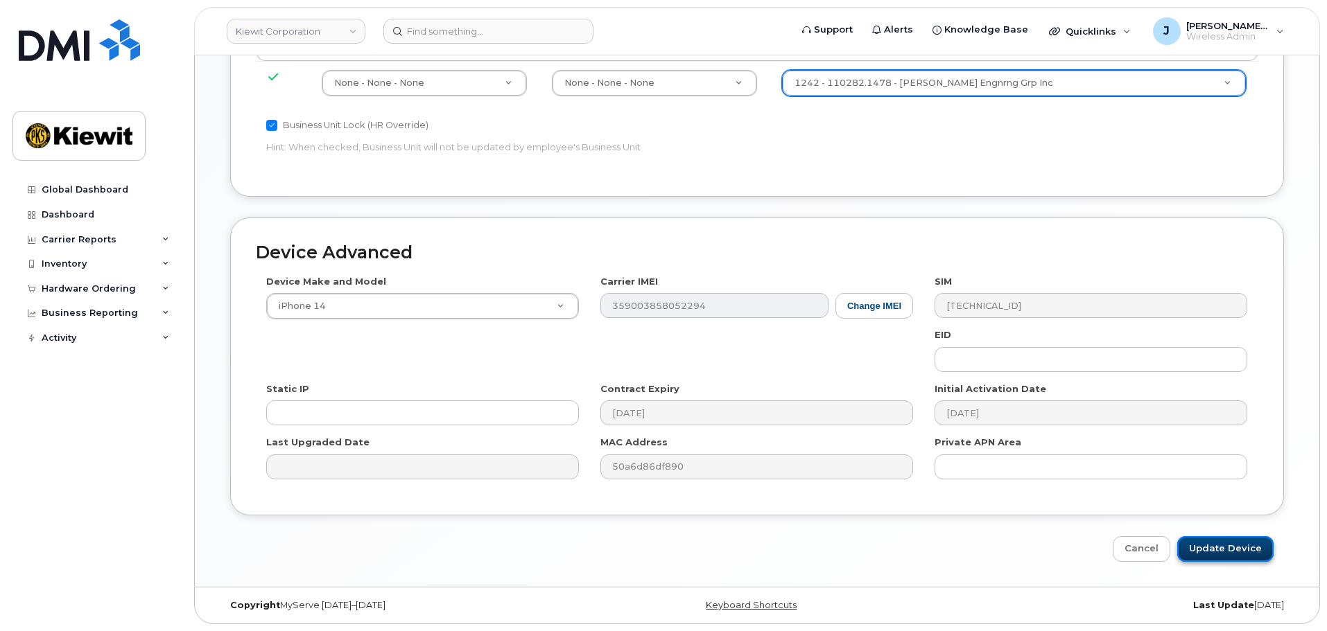
click at [1219, 554] on input "Update Device" at bounding box center [1225, 549] width 96 height 26
type input "Saving..."
